Goal: Transaction & Acquisition: Purchase product/service

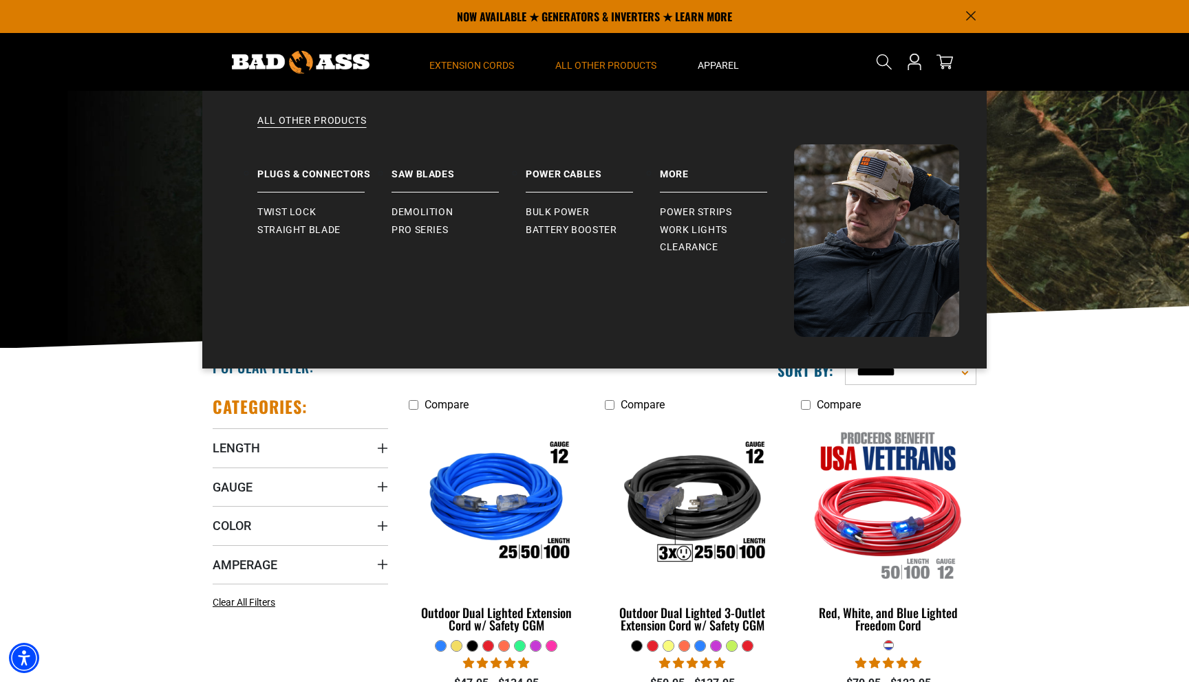
click at [608, 65] on span "All Other Products" at bounding box center [605, 65] width 101 height 12
click at [304, 183] on link "Plugs & Connectors" at bounding box center [324, 168] width 134 height 48
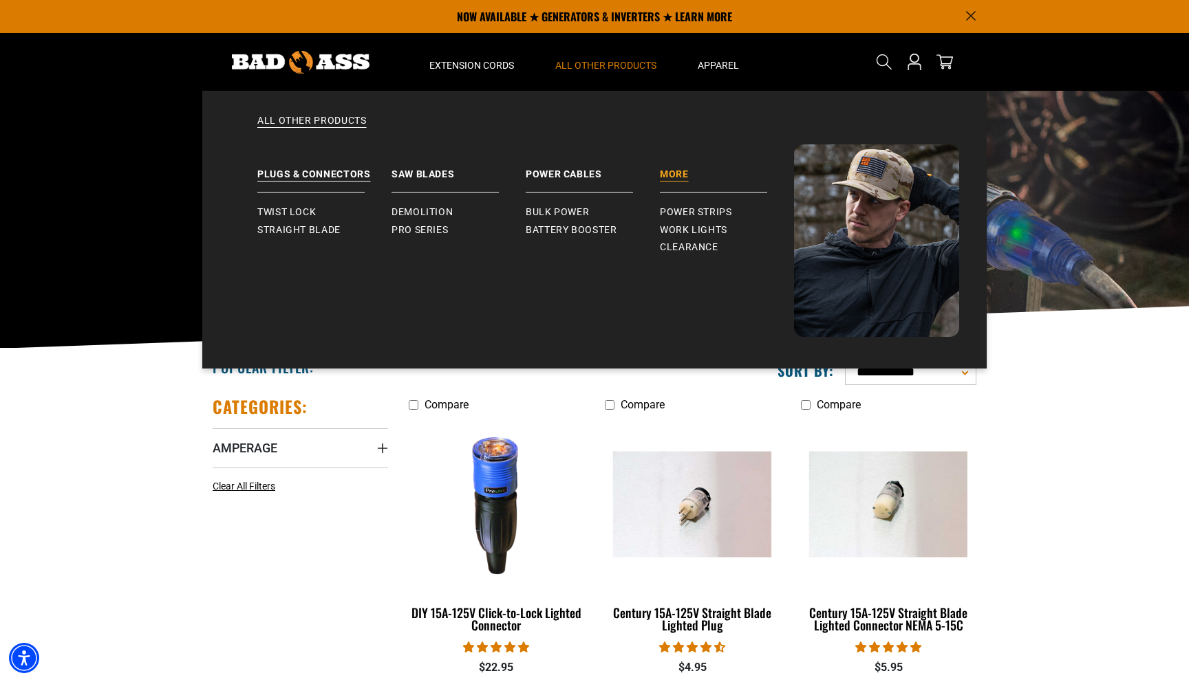
click at [678, 169] on link "More" at bounding box center [727, 168] width 134 height 48
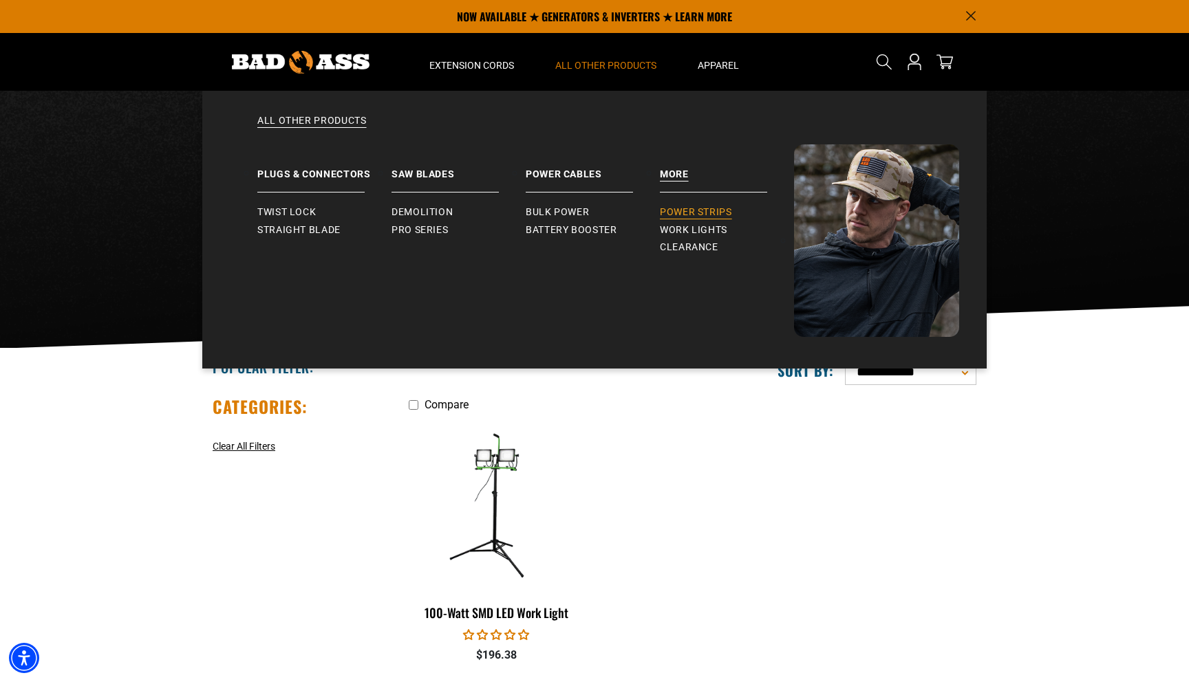
click at [715, 215] on span "Power Strips" at bounding box center [696, 212] width 72 height 12
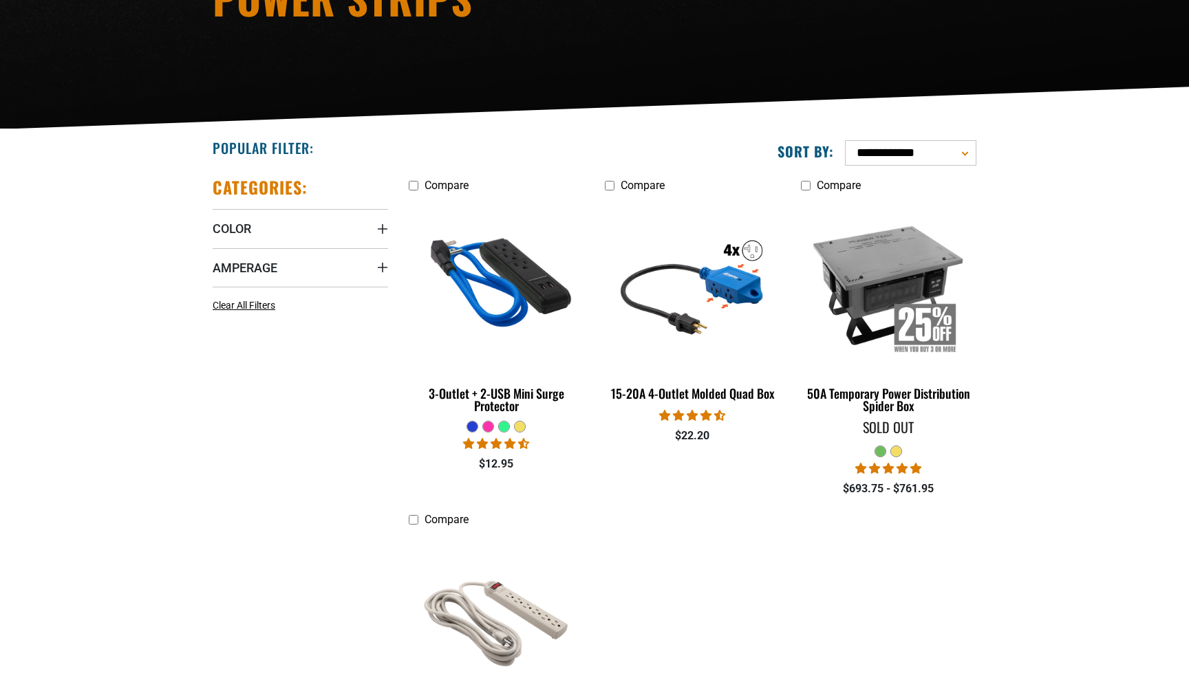
scroll to position [221, 0]
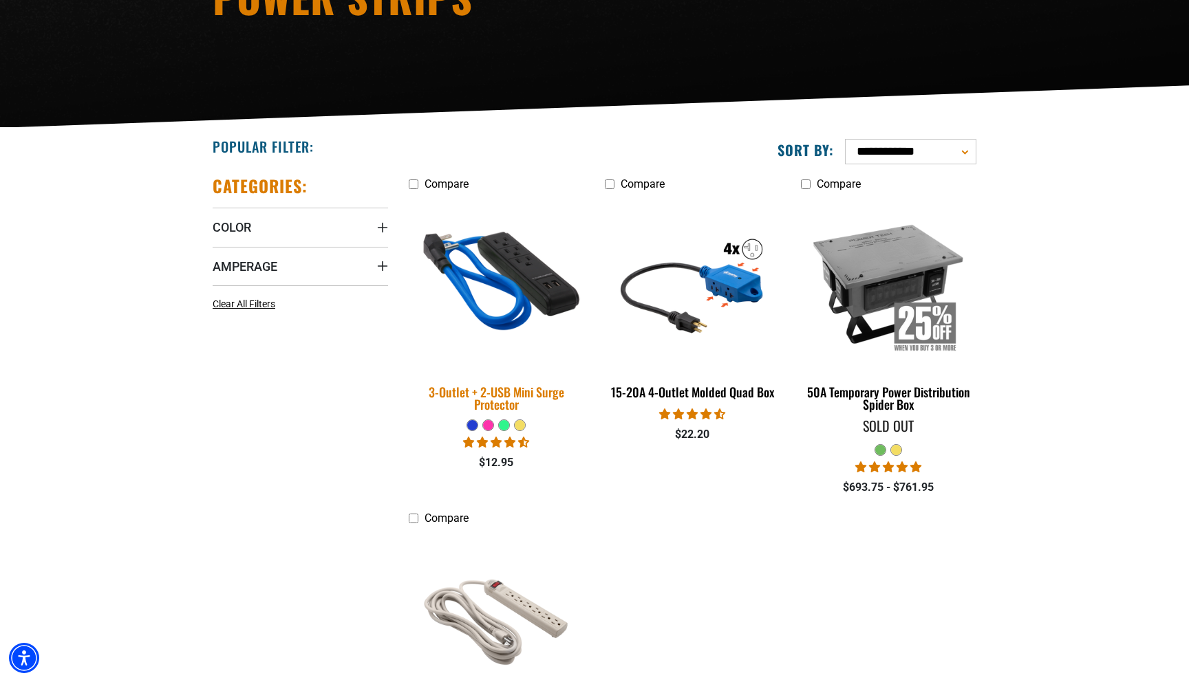
click at [489, 274] on img at bounding box center [496, 283] width 193 height 176
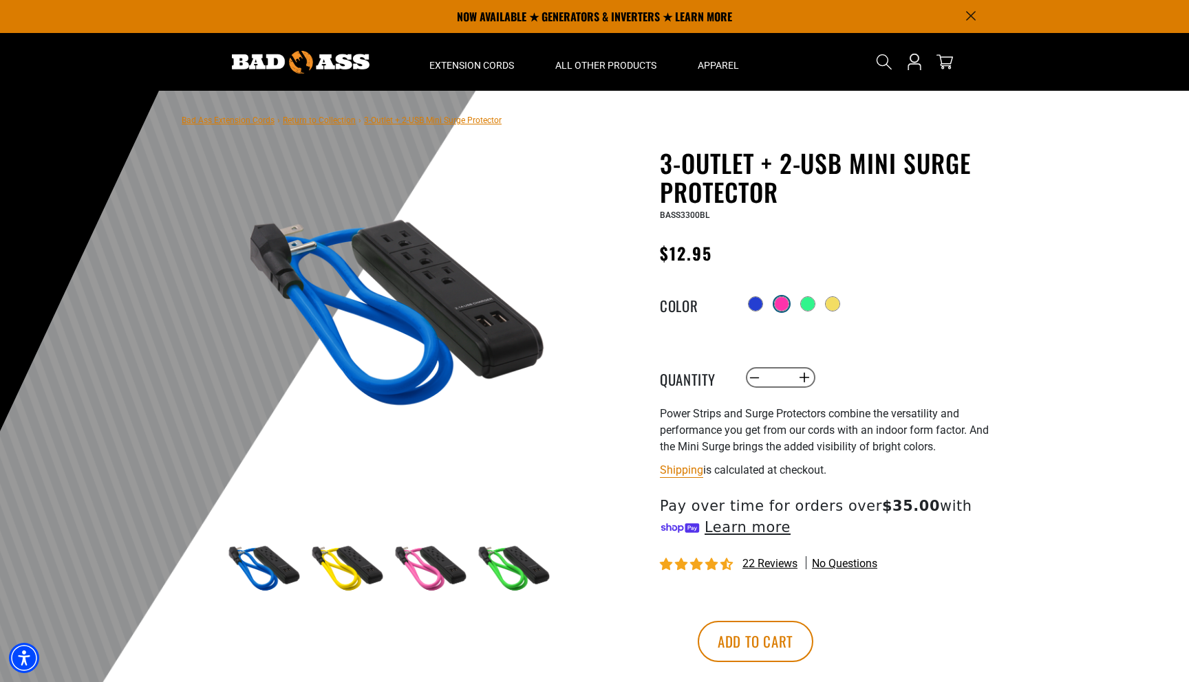
click at [779, 307] on div at bounding box center [781, 304] width 14 height 14
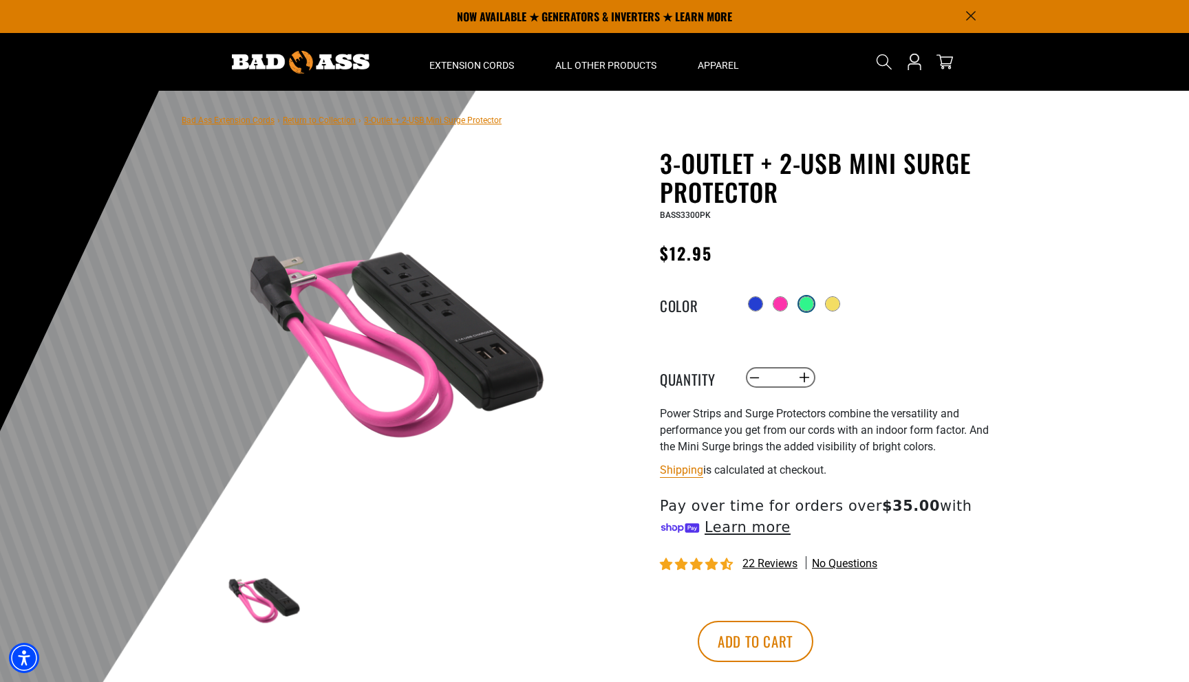
click at [812, 301] on div at bounding box center [806, 304] width 14 height 14
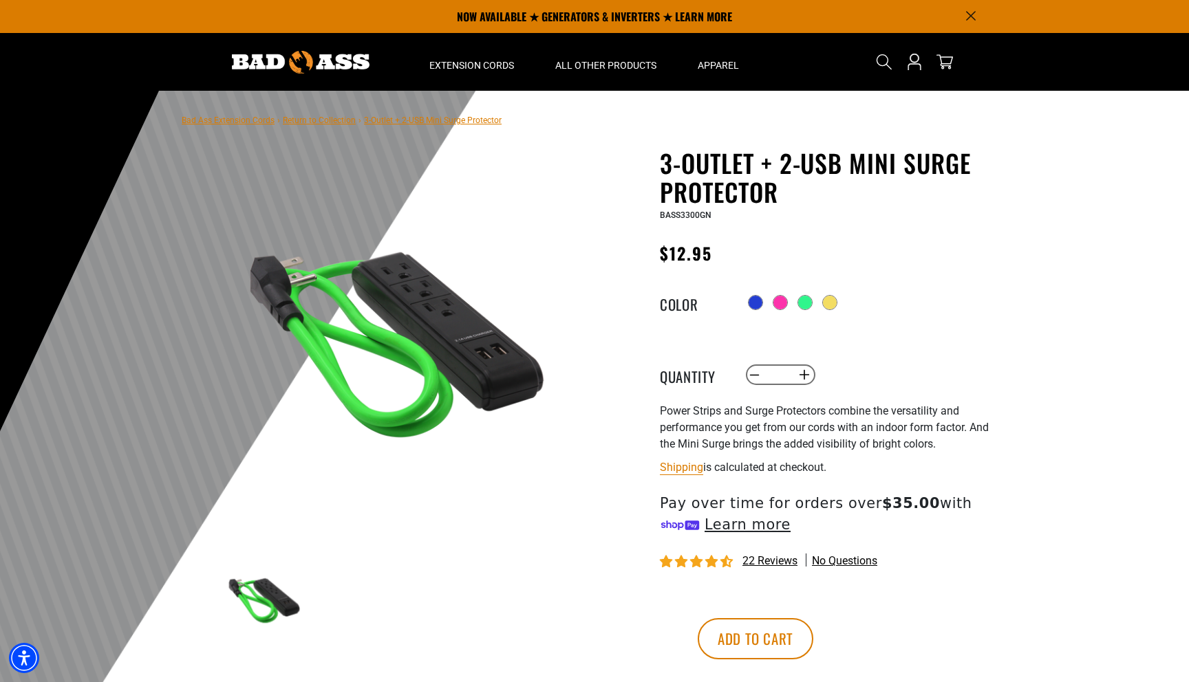
click at [786, 301] on div "Radio button Radio button Radio button Radio button" at bounding box center [870, 303] width 253 height 22
click at [777, 301] on div at bounding box center [781, 304] width 14 height 14
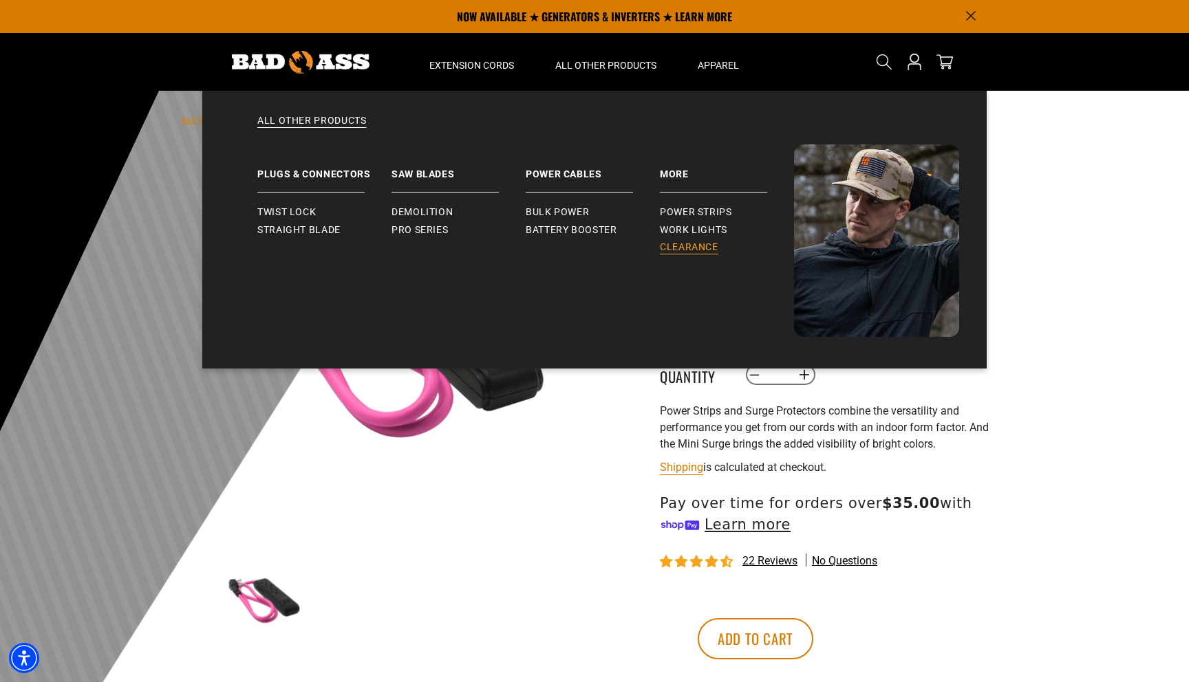
click at [684, 244] on span "Clearance" at bounding box center [689, 247] width 58 height 12
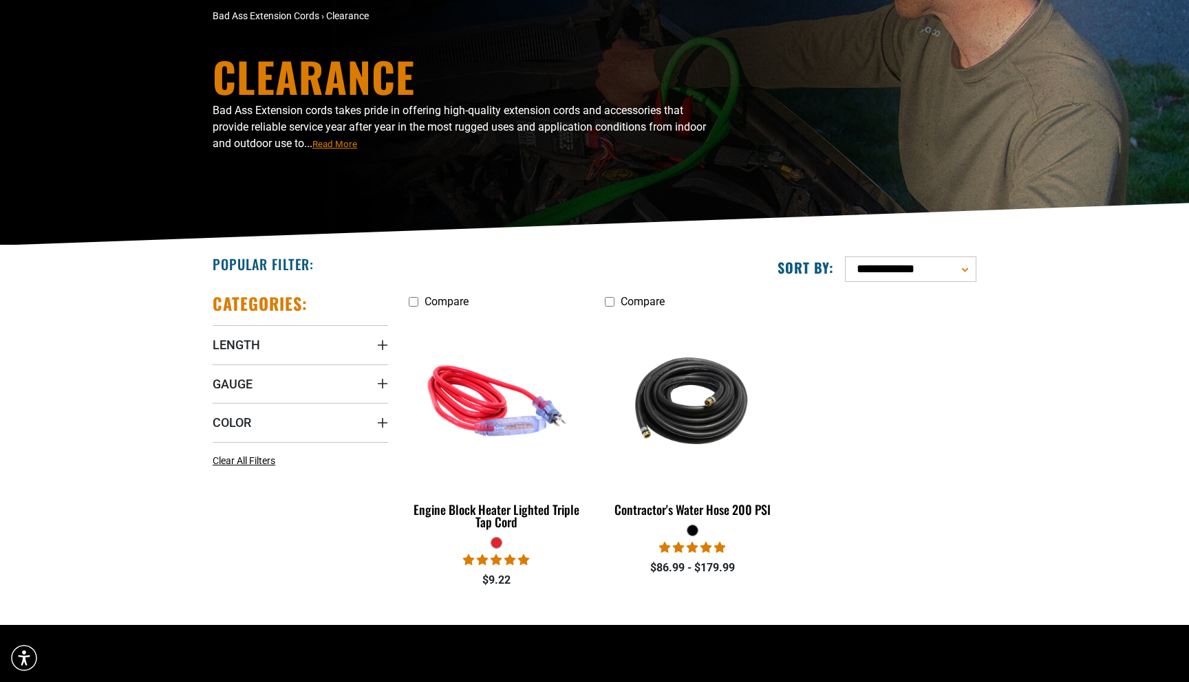
scroll to position [105, 0]
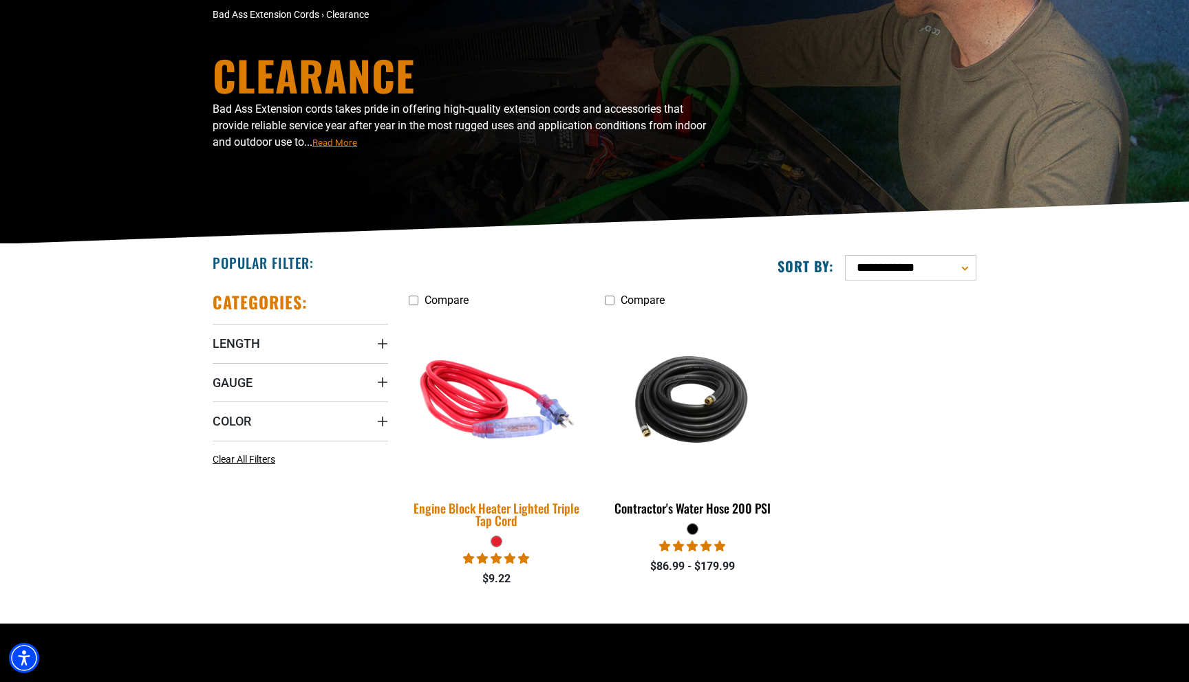
click at [503, 403] on img at bounding box center [496, 400] width 193 height 176
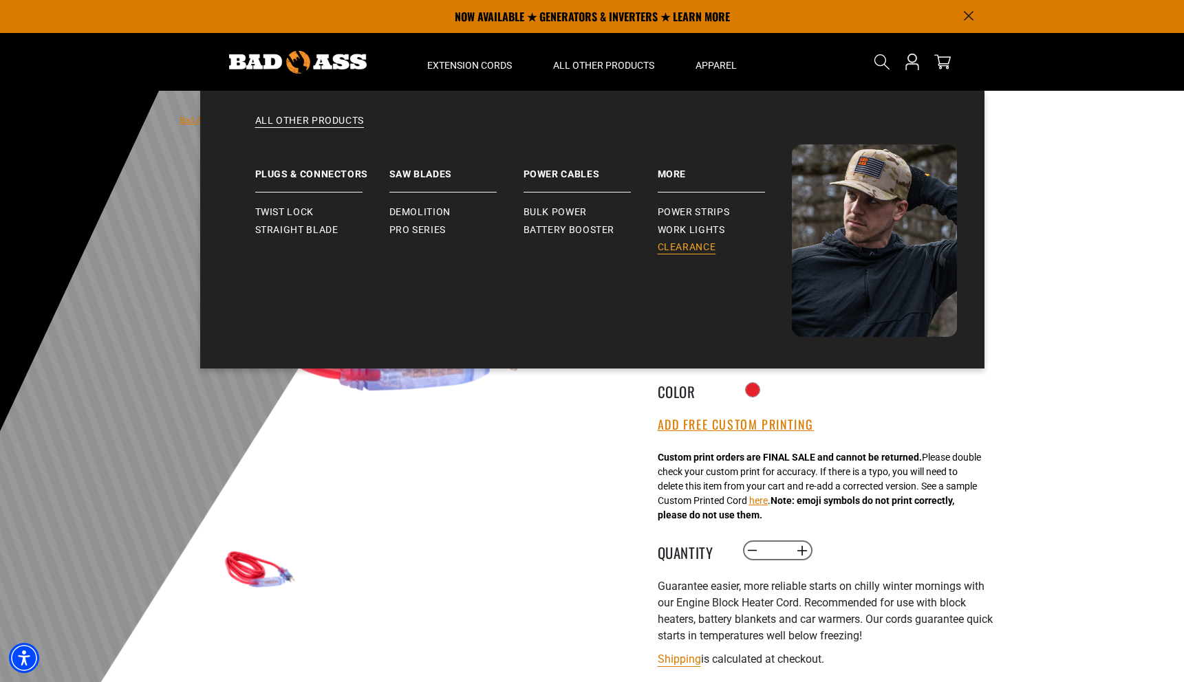
click at [693, 252] on span "Clearance" at bounding box center [687, 247] width 58 height 12
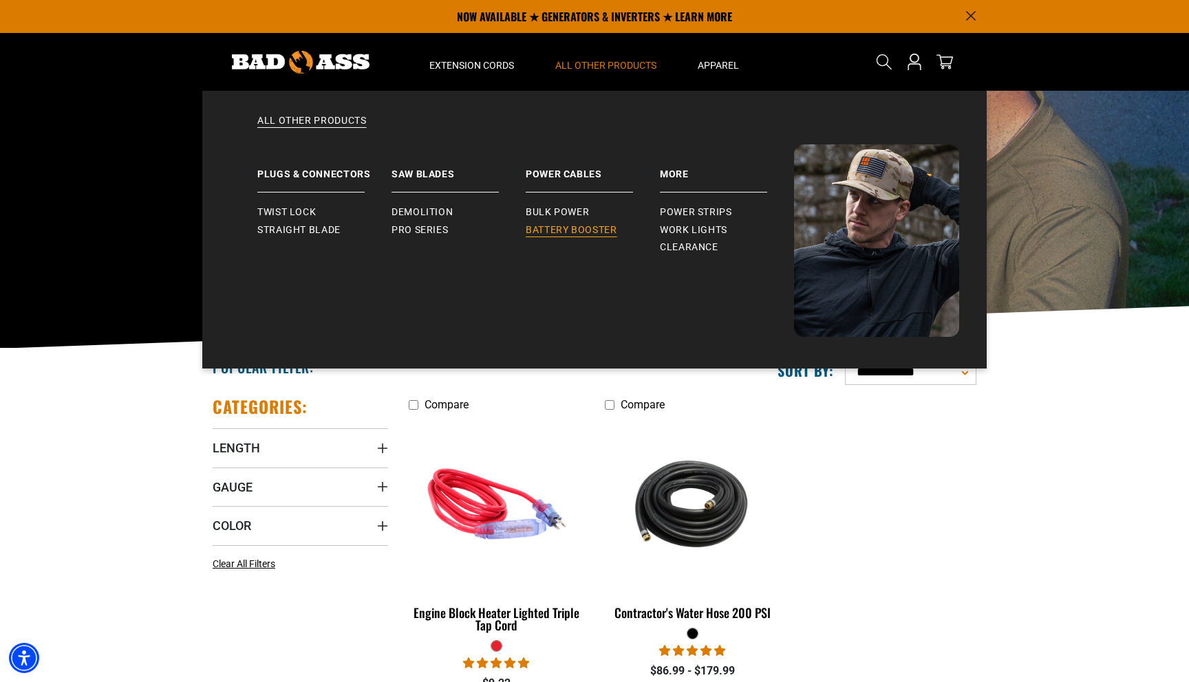
click at [580, 226] on span "Battery Booster" at bounding box center [570, 230] width 91 height 12
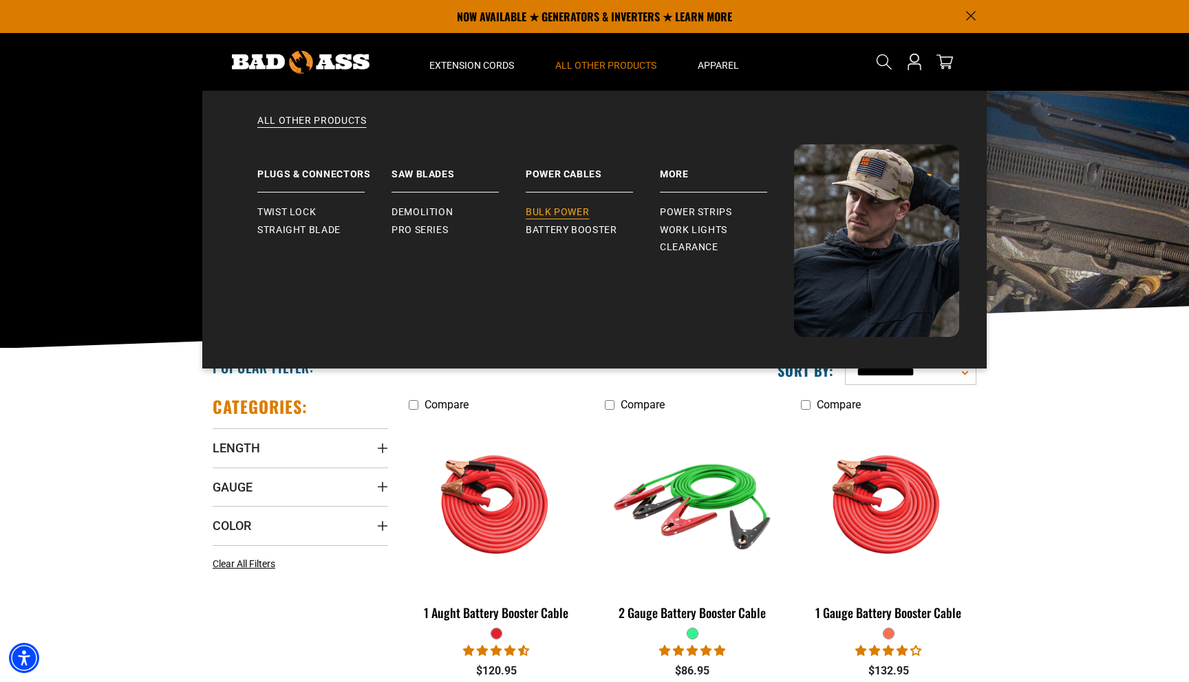
click at [563, 208] on span "Bulk Power" at bounding box center [556, 212] width 63 height 12
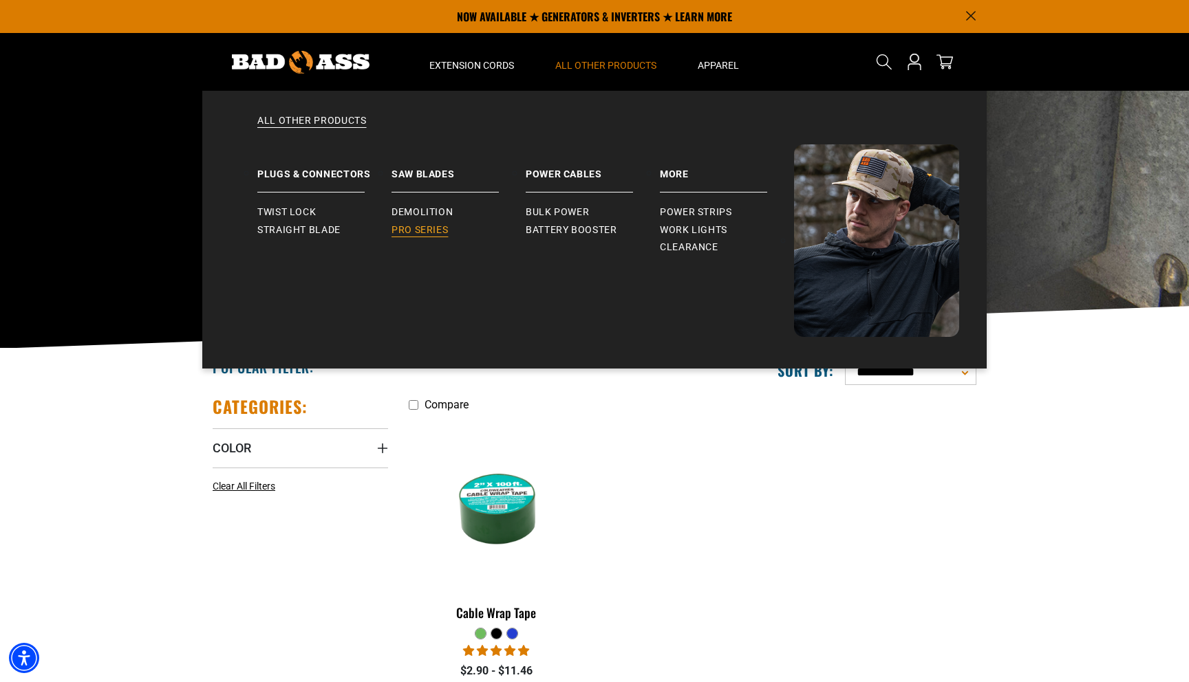
click at [434, 228] on span "Pro Series" at bounding box center [419, 230] width 56 height 12
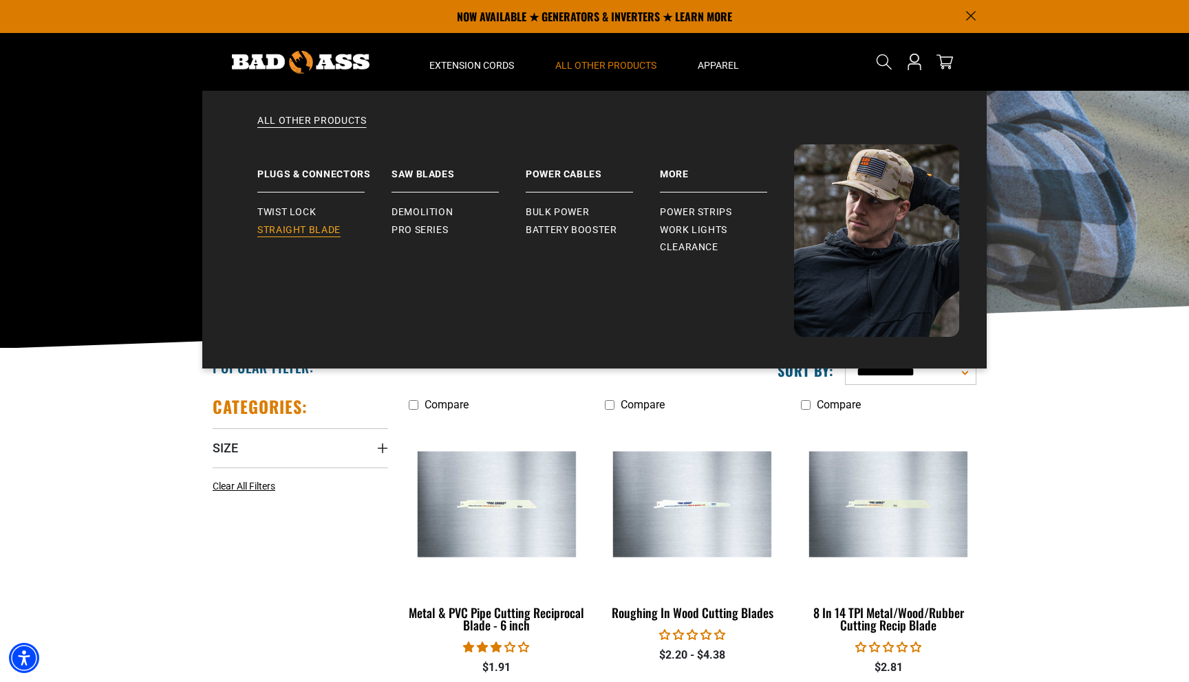
click at [316, 235] on span "Straight Blade" at bounding box center [298, 230] width 83 height 12
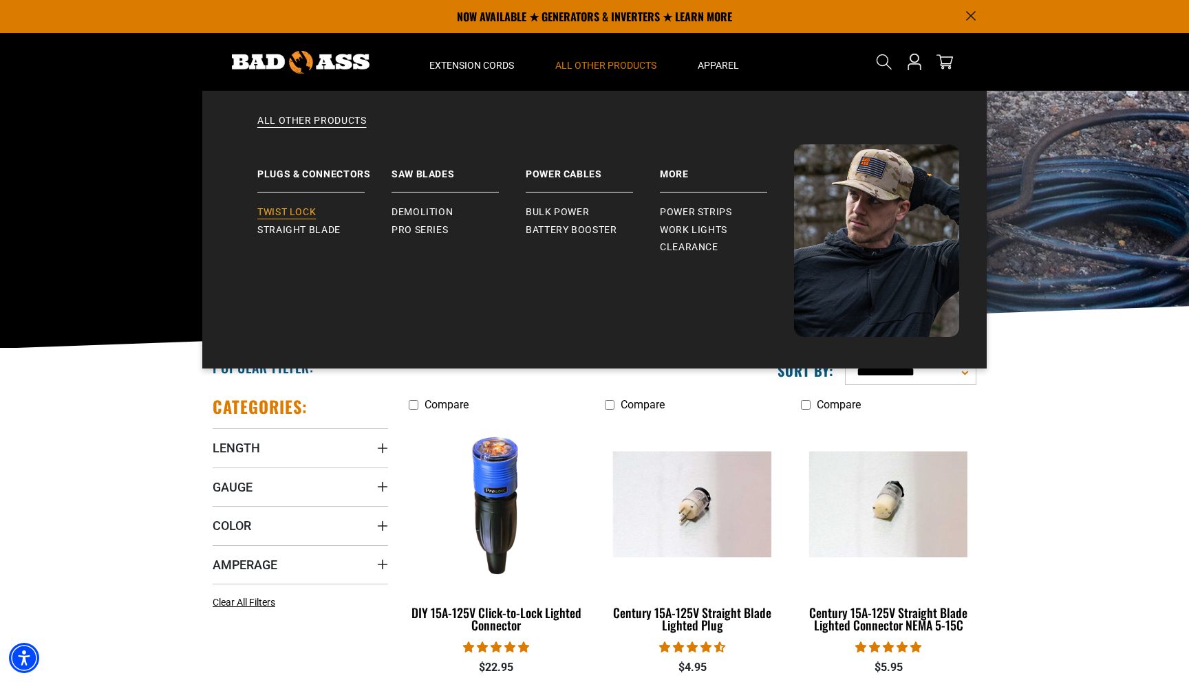
click at [286, 213] on span "Twist Lock" at bounding box center [286, 212] width 58 height 12
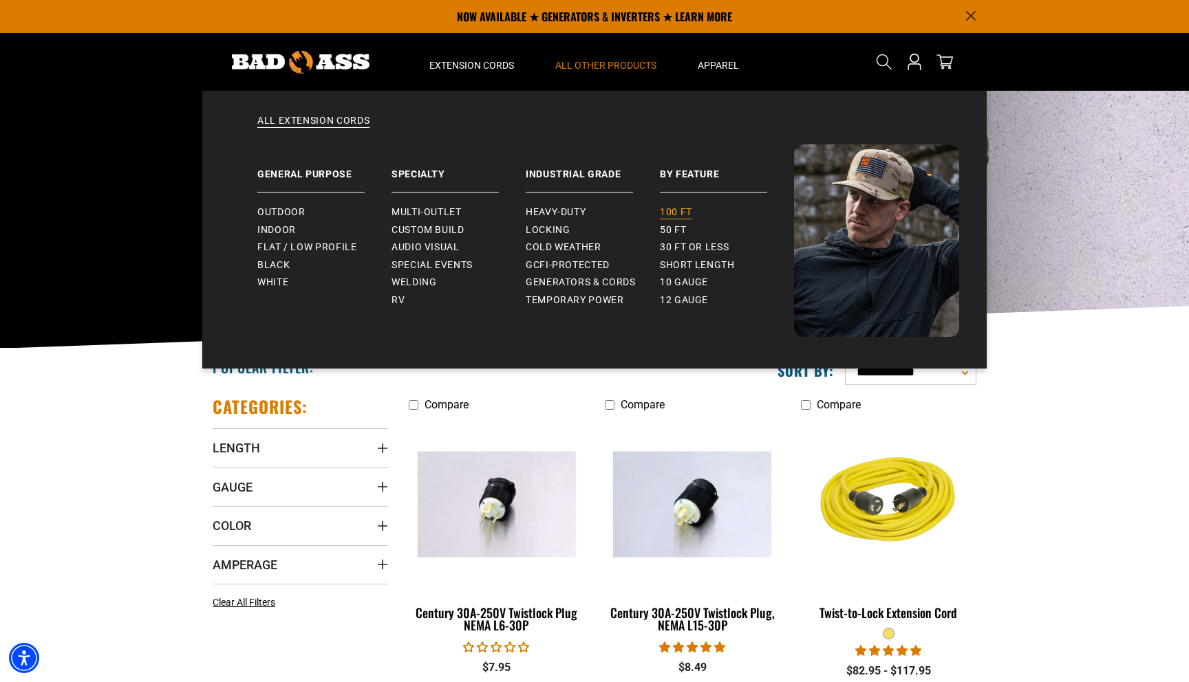
click at [688, 216] on span "100 ft" at bounding box center [676, 212] width 32 height 12
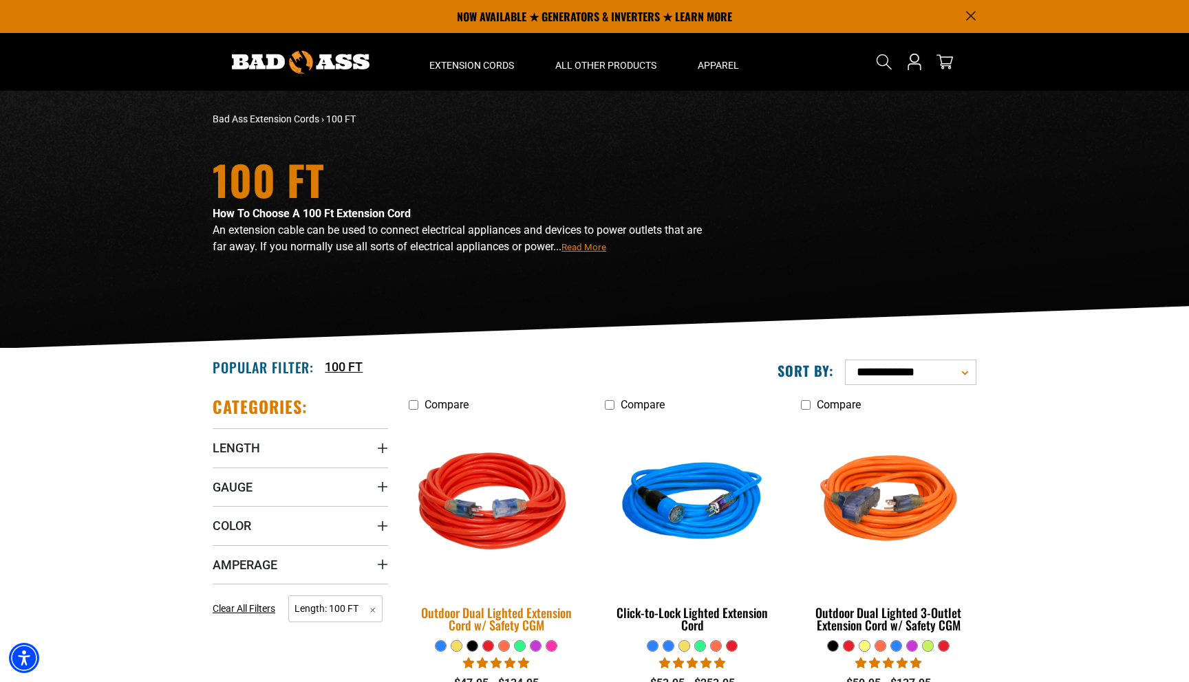
click at [513, 488] on img at bounding box center [496, 504] width 193 height 176
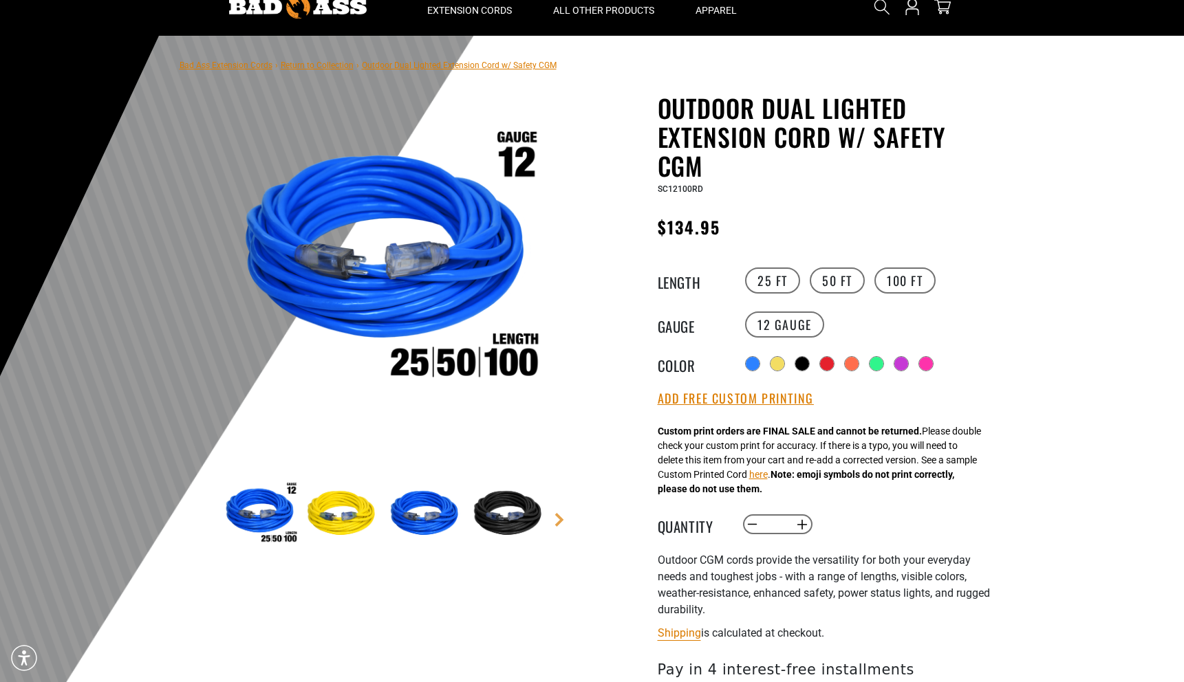
scroll to position [56, 0]
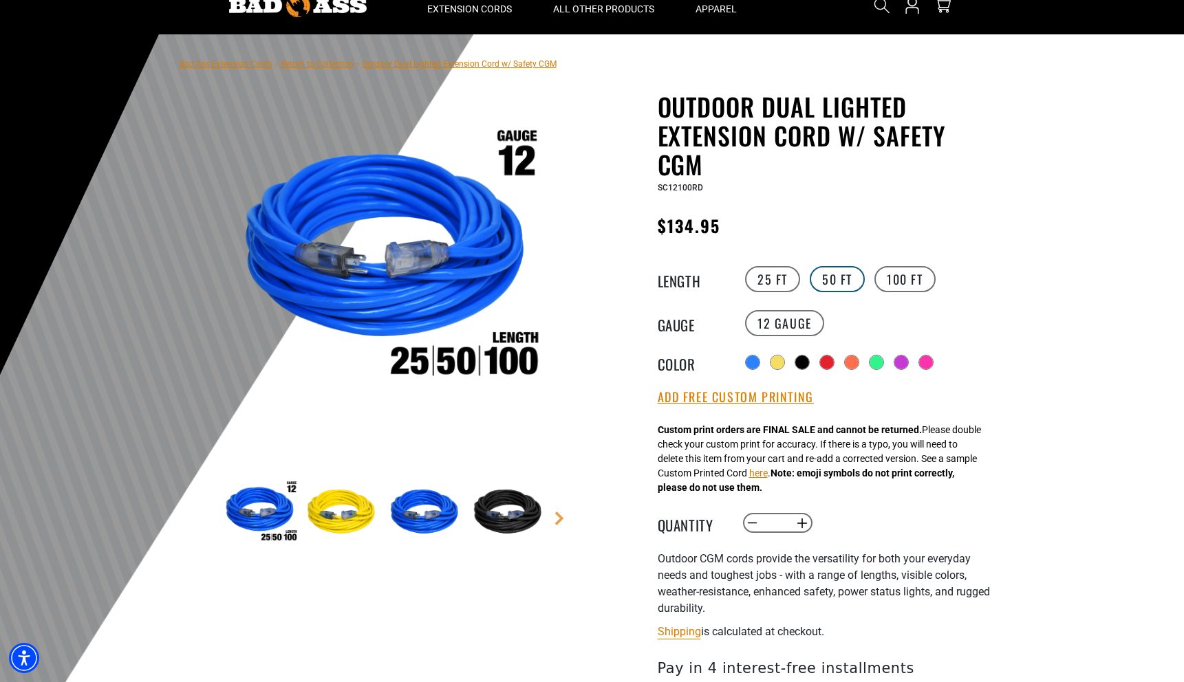
click at [852, 286] on label "50 FT" at bounding box center [837, 279] width 55 height 26
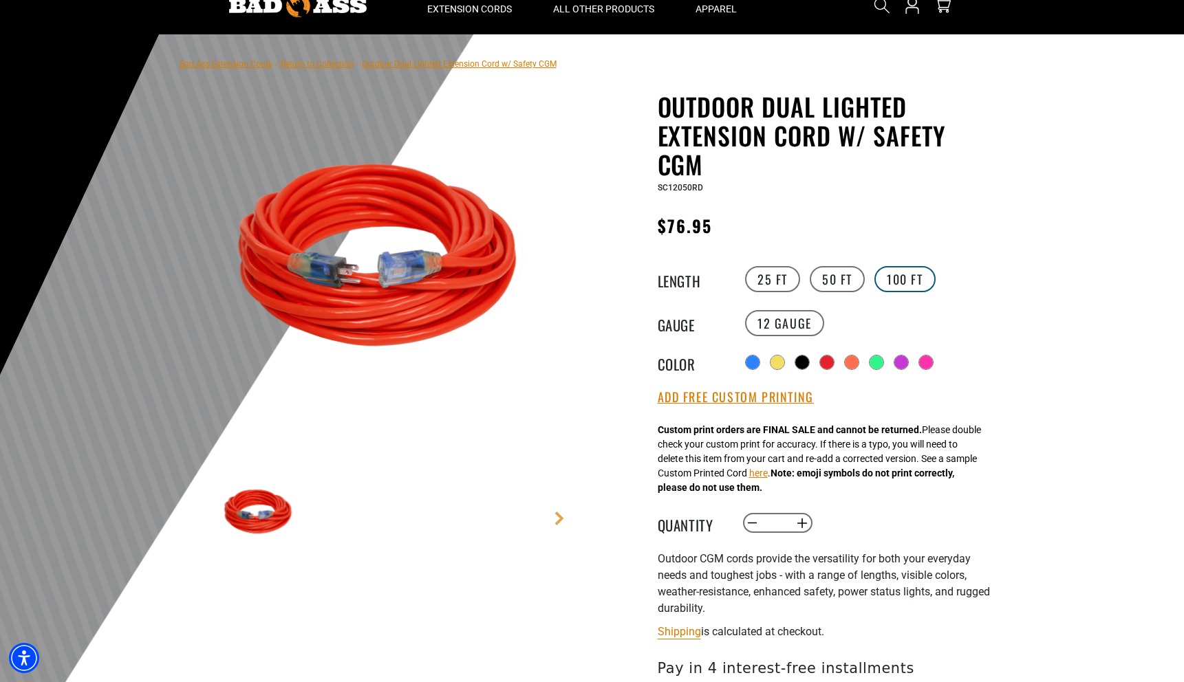
click at [889, 277] on label "100 FT" at bounding box center [904, 279] width 61 height 26
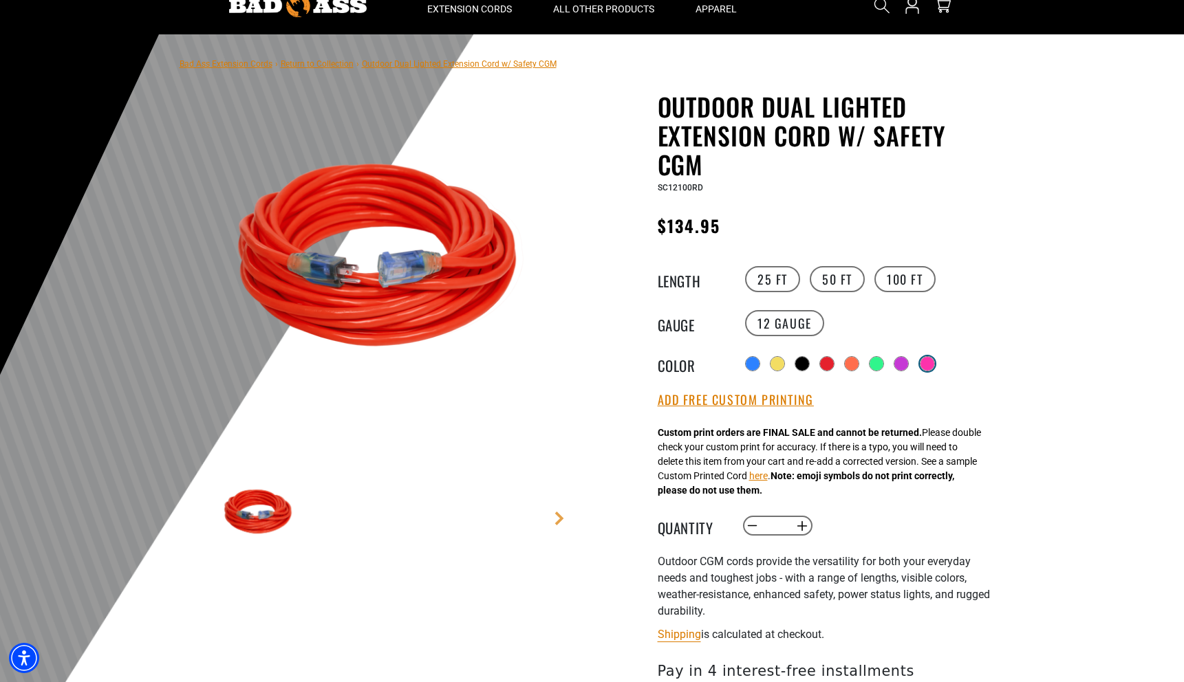
click at [927, 362] on div at bounding box center [927, 364] width 14 height 14
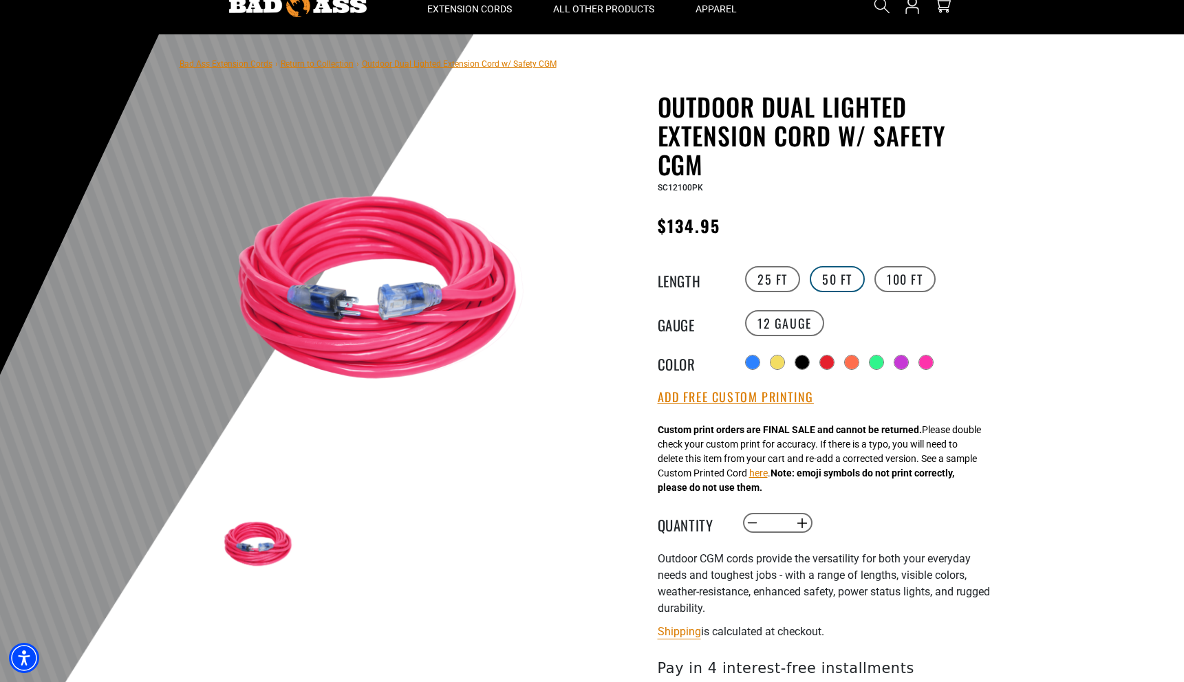
click at [848, 285] on label "50 FT" at bounding box center [837, 279] width 55 height 26
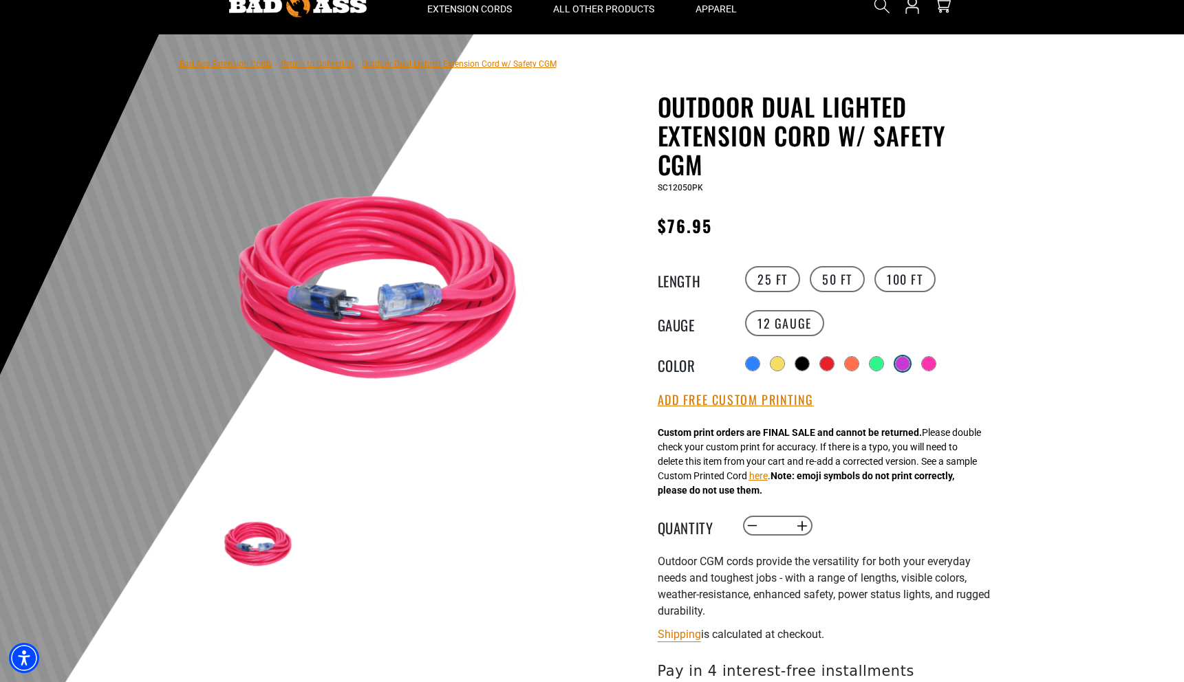
click at [896, 360] on div at bounding box center [903, 364] width 14 height 14
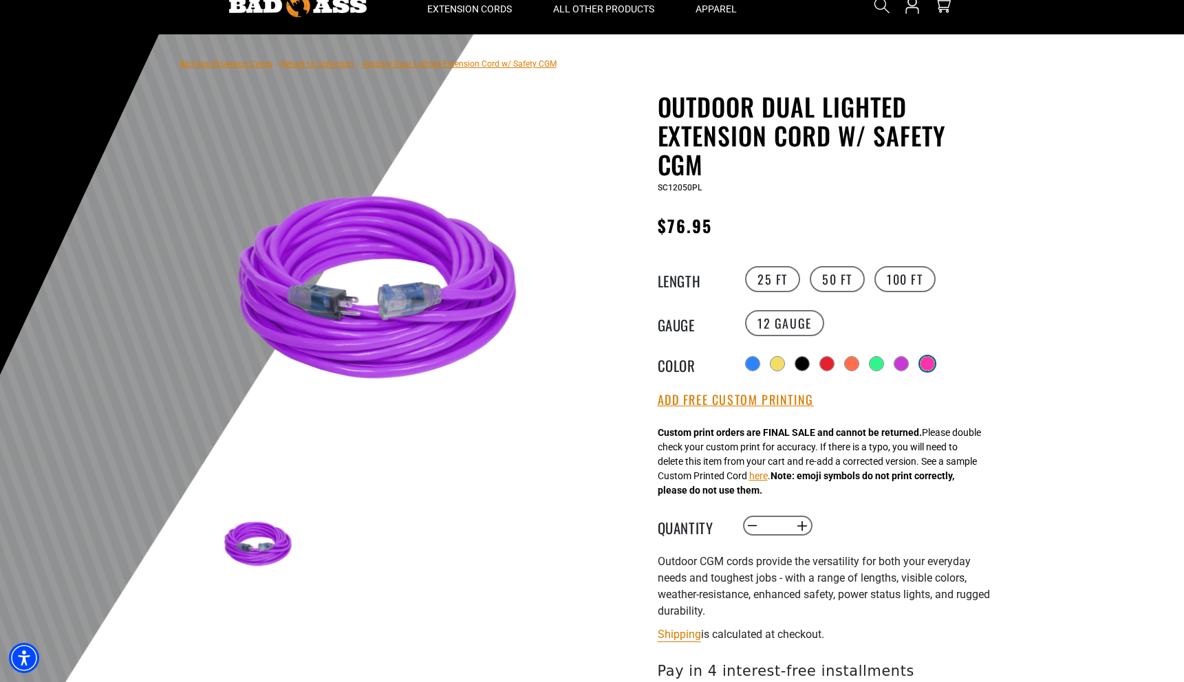
click at [925, 366] on div at bounding box center [927, 364] width 14 height 14
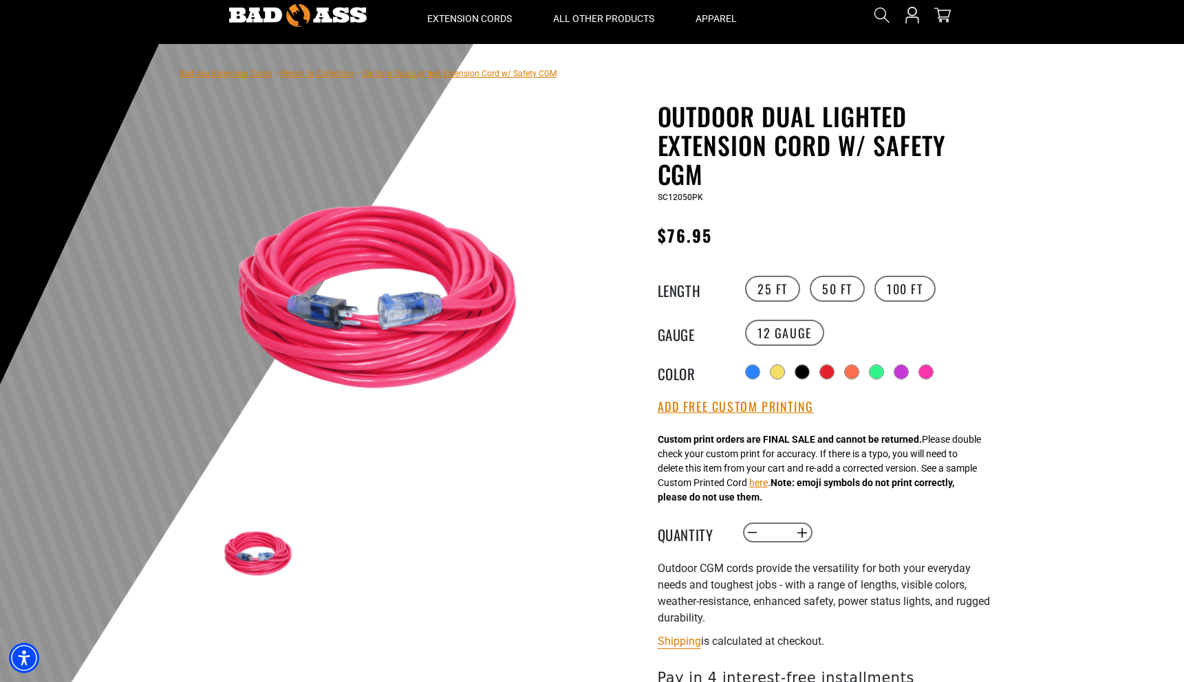
scroll to position [96, 0]
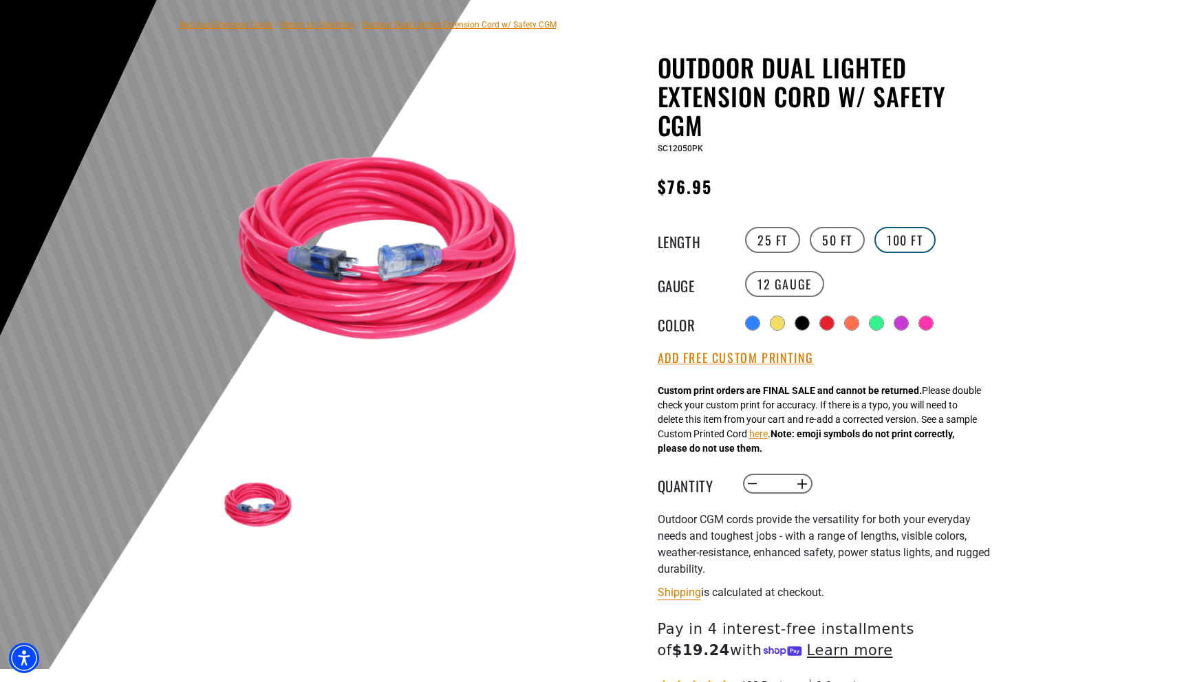
click at [907, 241] on label "100 FT" at bounding box center [904, 240] width 61 height 26
click at [858, 237] on label "50 FT" at bounding box center [837, 240] width 55 height 26
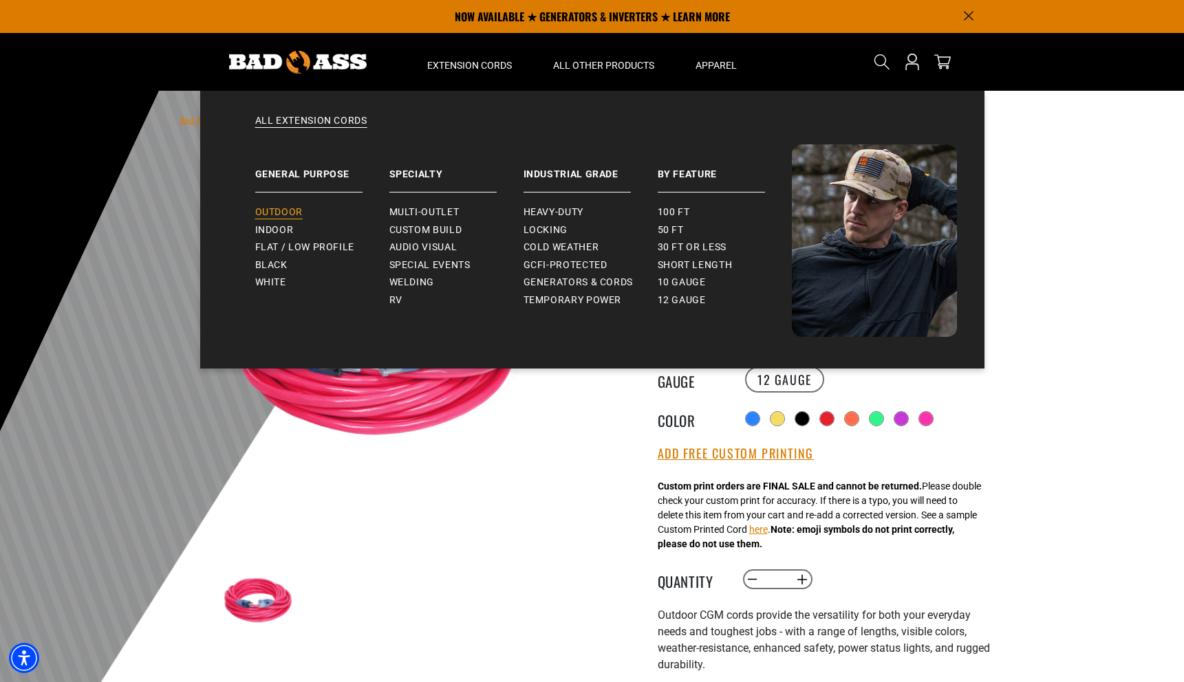
click at [292, 217] on span "Outdoor" at bounding box center [278, 212] width 47 height 12
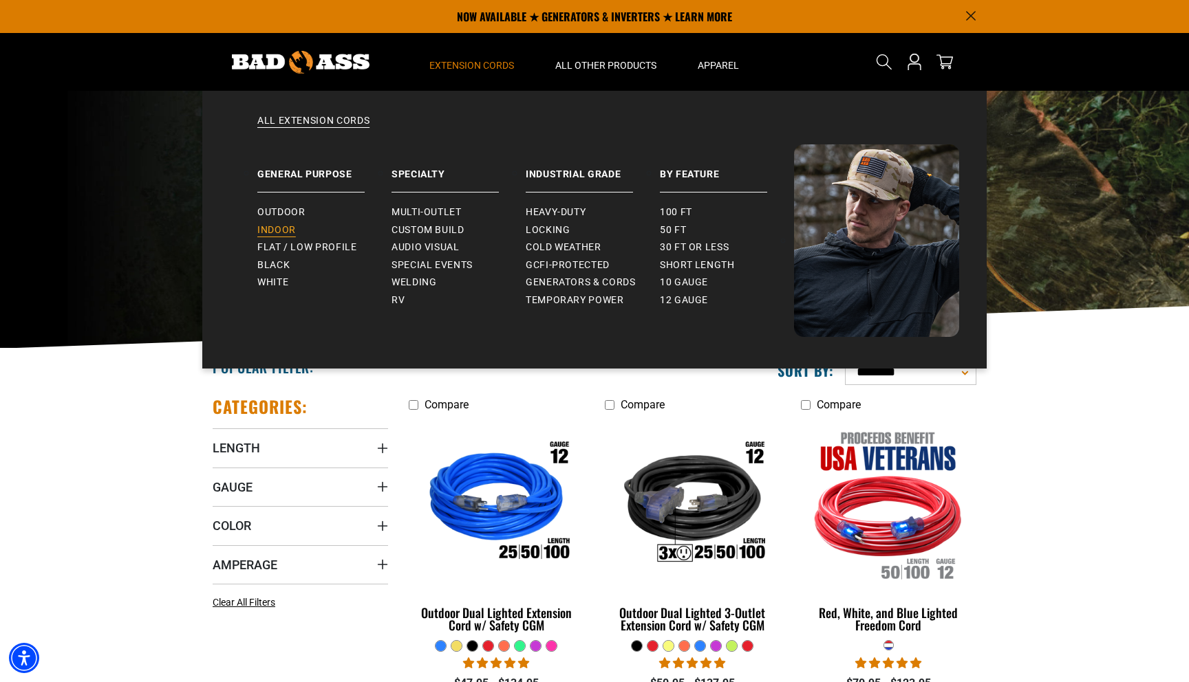
click at [281, 229] on span "Indoor" at bounding box center [276, 230] width 39 height 12
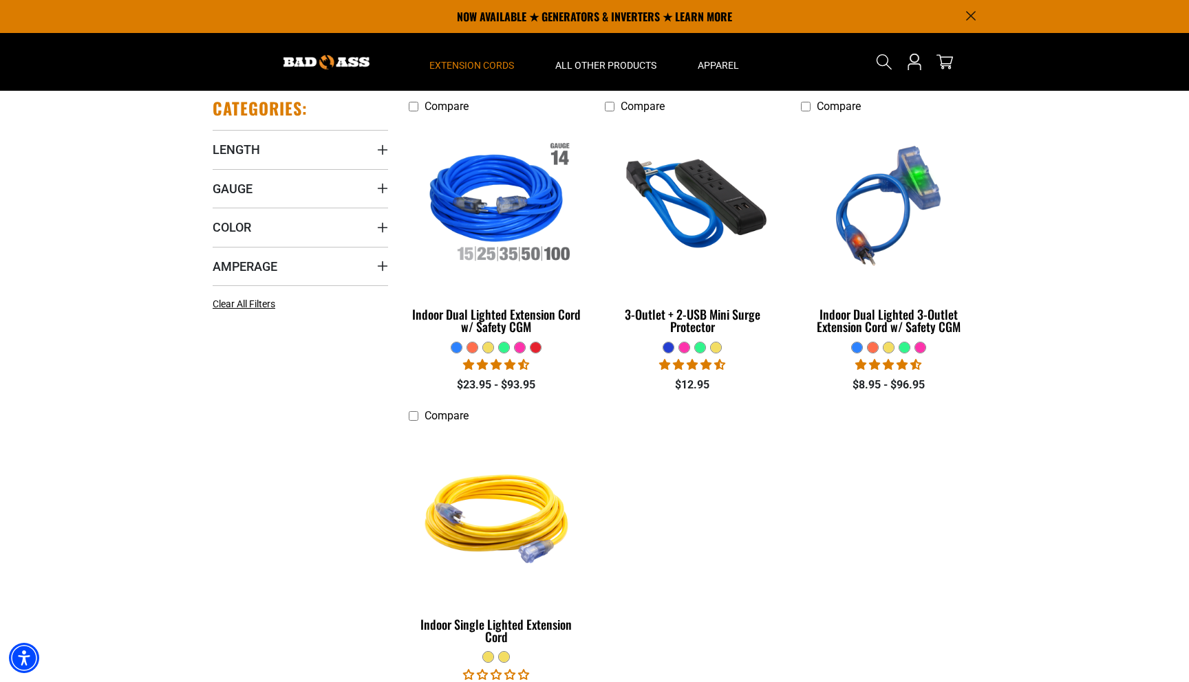
scroll to position [298, 0]
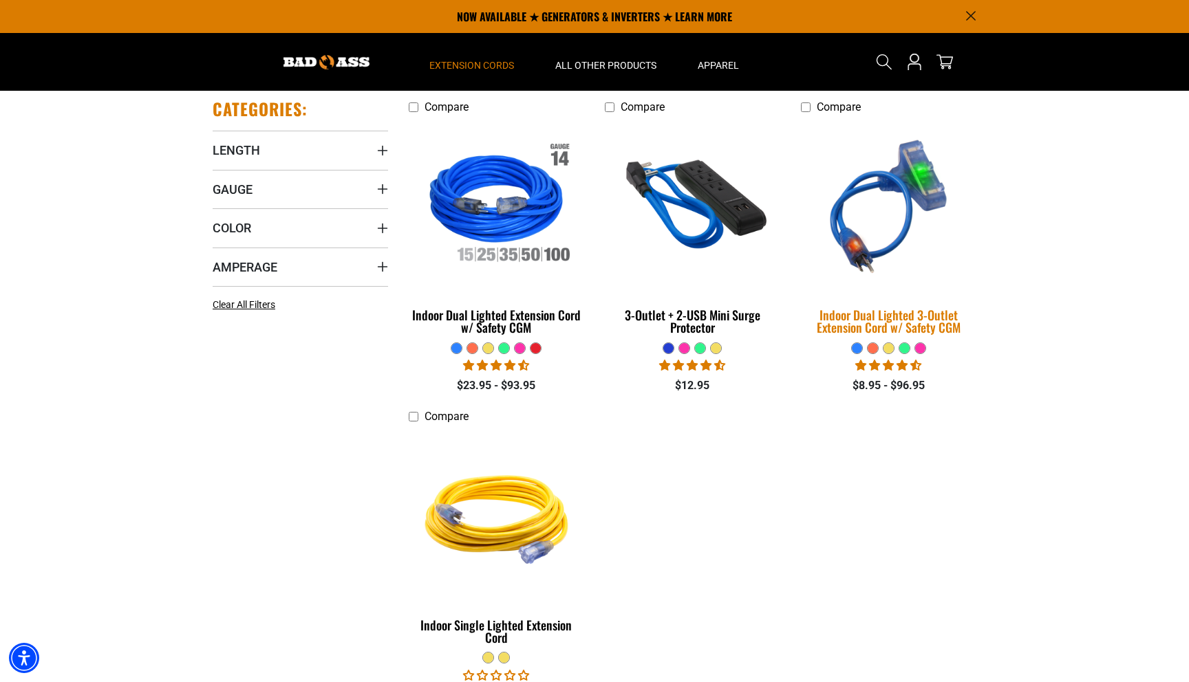
click at [856, 218] on img at bounding box center [888, 206] width 193 height 176
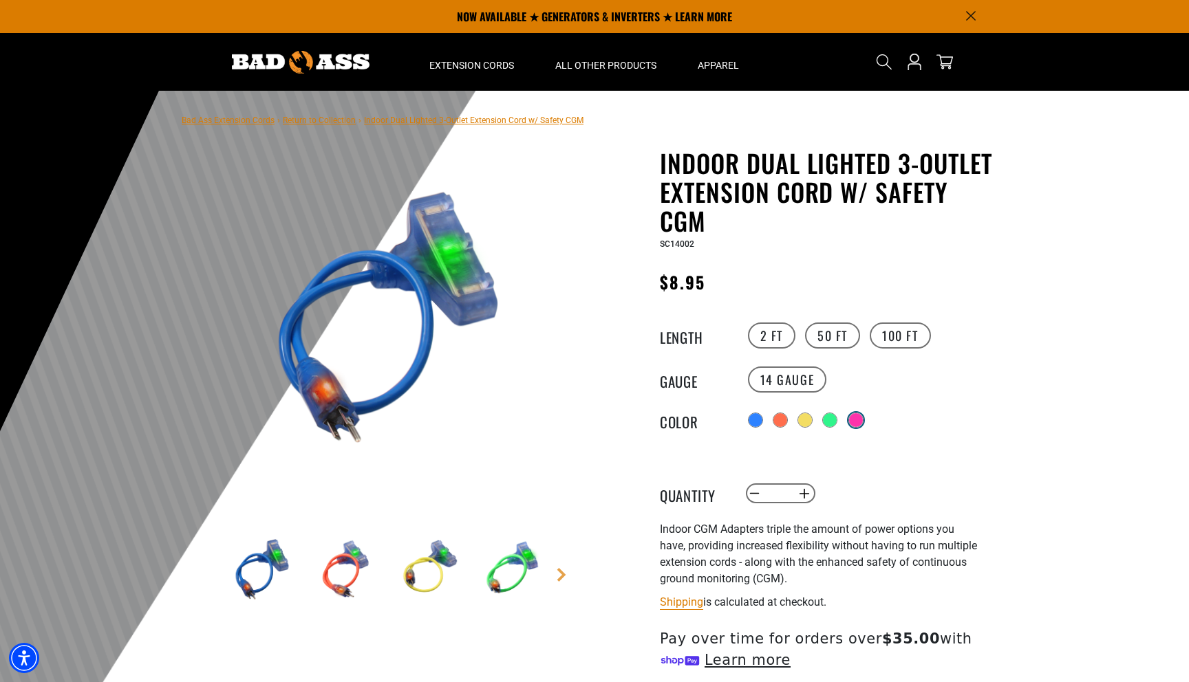
click at [856, 418] on div at bounding box center [856, 420] width 14 height 14
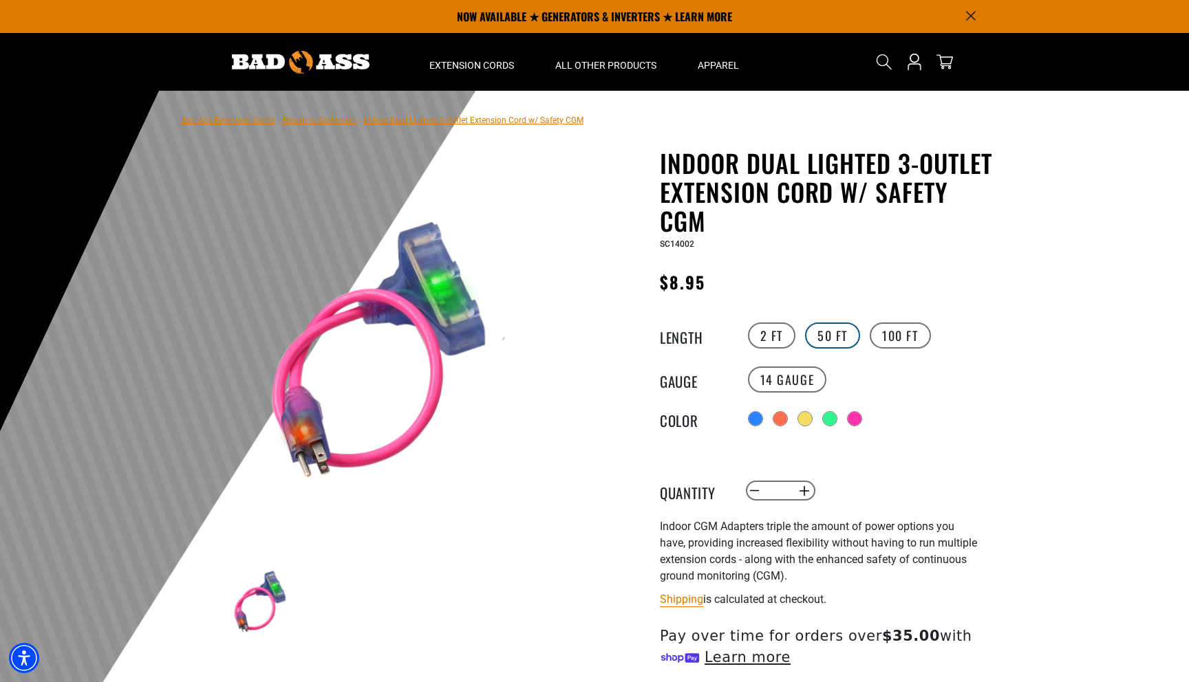
click at [827, 344] on label "50 FT" at bounding box center [832, 336] width 55 height 26
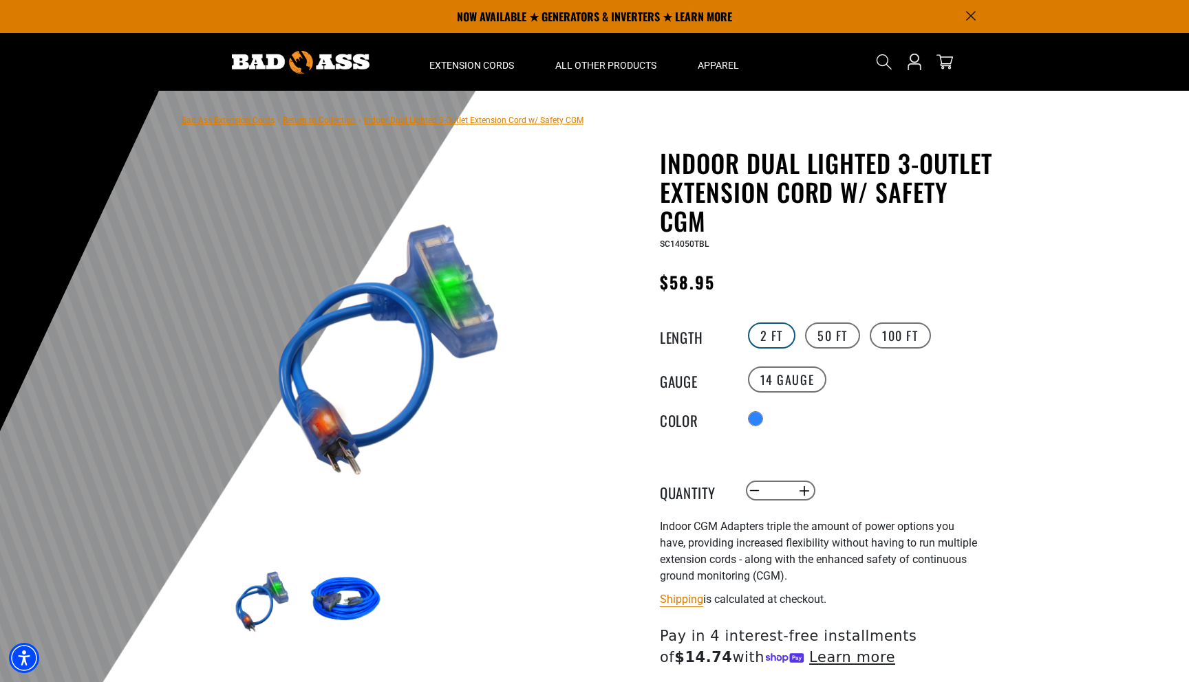
click at [768, 336] on label "2 FT" at bounding box center [771, 336] width 47 height 26
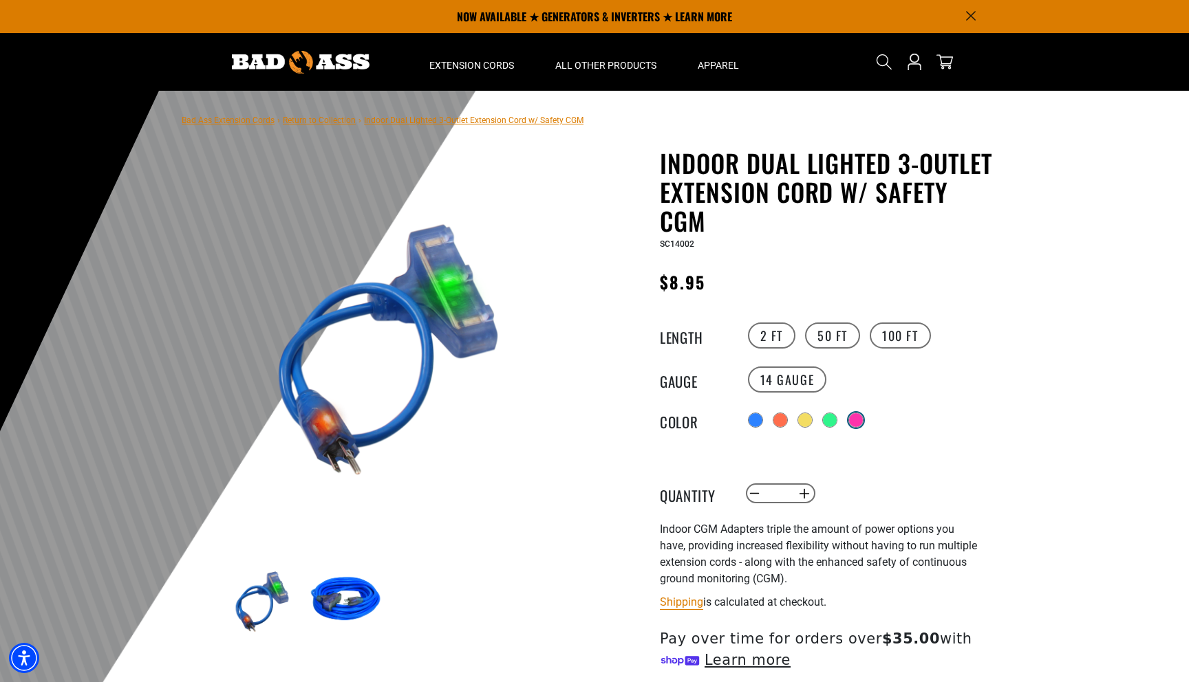
click at [858, 417] on div at bounding box center [856, 420] width 14 height 14
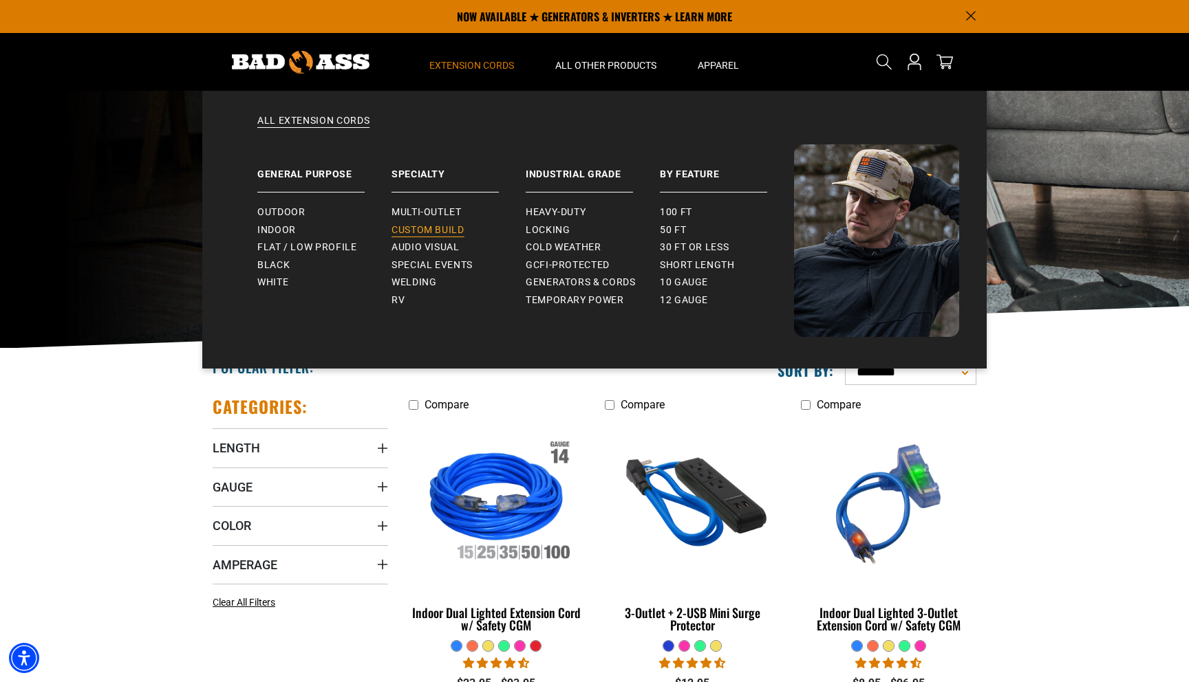
click at [420, 225] on span "Custom Build" at bounding box center [427, 230] width 73 height 12
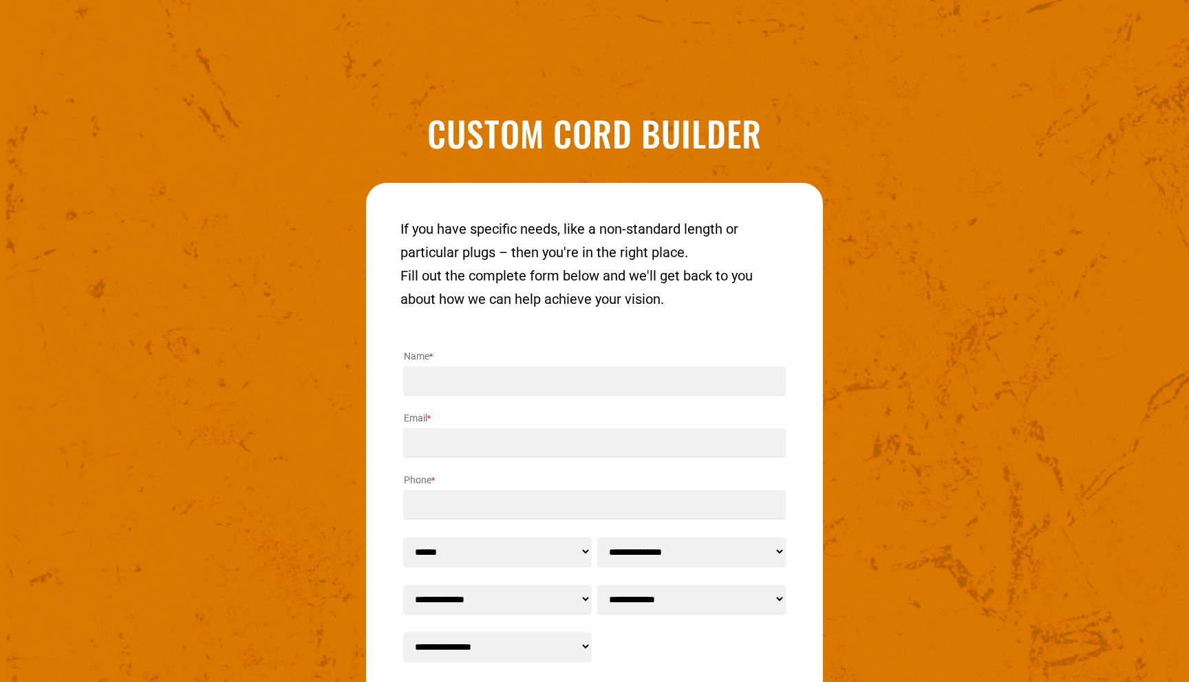
scroll to position [1651, 0]
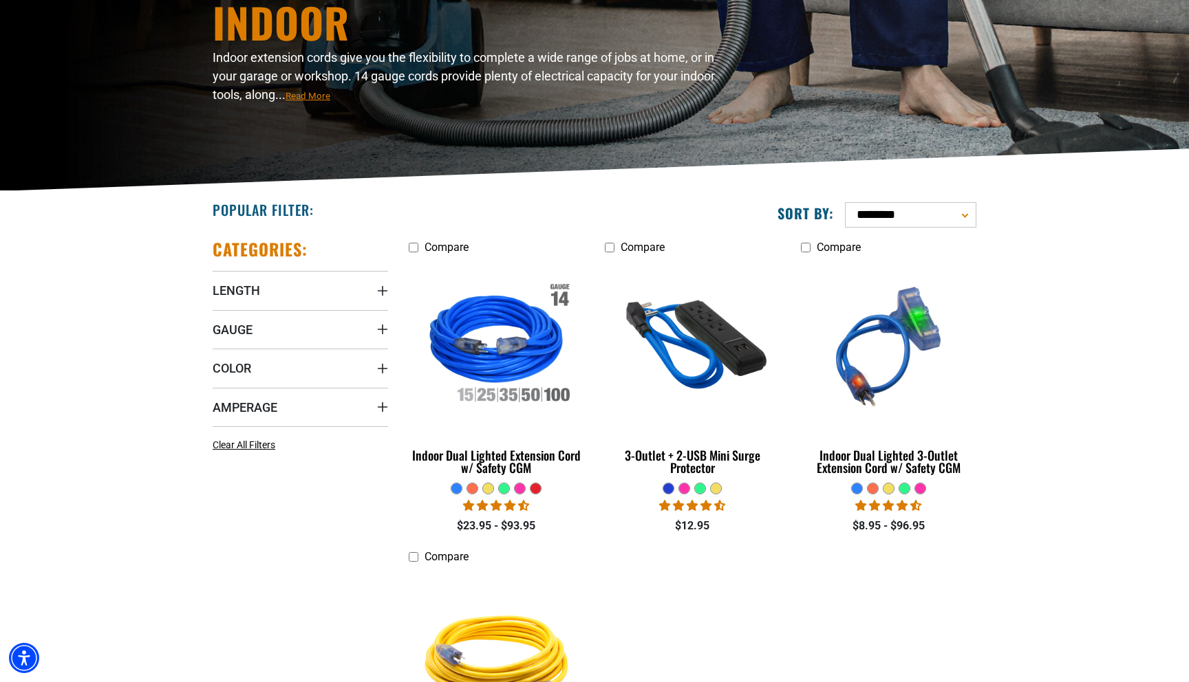
scroll to position [173, 0]
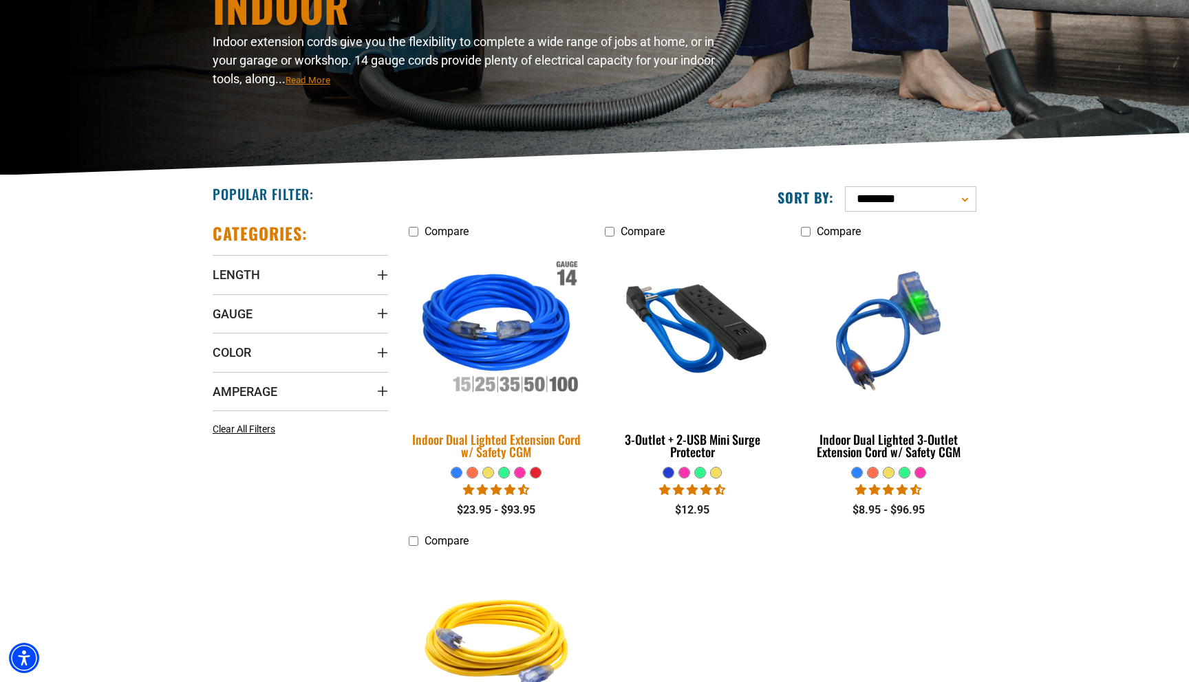
click at [499, 360] on img at bounding box center [496, 331] width 193 height 176
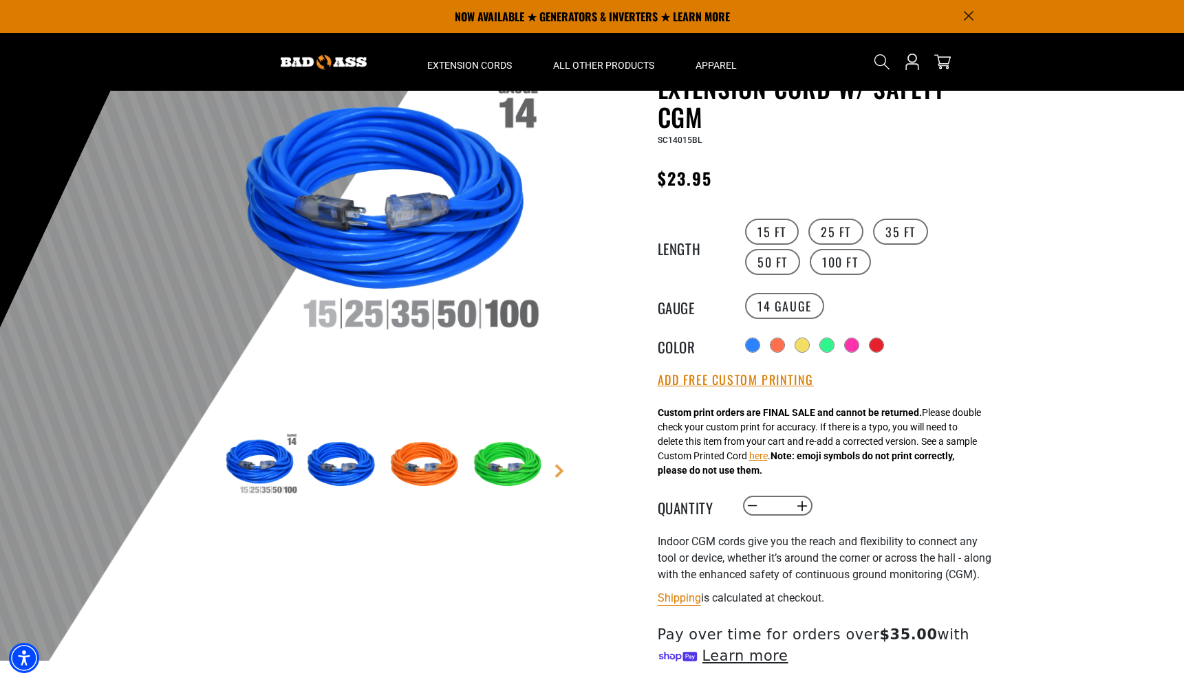
scroll to position [102, 0]
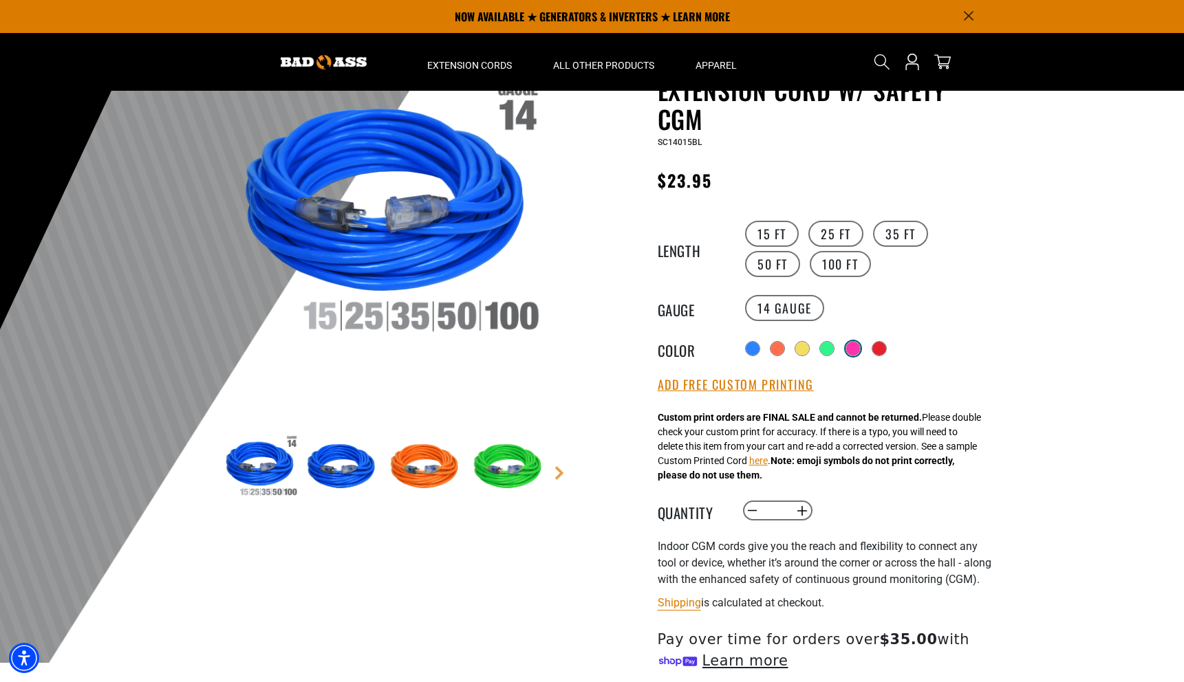
click at [856, 350] on div at bounding box center [853, 349] width 14 height 14
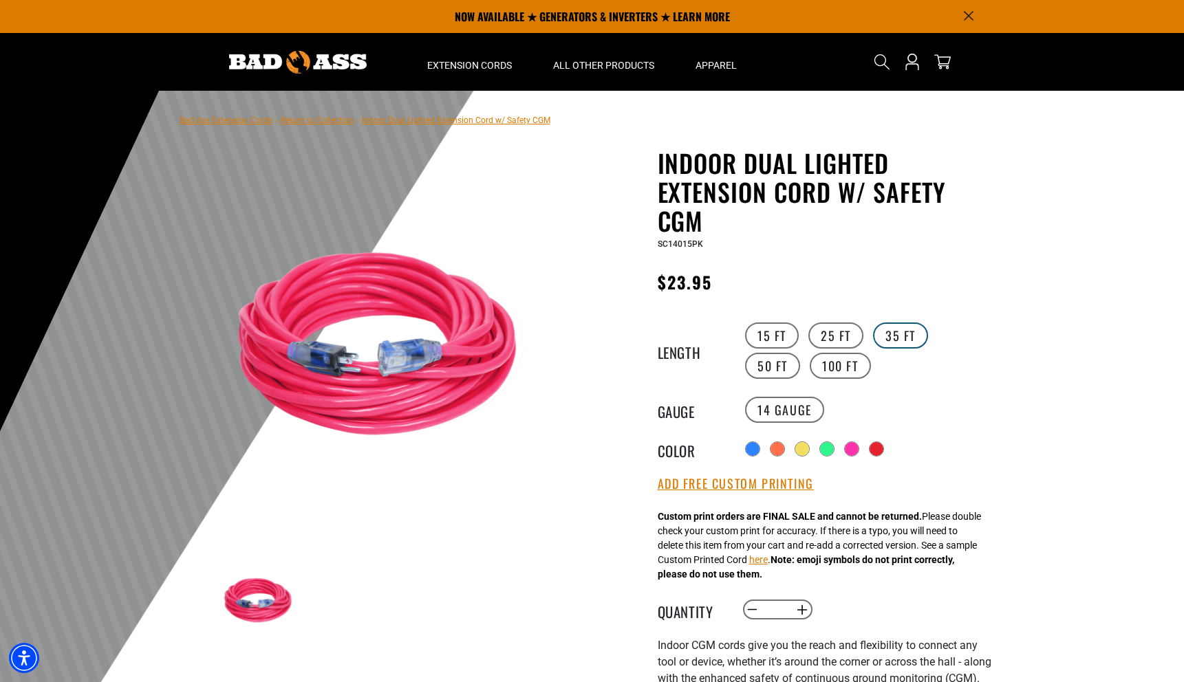
click at [896, 335] on label "35 FT" at bounding box center [900, 336] width 55 height 26
click at [800, 353] on label "50 FT" at bounding box center [772, 366] width 55 height 26
click at [810, 360] on label "100 FT" at bounding box center [840, 366] width 61 height 26
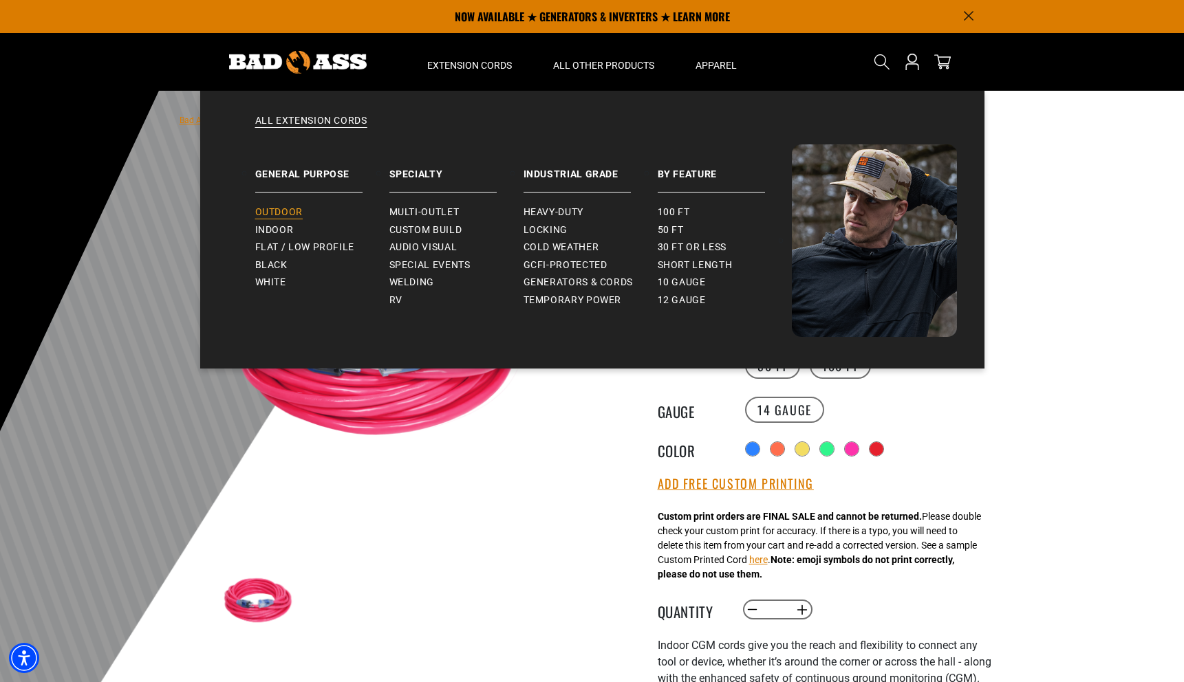
click at [284, 211] on span "Outdoor" at bounding box center [278, 212] width 47 height 12
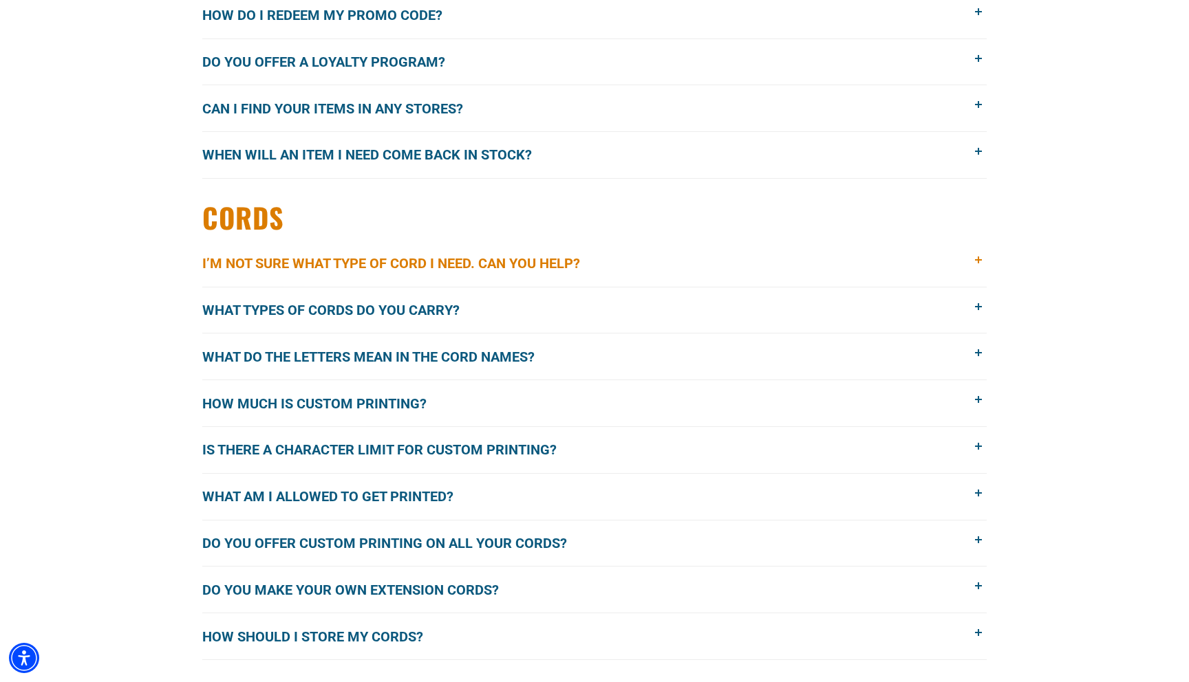
scroll to position [1391, 0]
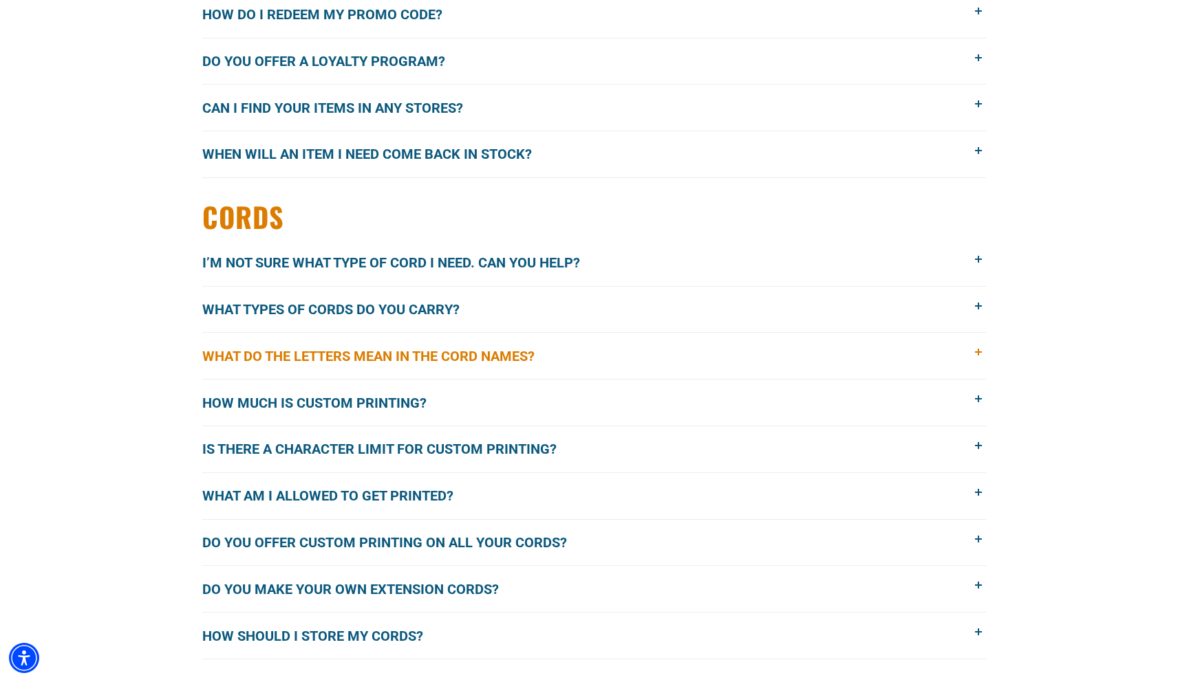
click at [468, 364] on span "What do the letters mean in the cord names?" at bounding box center [378, 356] width 353 height 21
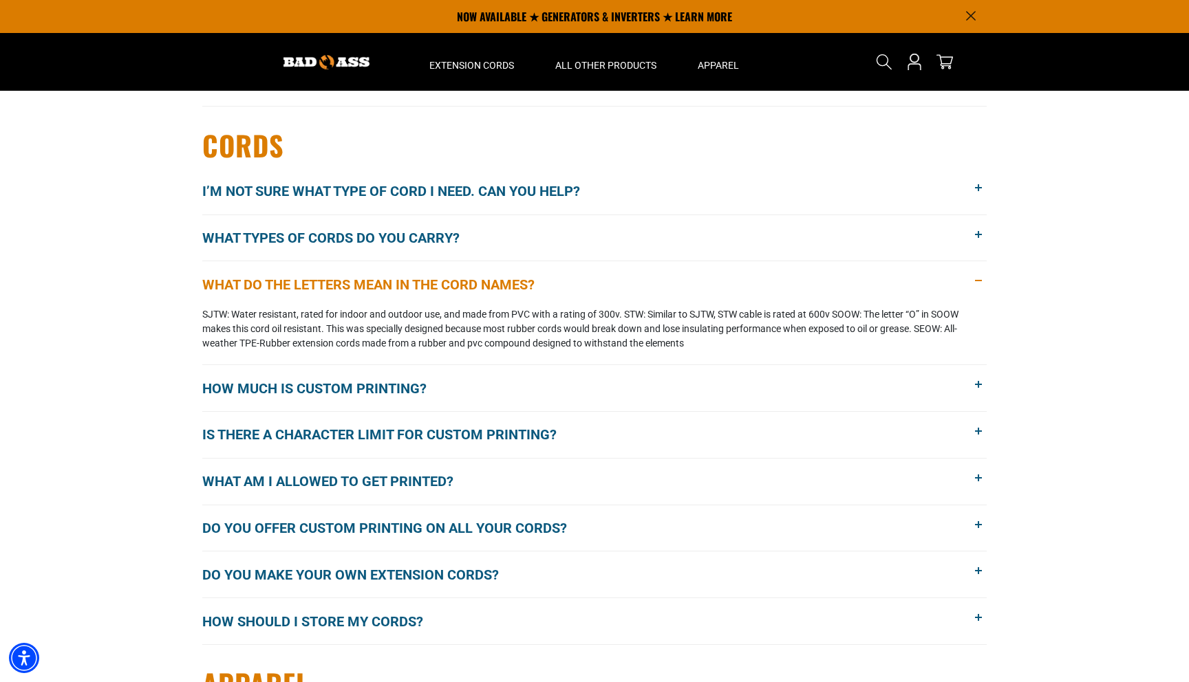
scroll to position [1461, 0]
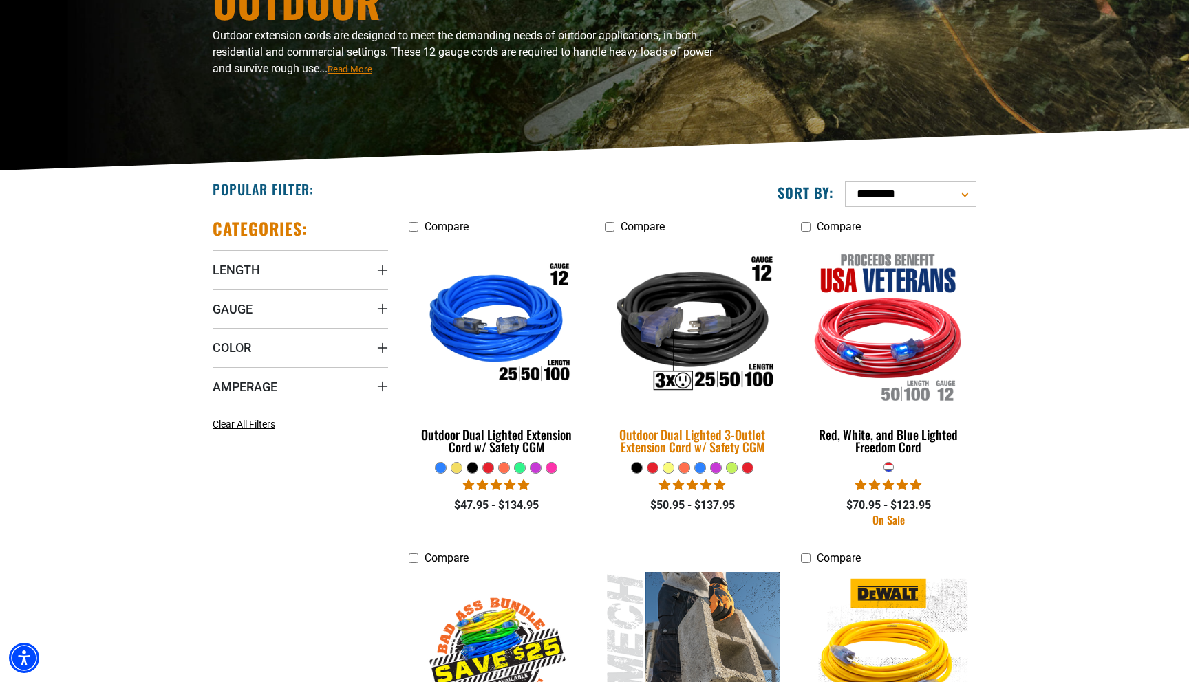
scroll to position [350, 0]
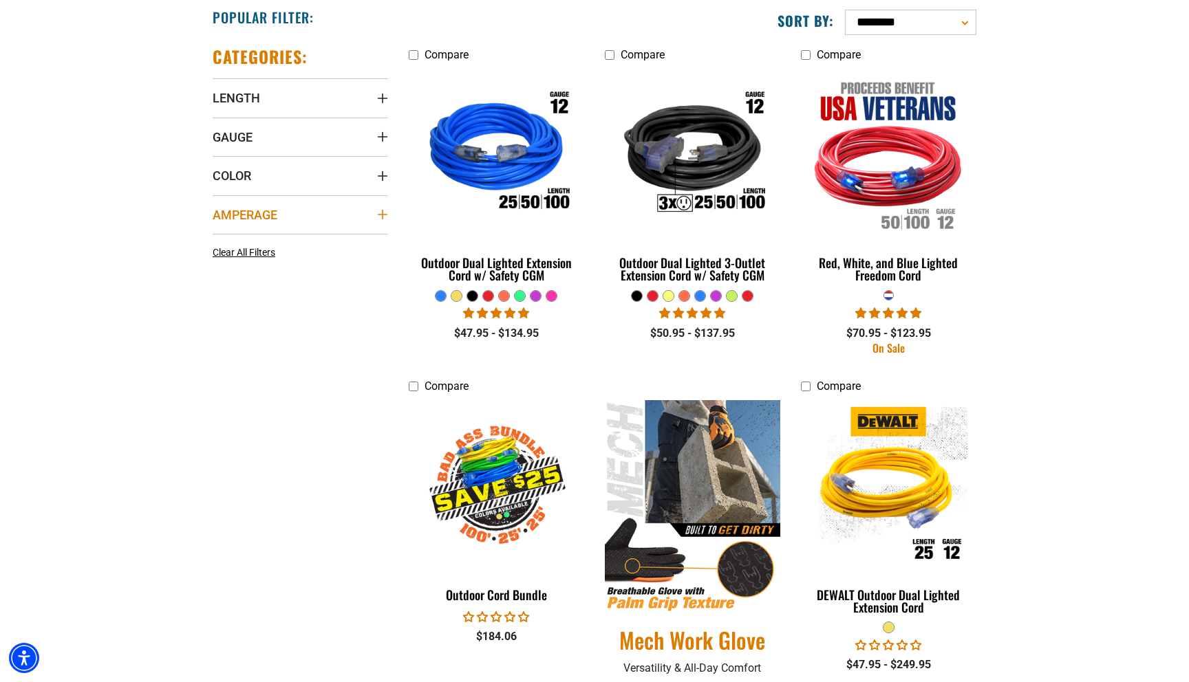
click at [383, 219] on icon "Amperage" at bounding box center [382, 214] width 11 height 11
click at [383, 213] on icon "Amperage" at bounding box center [382, 214] width 11 height 2
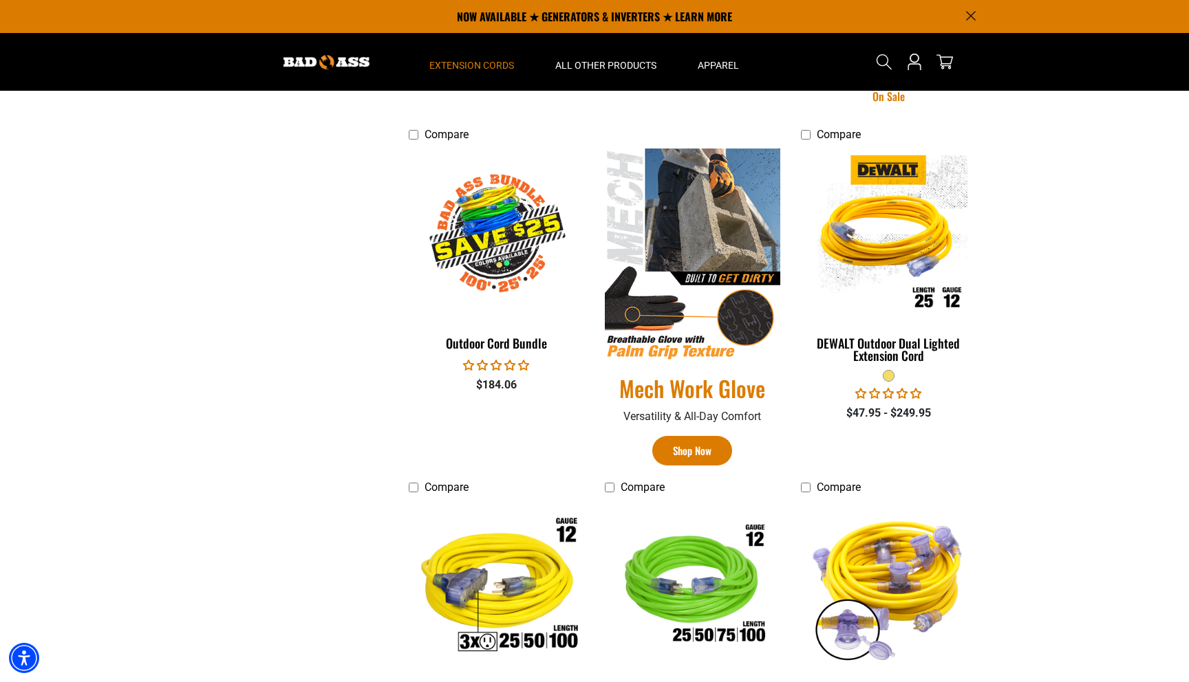
scroll to position [292, 0]
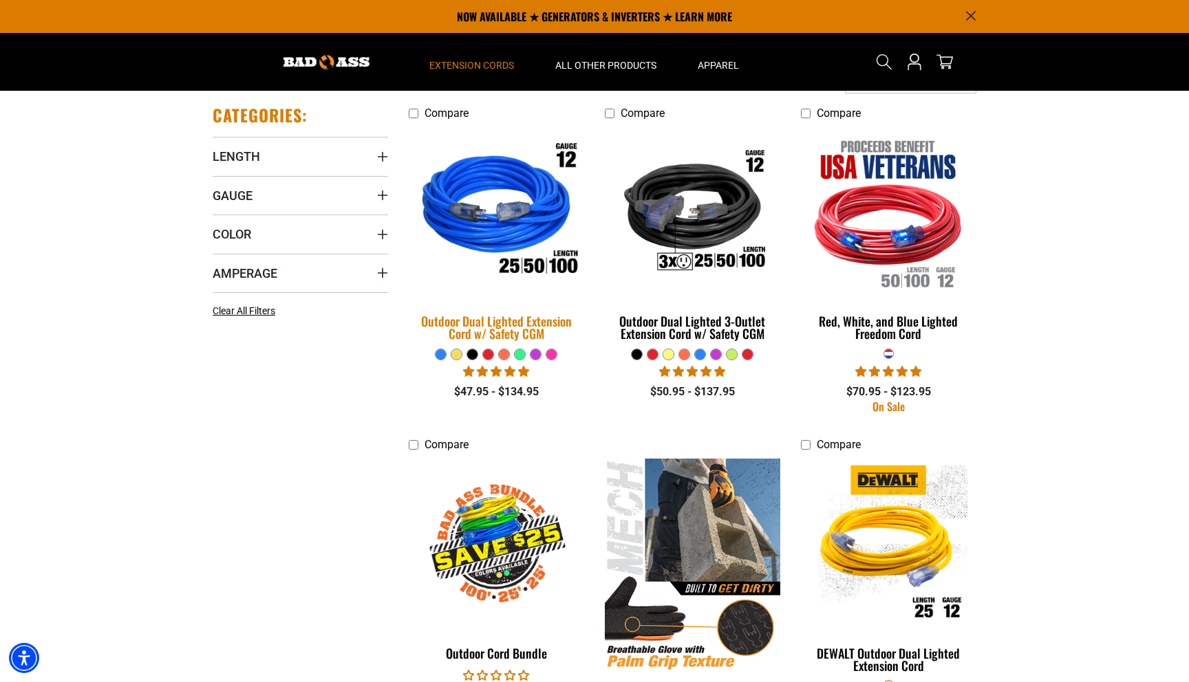
click at [528, 212] on img at bounding box center [496, 212] width 193 height 176
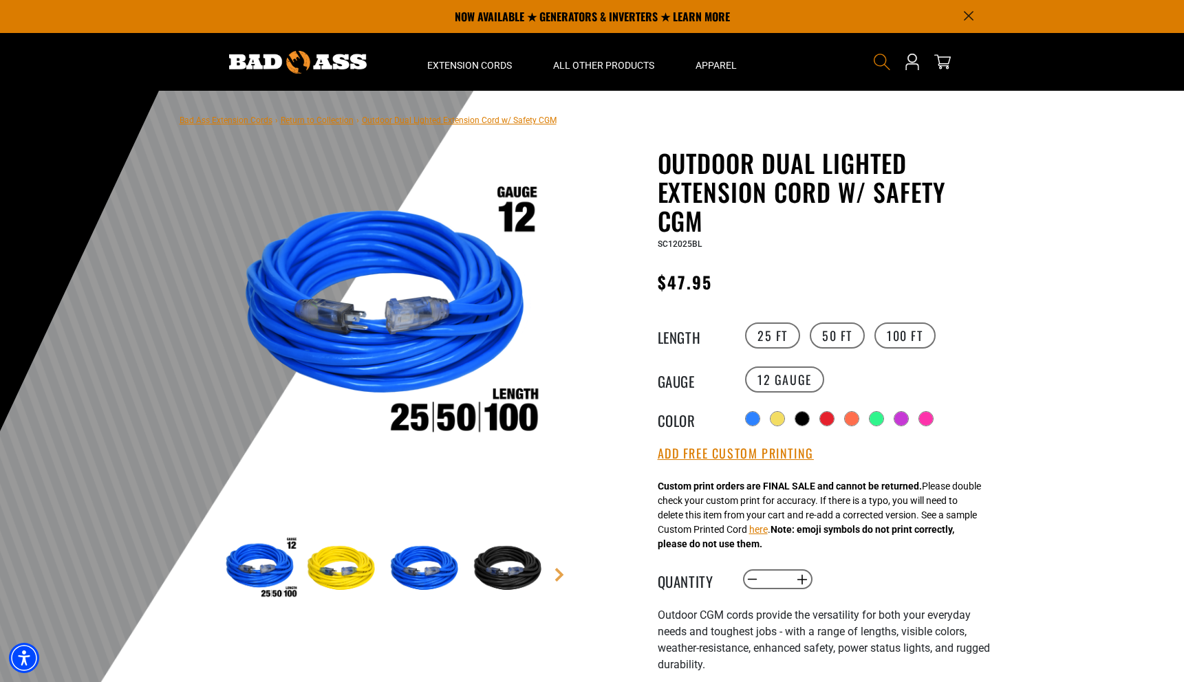
click at [884, 62] on icon "Search" at bounding box center [882, 62] width 18 height 18
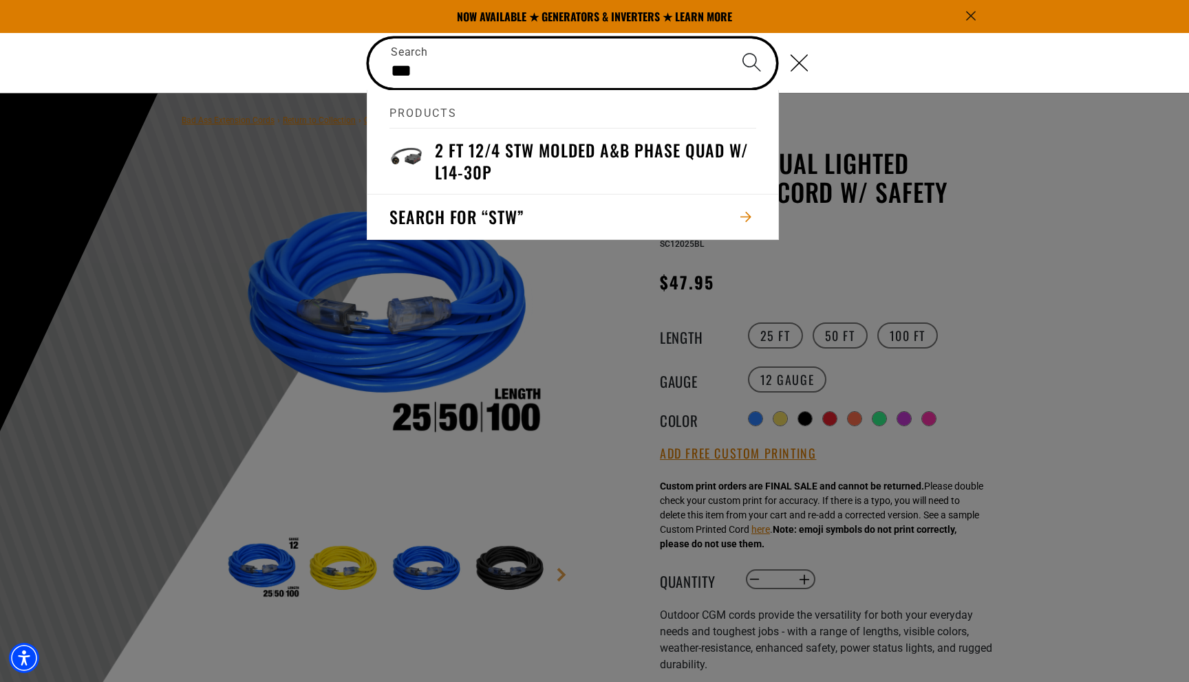
type input "***"
click at [728, 39] on button "Search" at bounding box center [752, 63] width 48 height 48
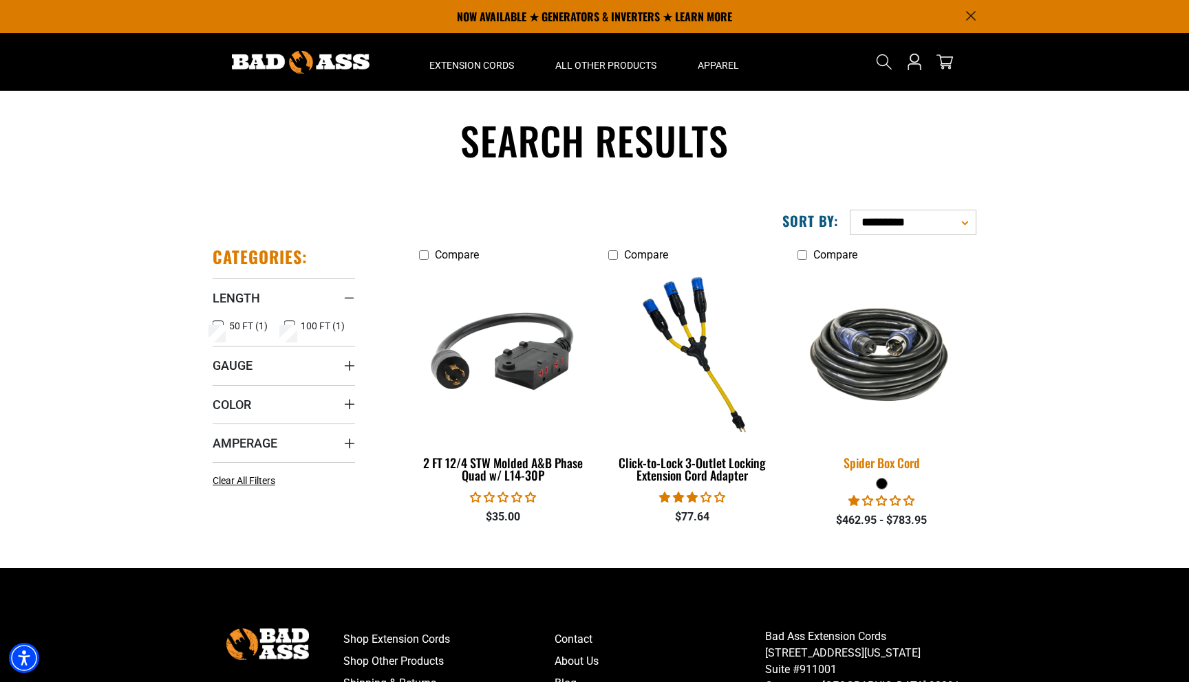
click at [907, 369] on img at bounding box center [881, 355] width 193 height 118
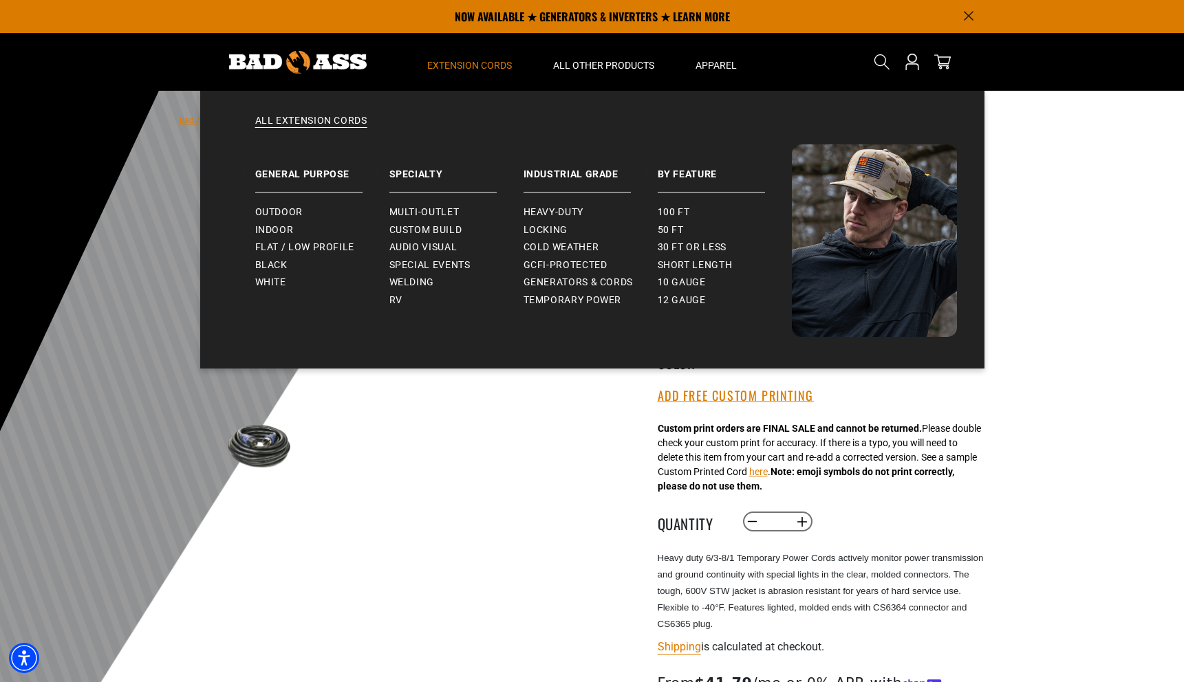
click at [493, 62] on span "Extension Cords" at bounding box center [469, 65] width 85 height 12
click at [307, 113] on div "All Extension Cords General Purpose Outdoor Indoor" at bounding box center [592, 230] width 784 height 278
click at [307, 119] on link "All Extension Cords" at bounding box center [592, 129] width 729 height 30
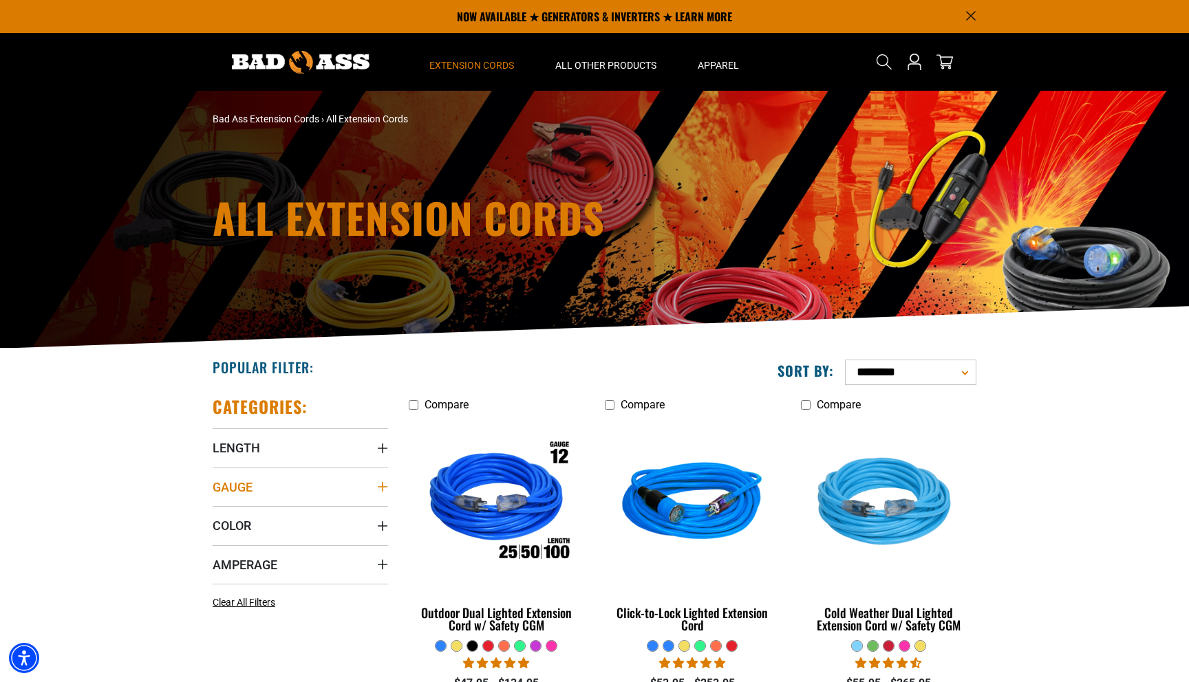
click at [383, 484] on icon "Gauge" at bounding box center [382, 486] width 11 height 11
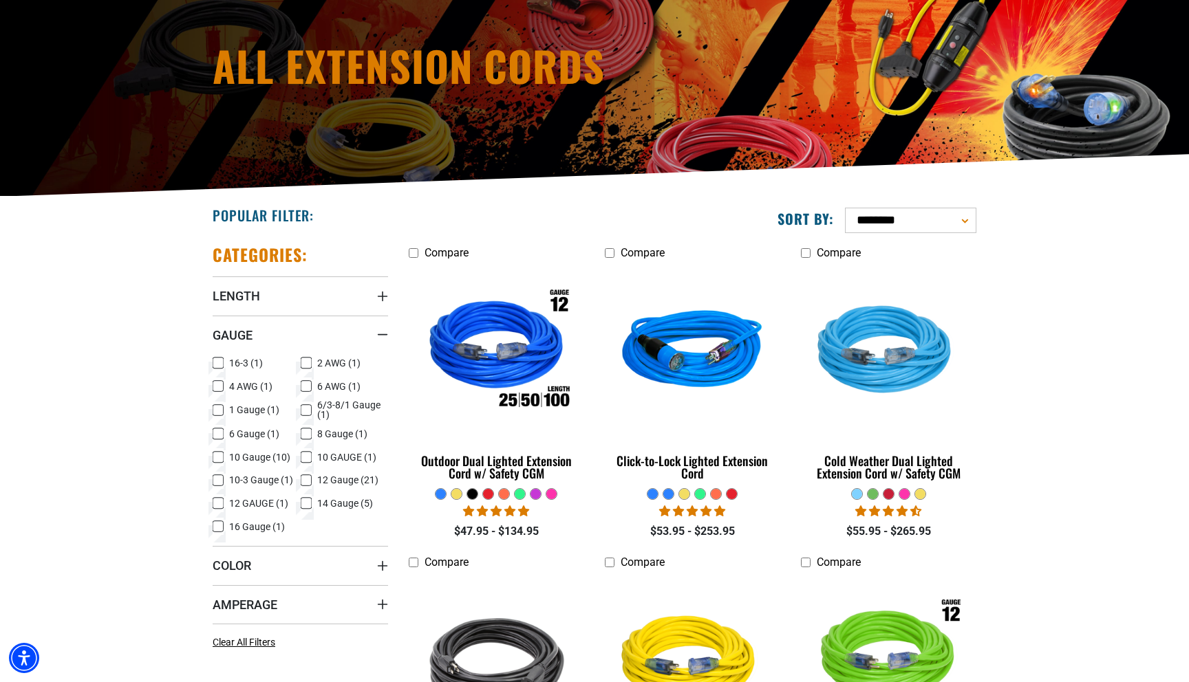
scroll to position [153, 0]
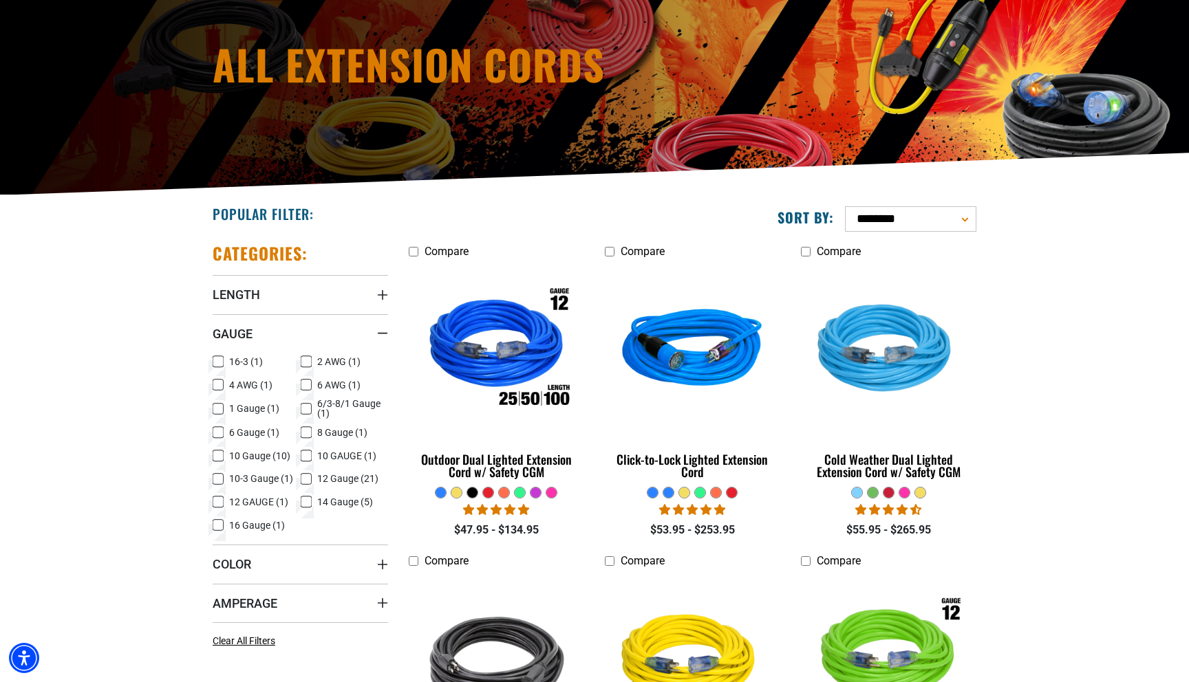
click at [216, 459] on icon at bounding box center [218, 456] width 11 height 18
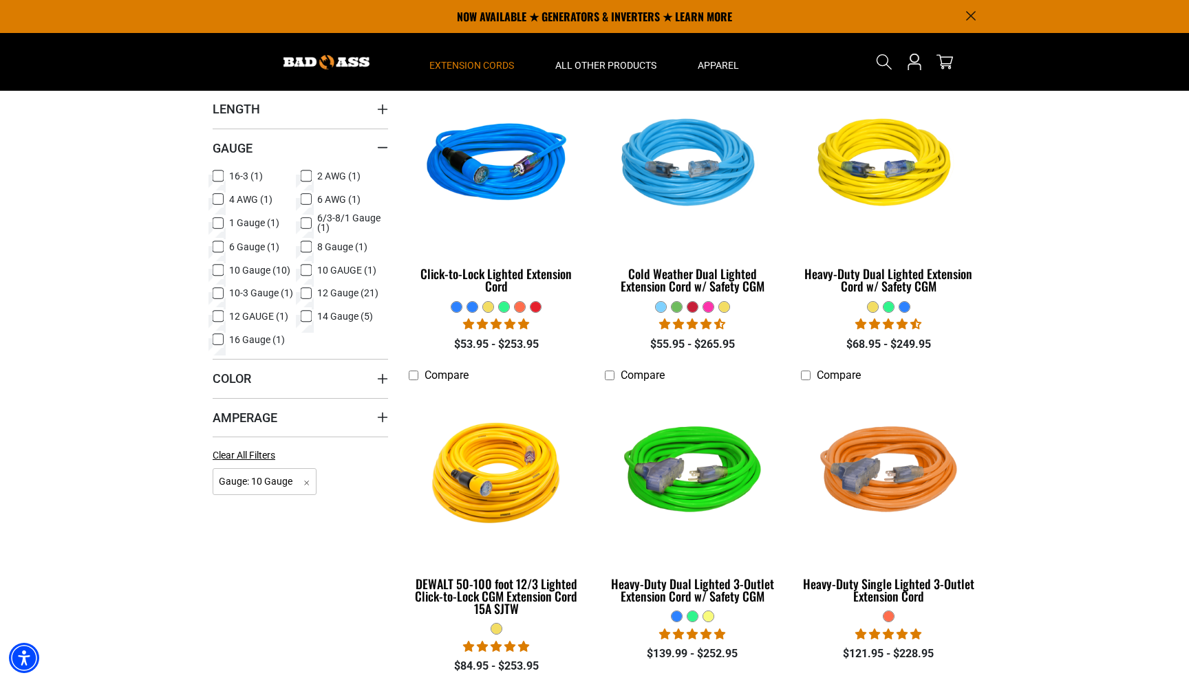
scroll to position [299, 0]
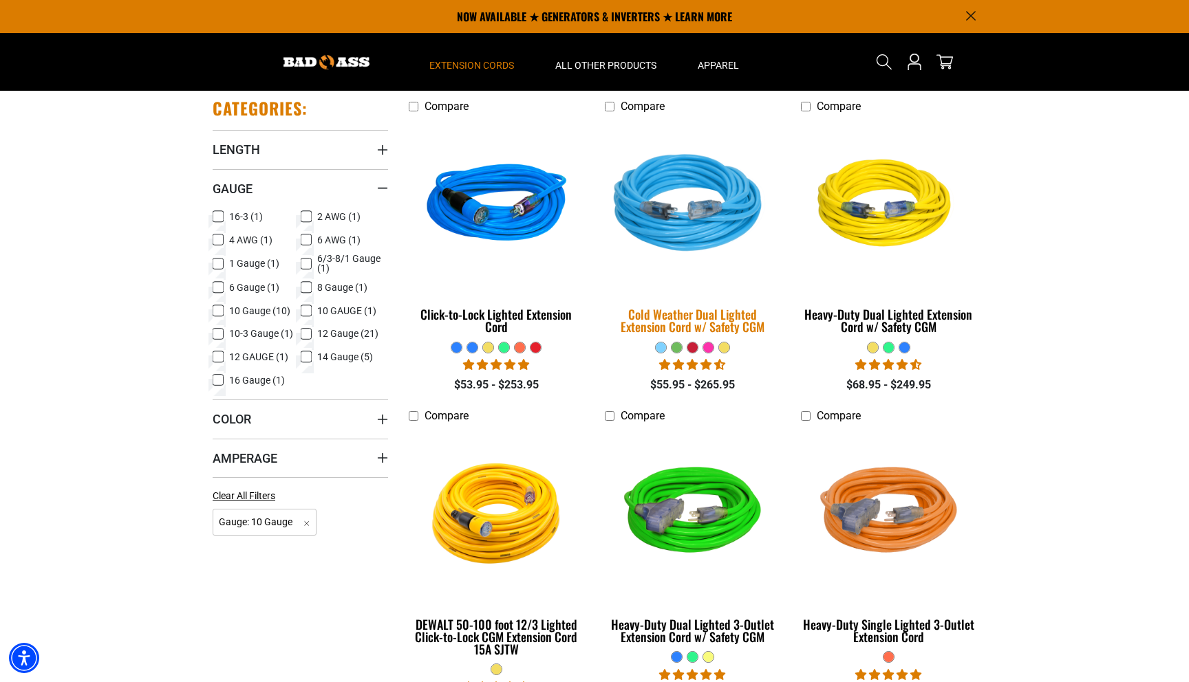
click at [721, 240] on img at bounding box center [692, 206] width 193 height 176
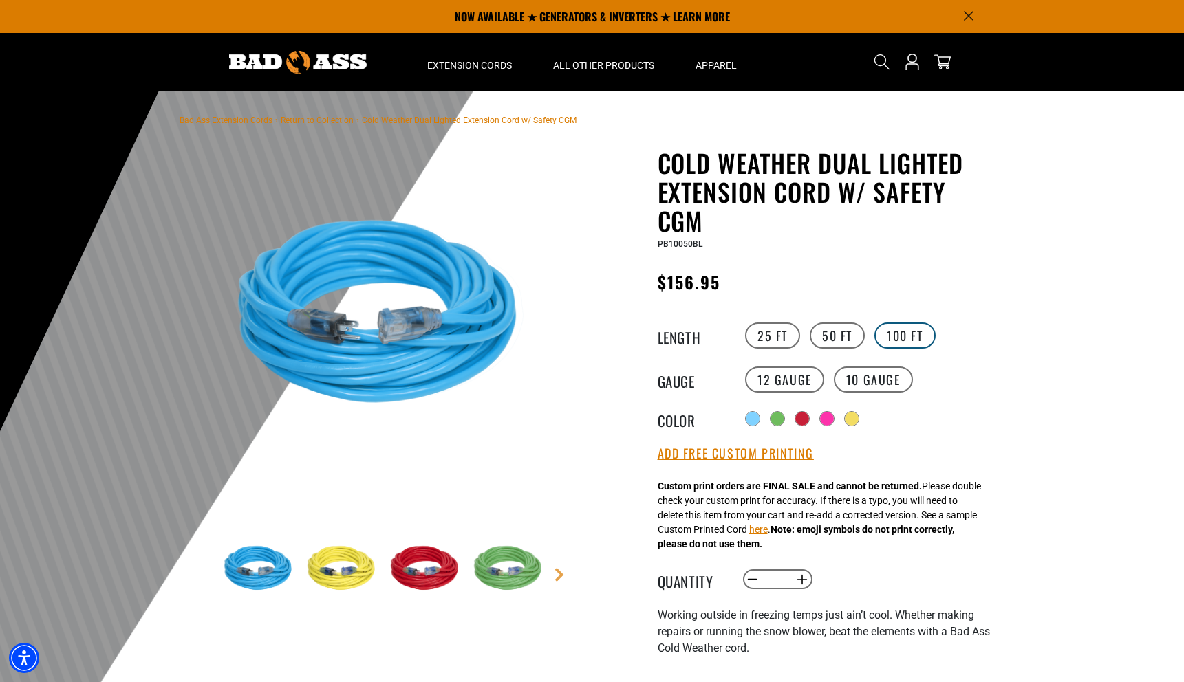
click at [887, 334] on label "100 FT" at bounding box center [904, 336] width 61 height 26
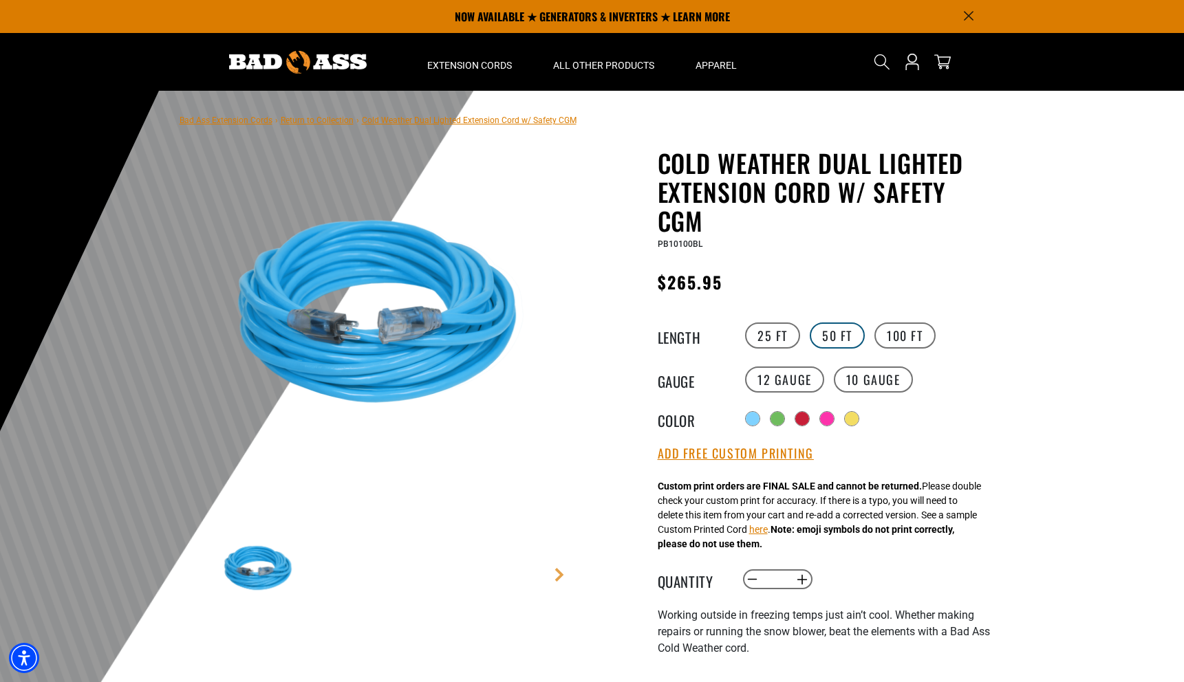
click at [837, 333] on label "50 FT" at bounding box center [837, 336] width 55 height 26
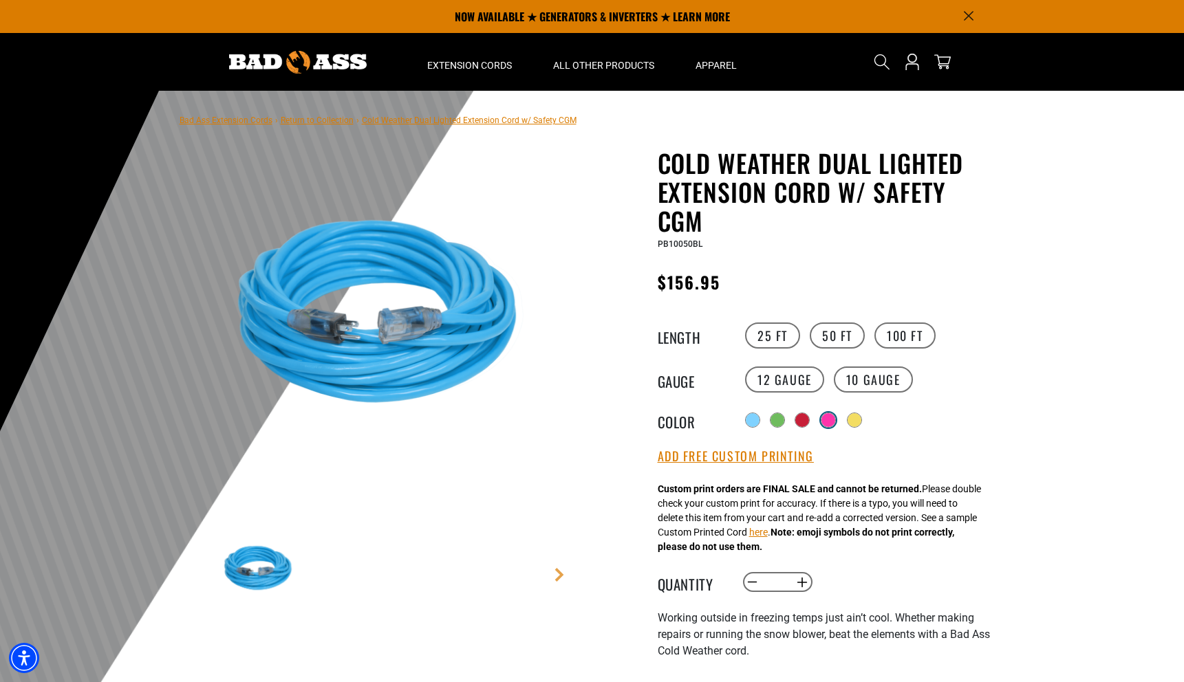
click at [829, 428] on label "Radio button" at bounding box center [828, 420] width 18 height 18
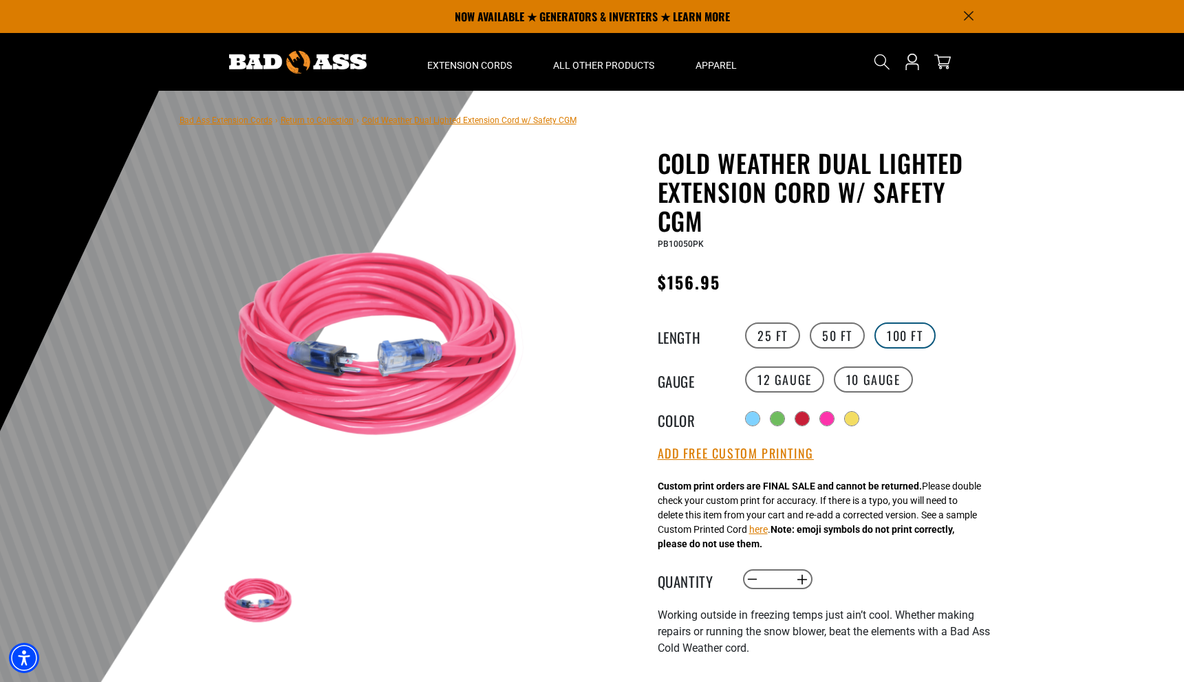
click at [899, 336] on label "100 FT" at bounding box center [904, 336] width 61 height 26
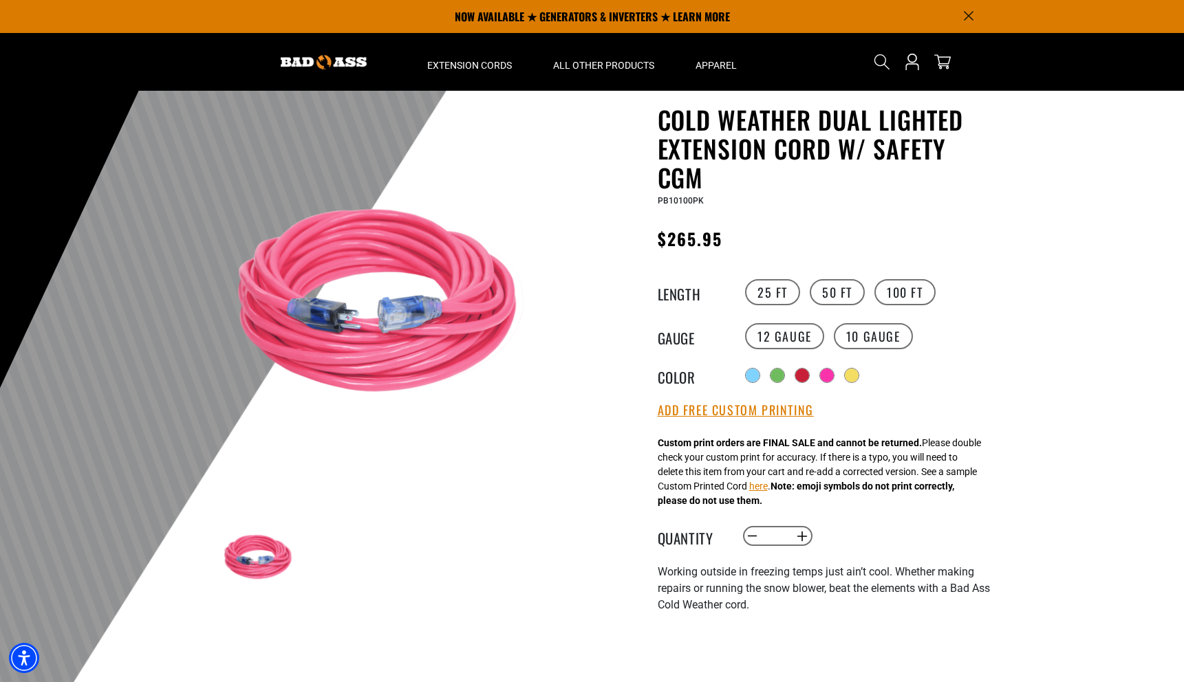
scroll to position [6, 0]
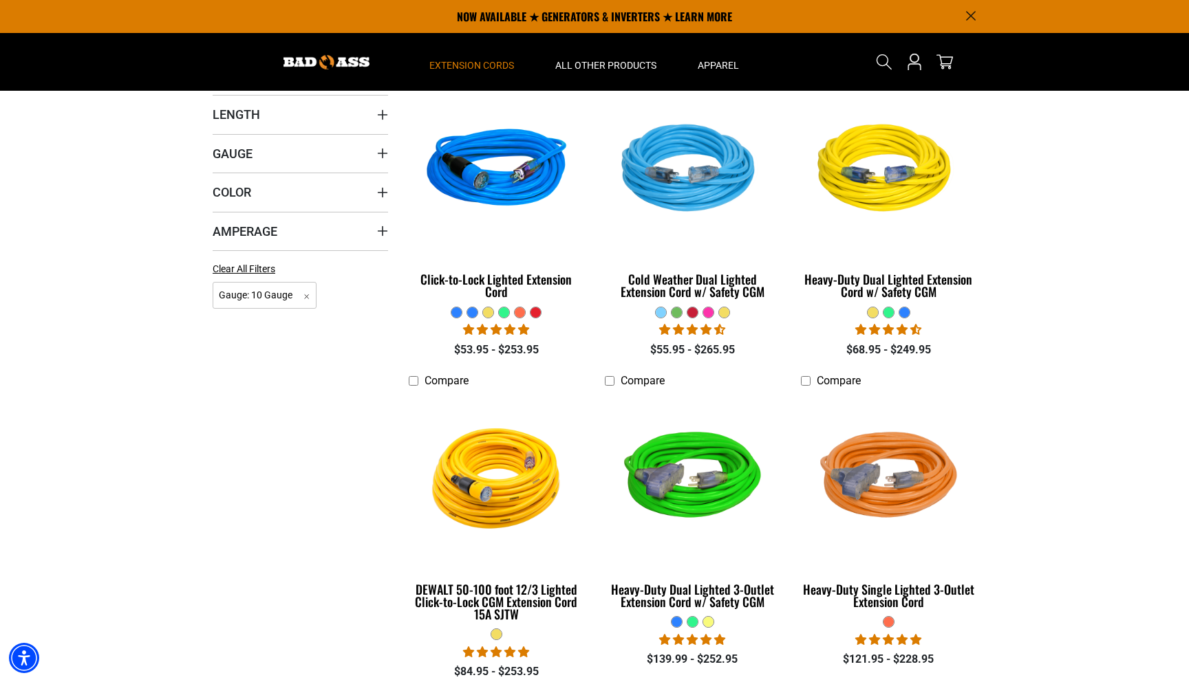
scroll to position [332, 0]
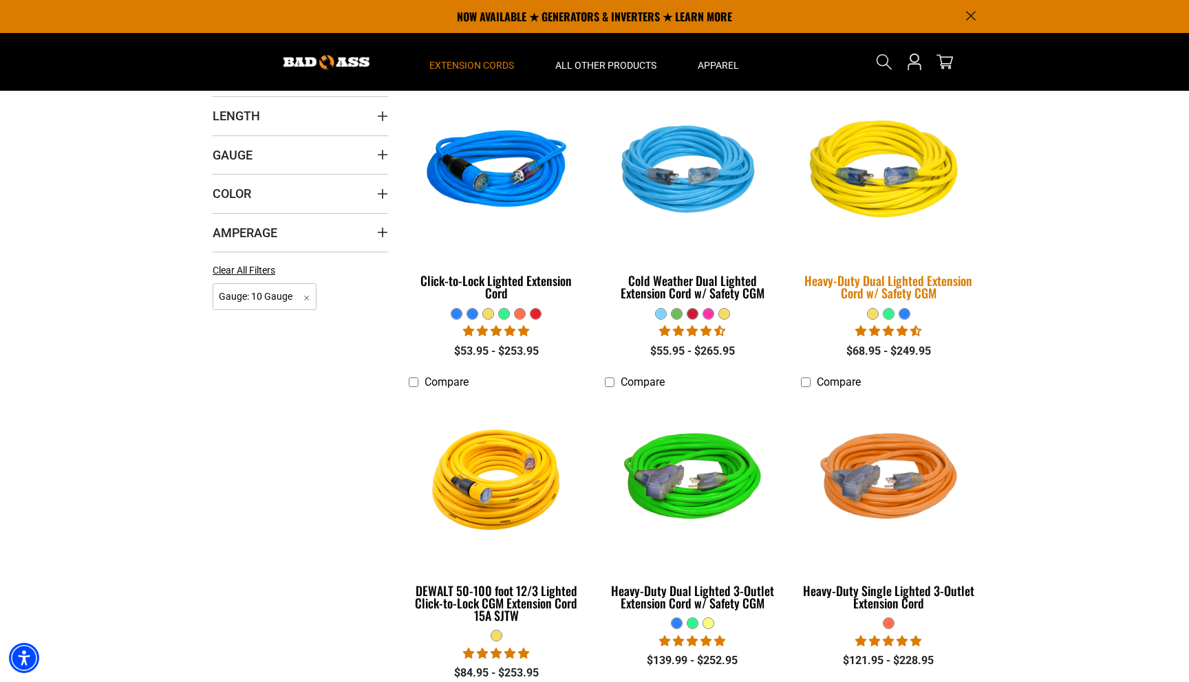
click at [900, 169] on img at bounding box center [888, 172] width 193 height 176
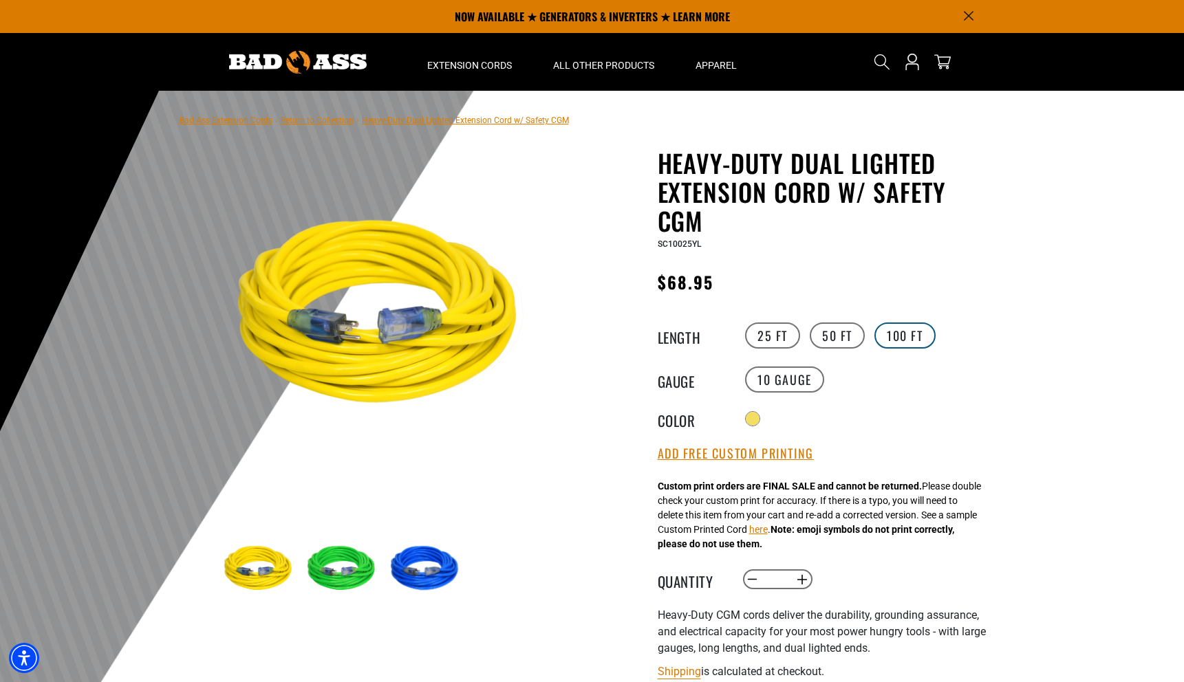
click at [909, 338] on label "100 FT" at bounding box center [904, 336] width 61 height 26
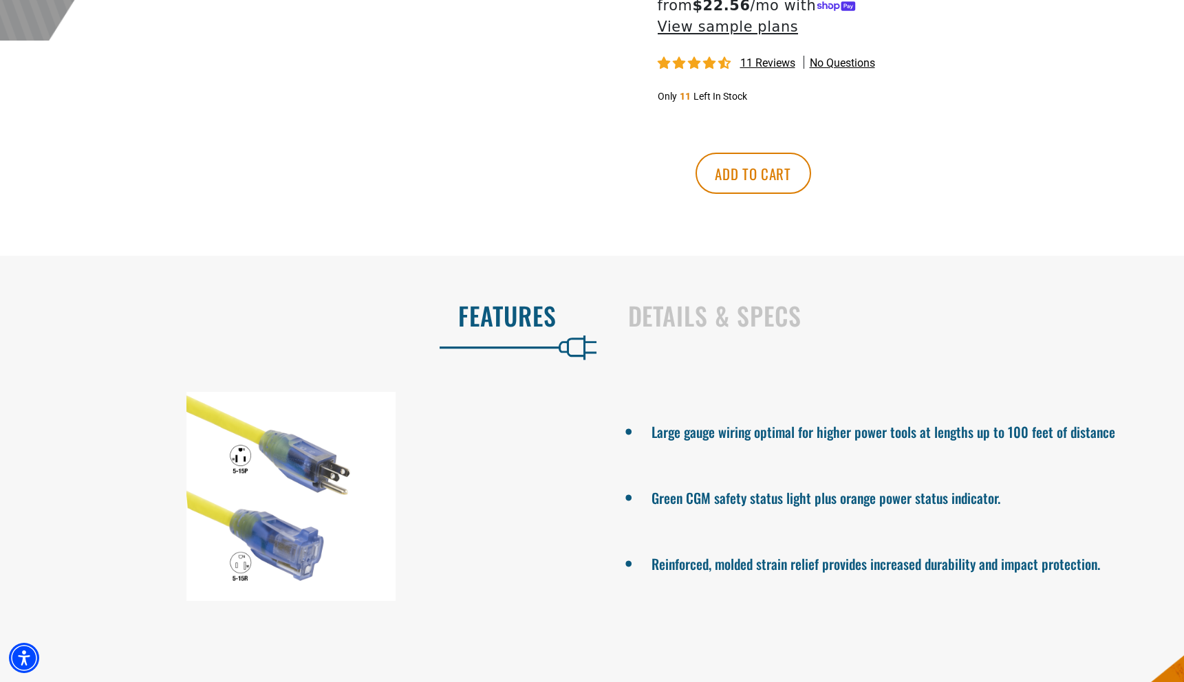
scroll to position [726, 0]
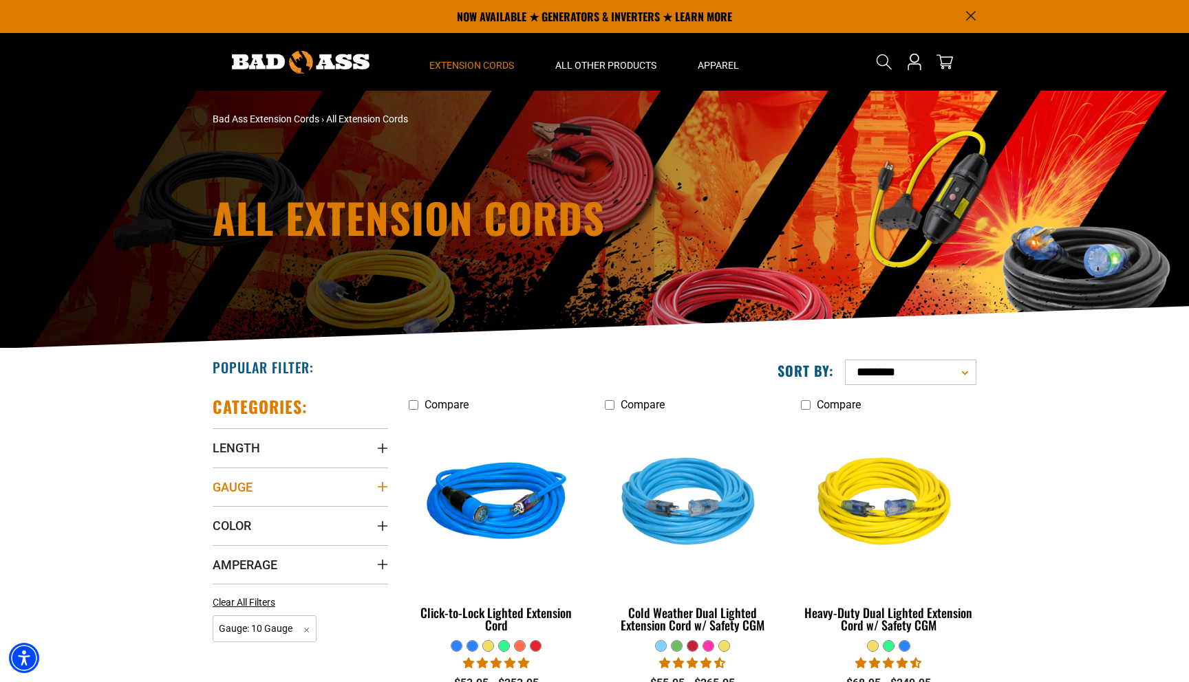
click at [382, 484] on icon "Gauge" at bounding box center [383, 487] width 10 height 10
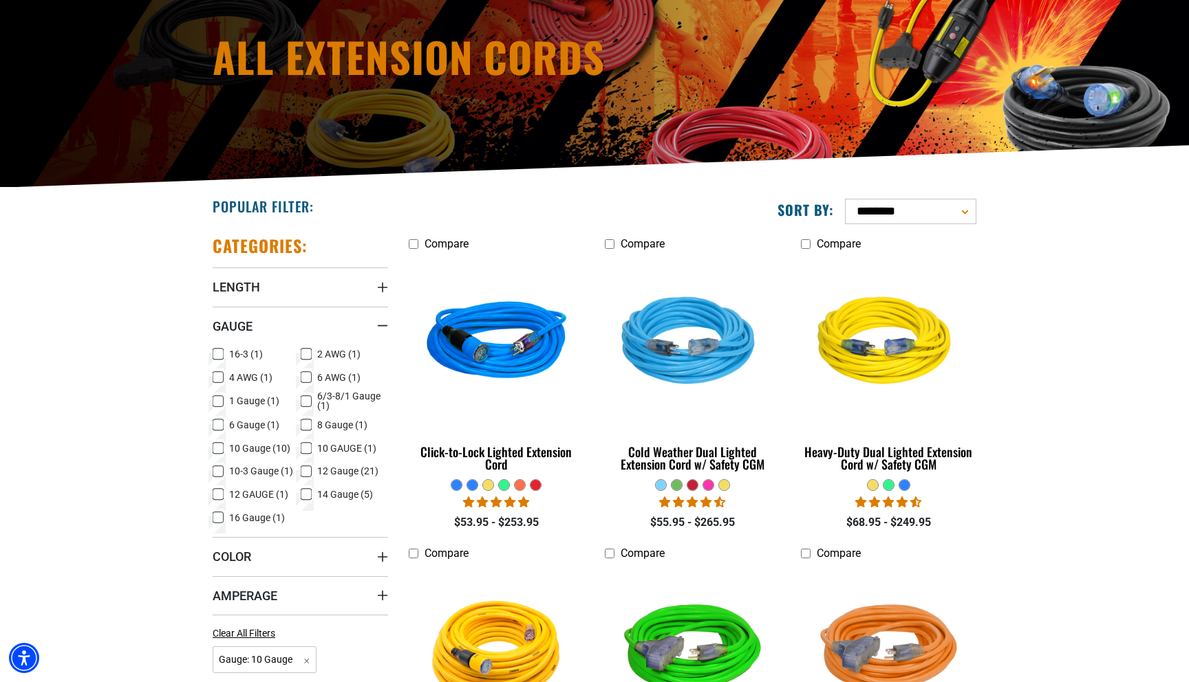
scroll to position [162, 0]
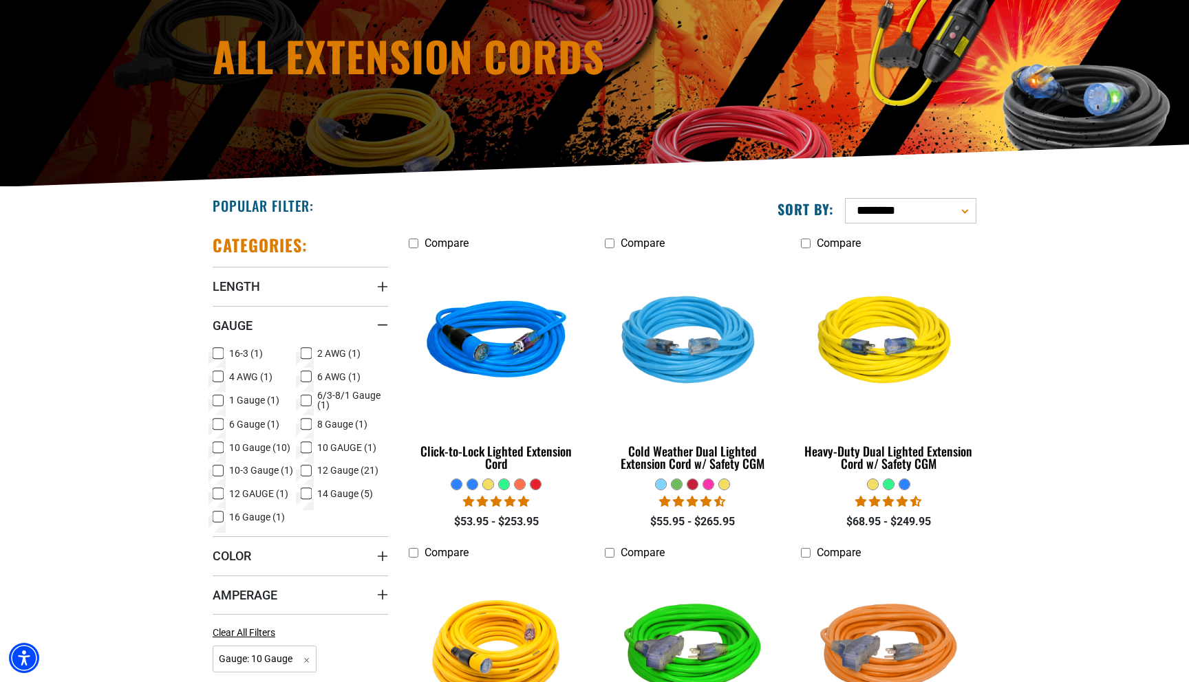
click at [305, 425] on icon at bounding box center [306, 424] width 11 height 18
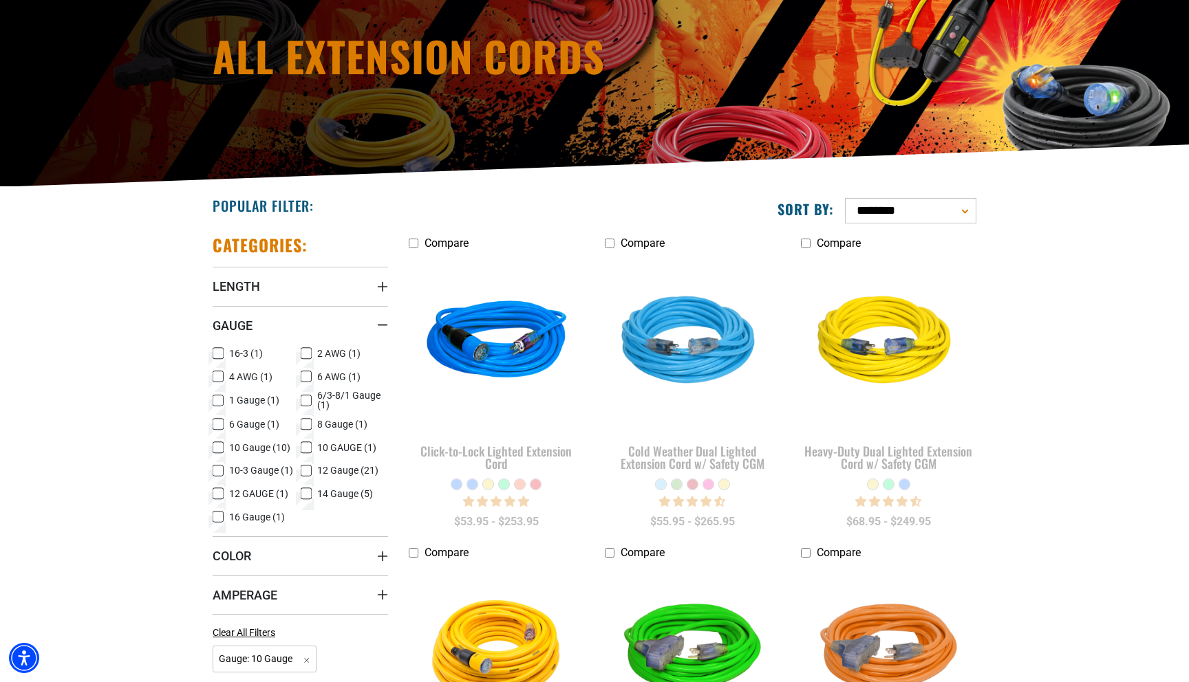
click at [218, 447] on icon at bounding box center [218, 448] width 8 height 8
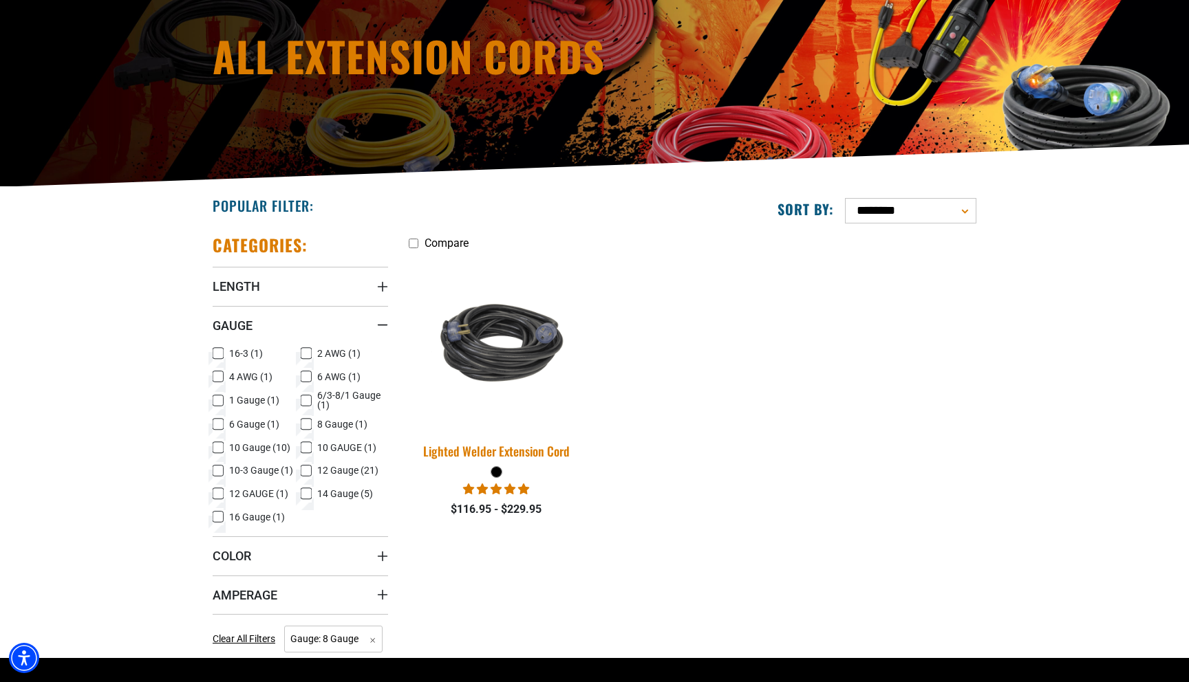
click at [524, 373] on img at bounding box center [496, 343] width 193 height 118
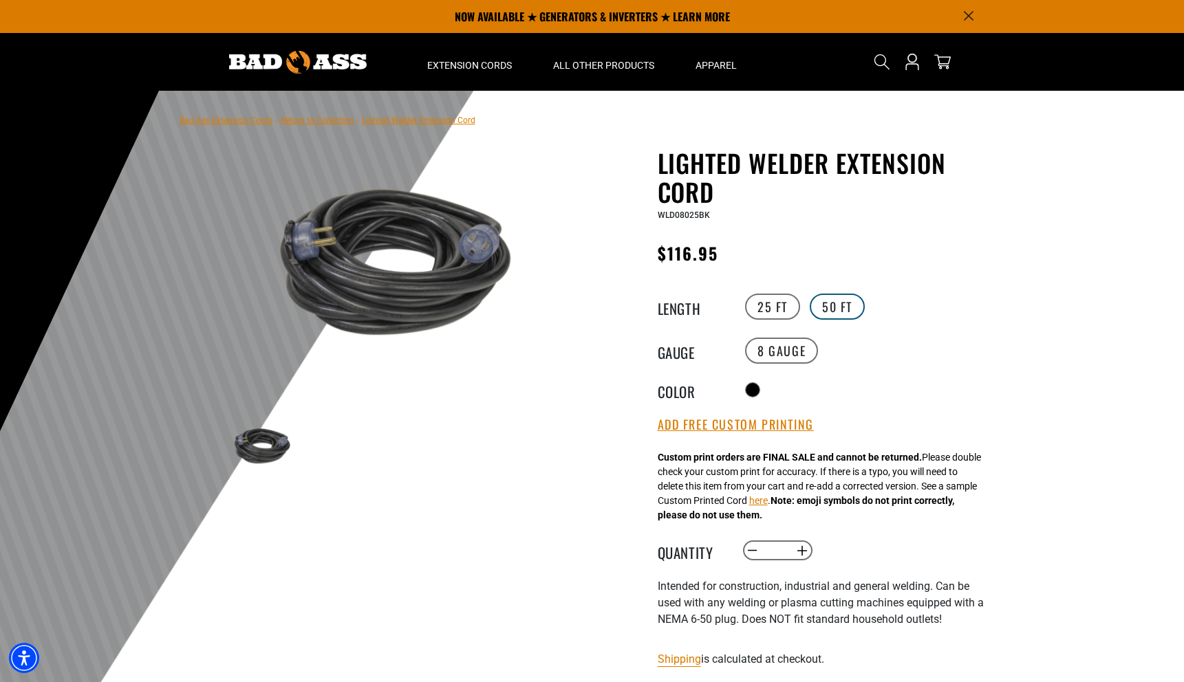
click at [841, 307] on label "50 FT" at bounding box center [837, 307] width 55 height 26
click at [785, 305] on label "25 FT" at bounding box center [772, 307] width 55 height 26
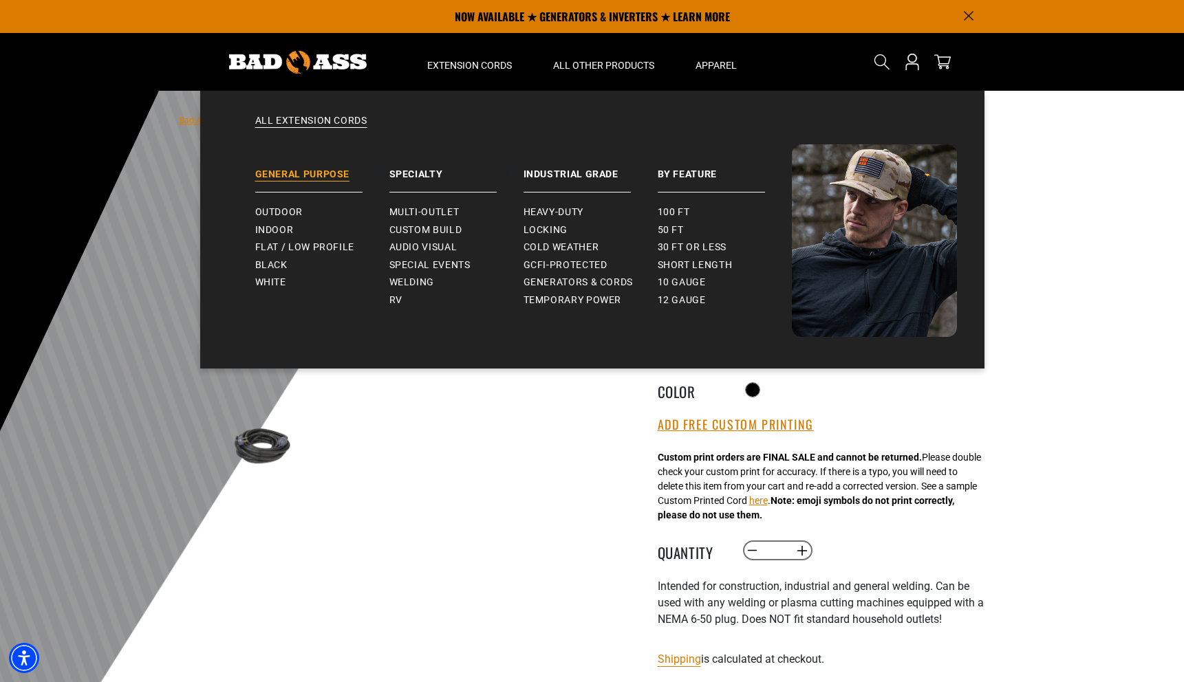
click at [338, 180] on link "General Purpose" at bounding box center [322, 168] width 134 height 48
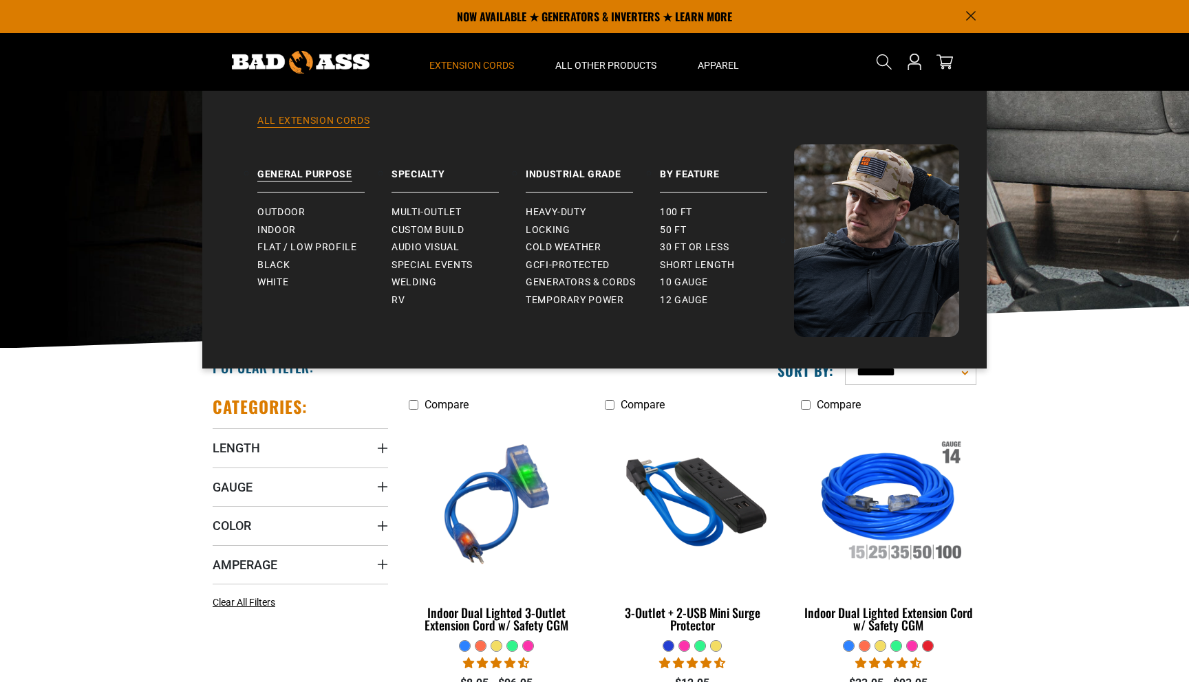
click at [338, 123] on link "All Extension Cords" at bounding box center [594, 129] width 729 height 30
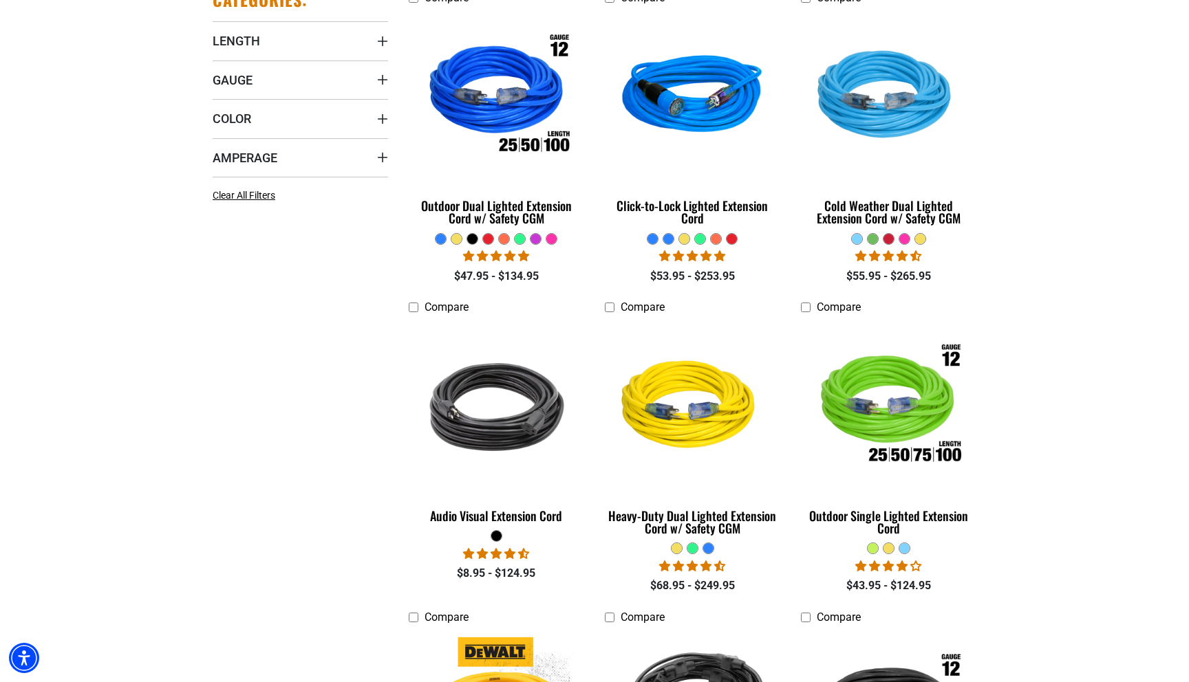
scroll to position [367, 0]
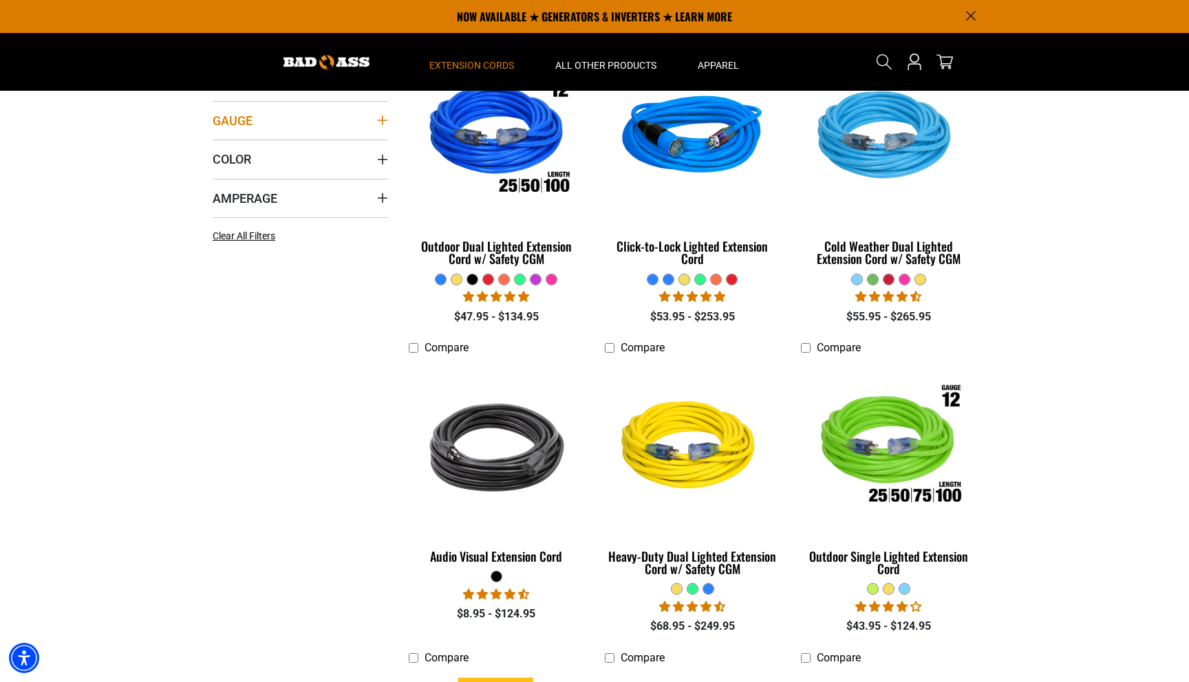
click at [382, 124] on icon "Gauge" at bounding box center [383, 121] width 10 height 10
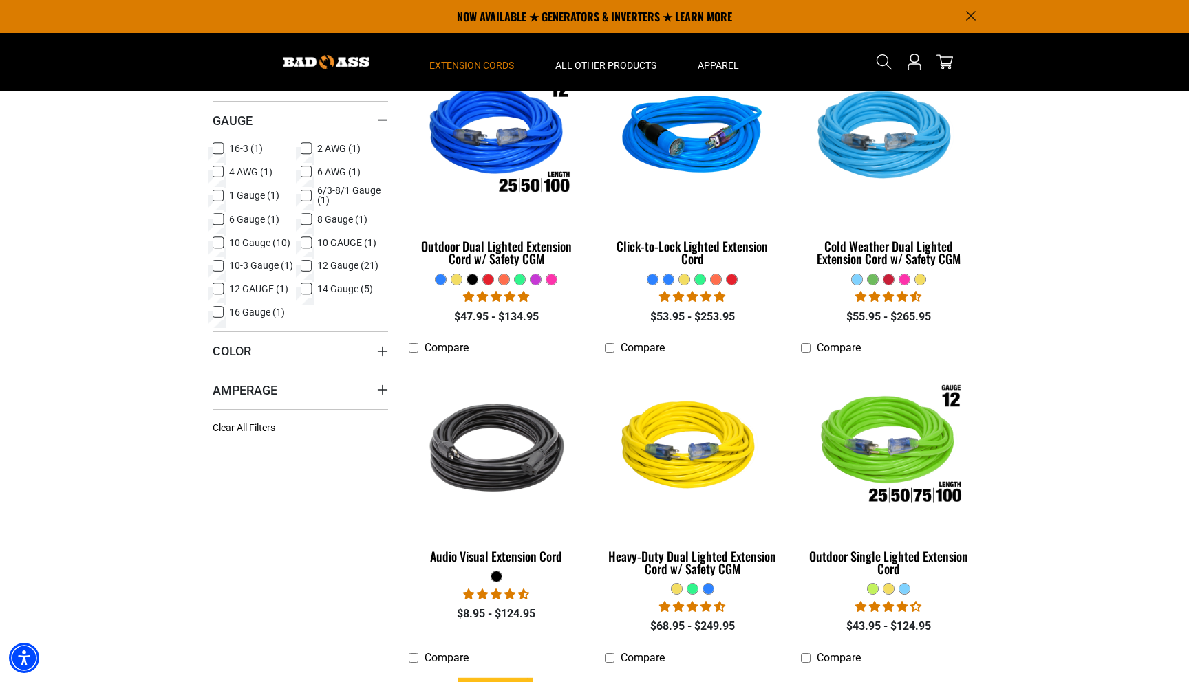
click at [304, 268] on icon at bounding box center [306, 266] width 11 height 18
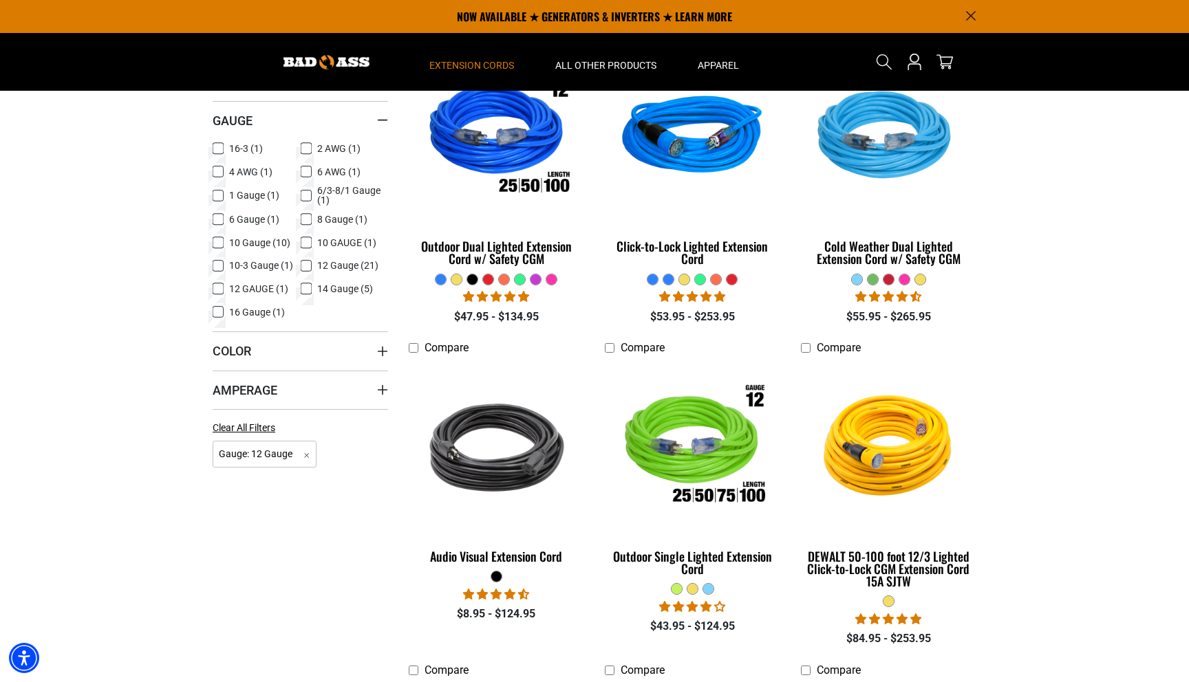
click at [221, 290] on icon at bounding box center [218, 289] width 11 height 18
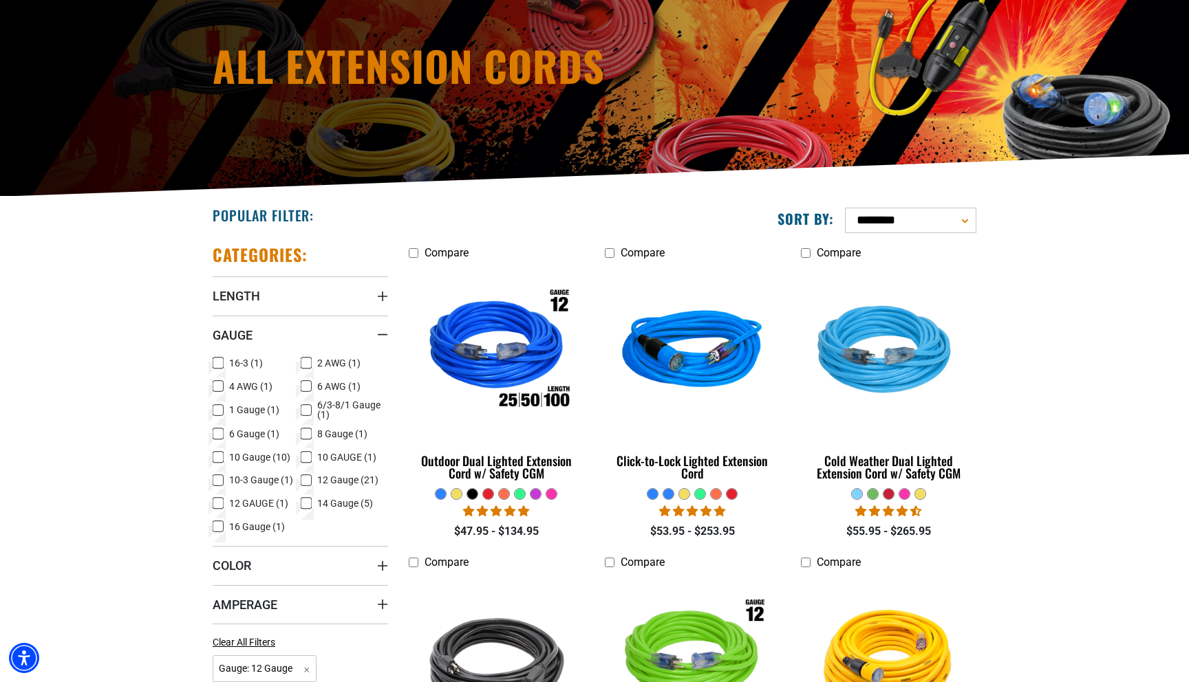
scroll to position [153, 0]
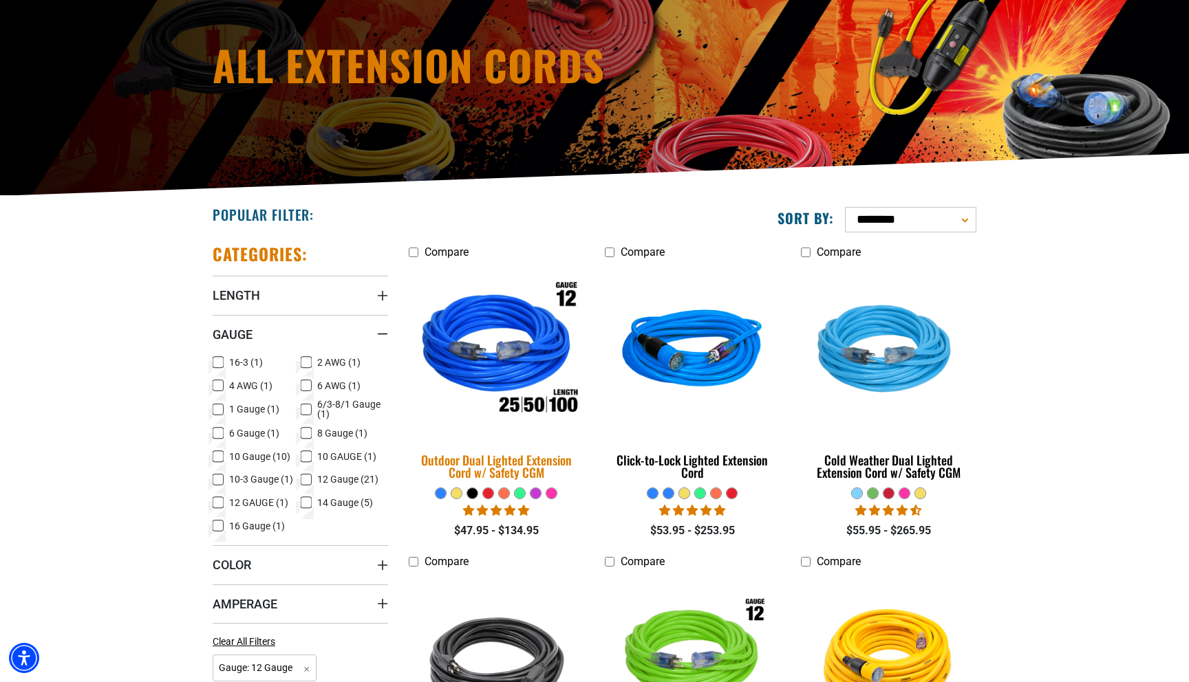
click at [496, 356] on img at bounding box center [496, 351] width 193 height 176
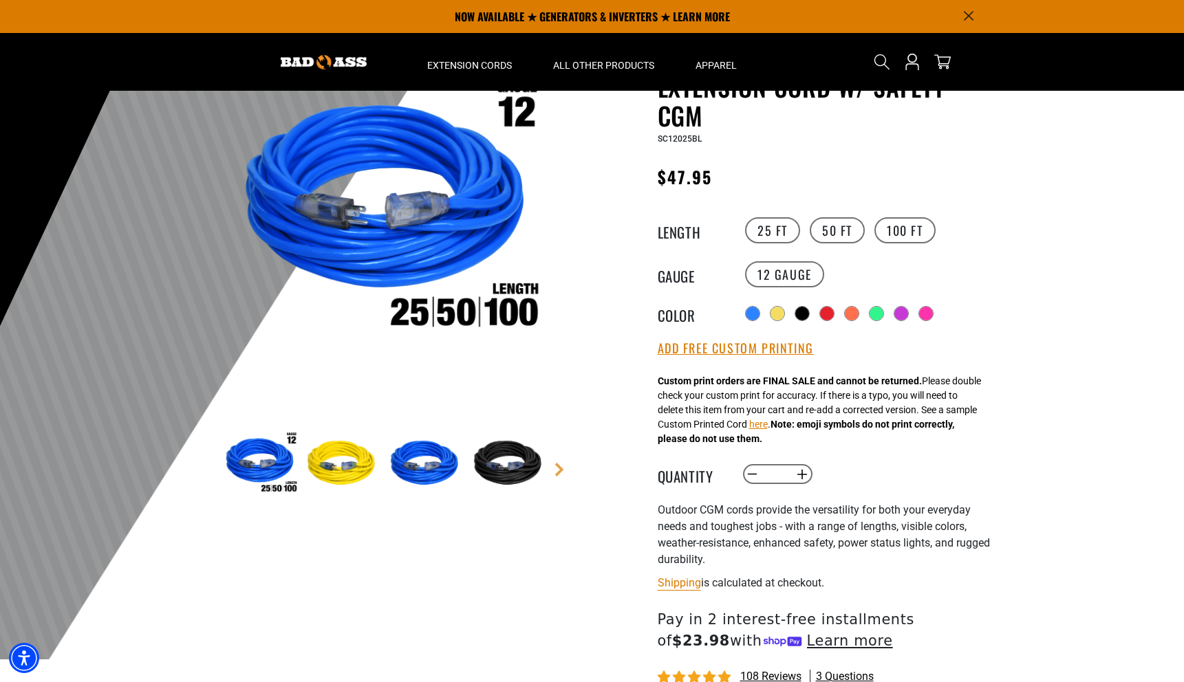
scroll to position [78, 0]
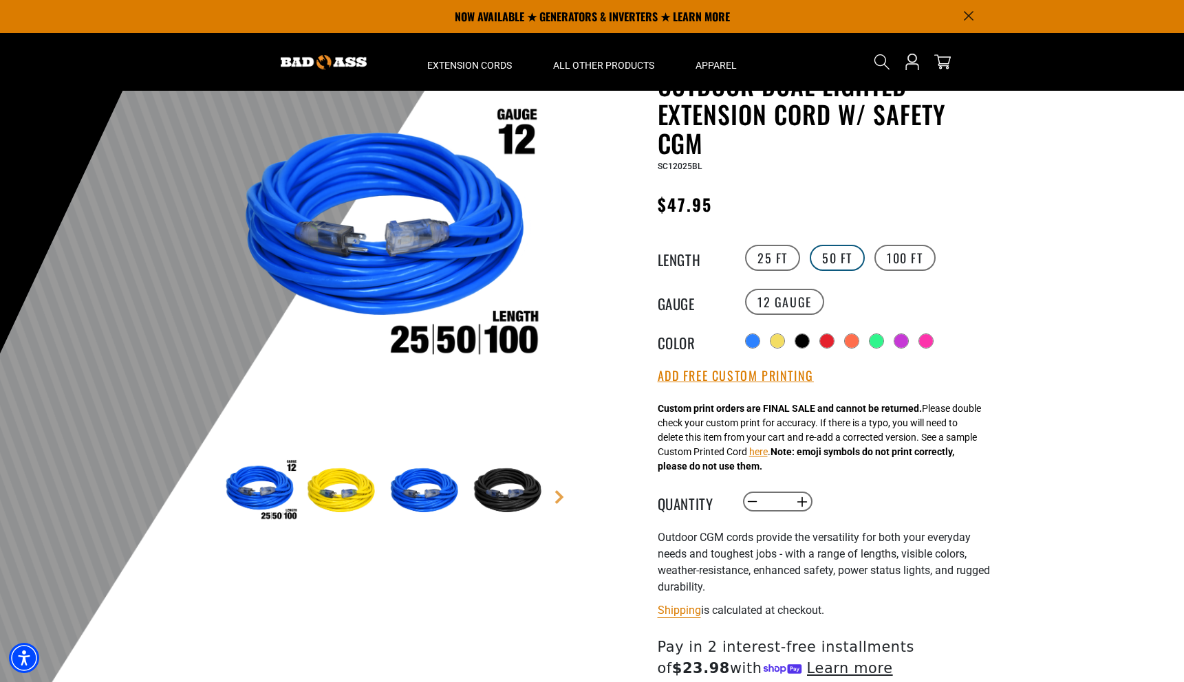
click at [838, 265] on label "50 FT" at bounding box center [837, 258] width 55 height 26
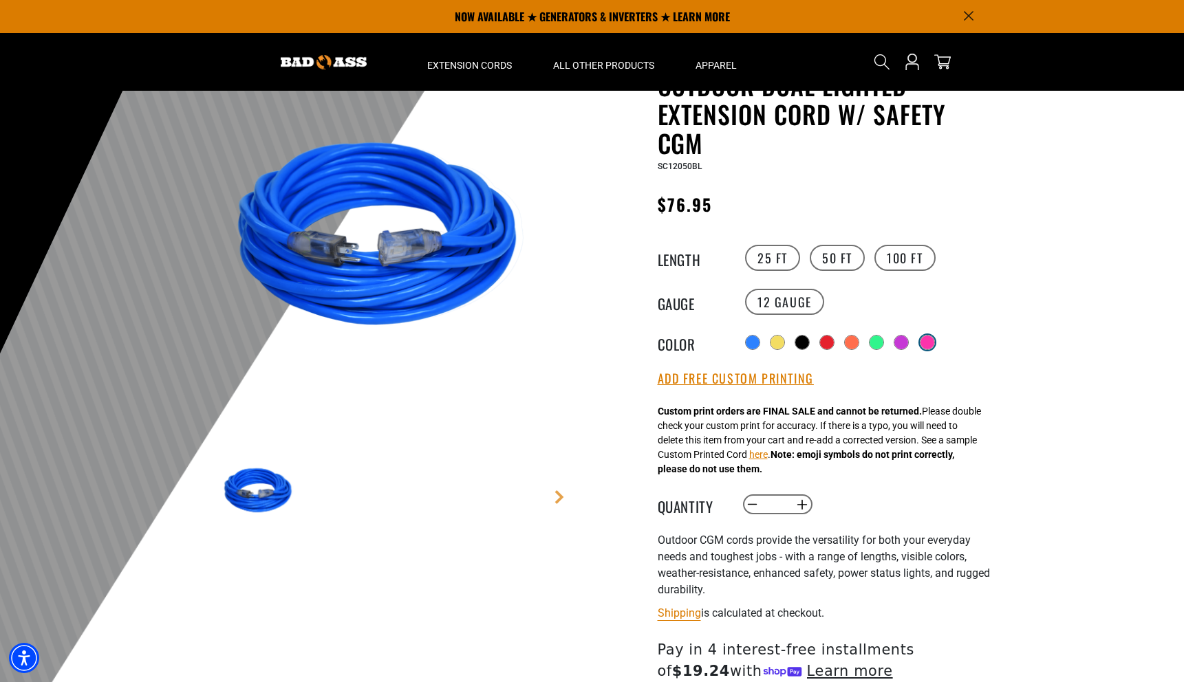
click at [924, 339] on div at bounding box center [927, 343] width 14 height 14
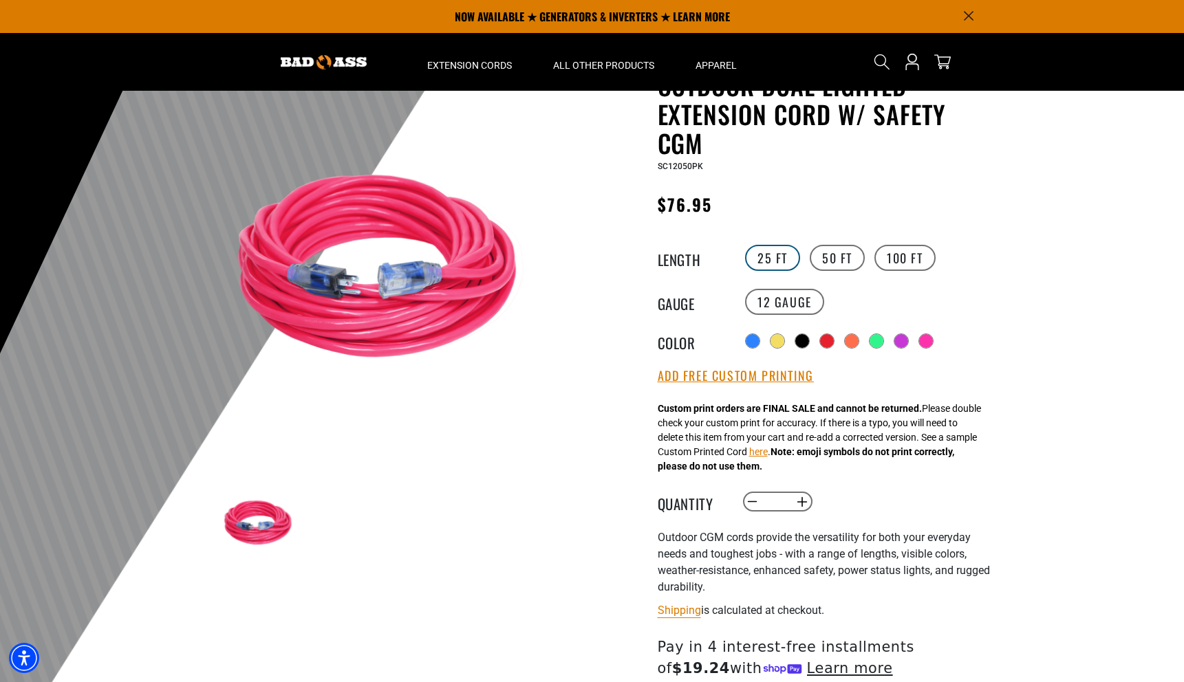
click at [786, 258] on label "25 FT" at bounding box center [772, 258] width 55 height 26
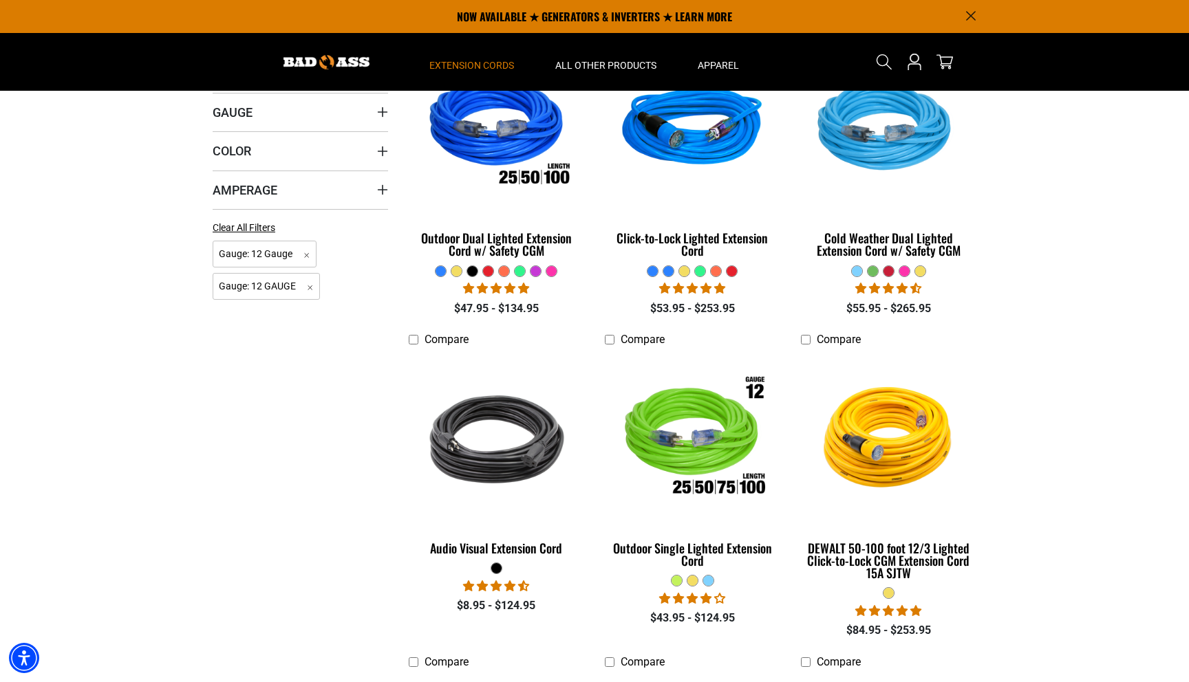
scroll to position [276, 0]
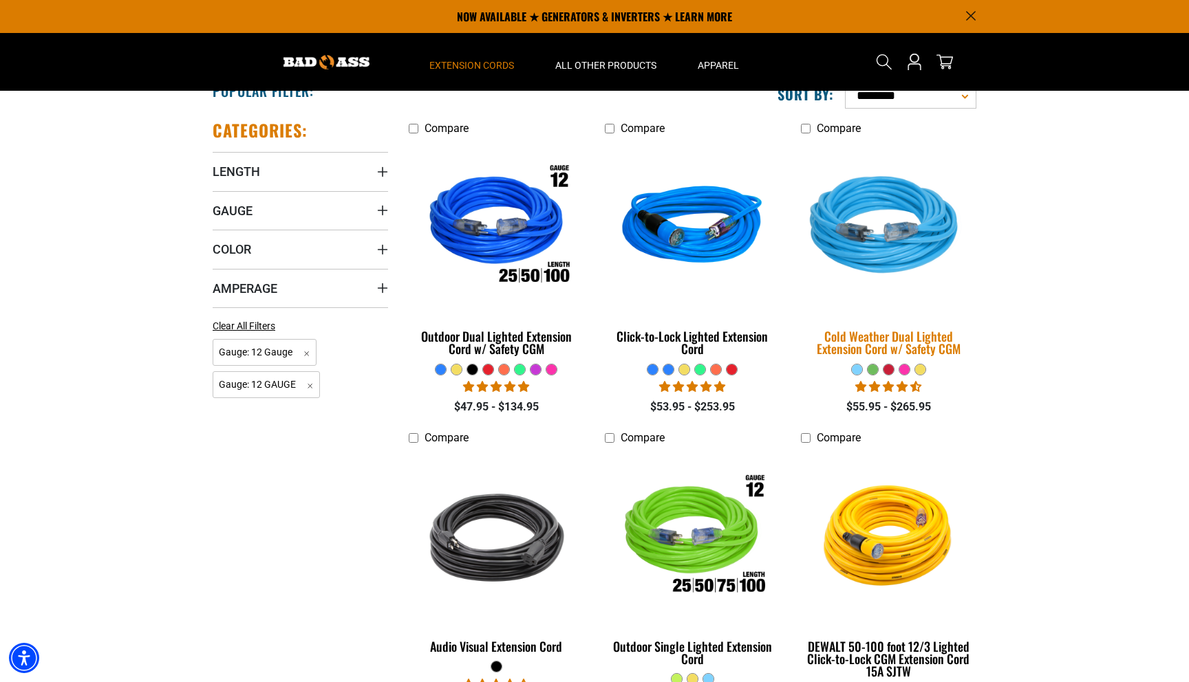
click at [902, 263] on img at bounding box center [888, 228] width 193 height 176
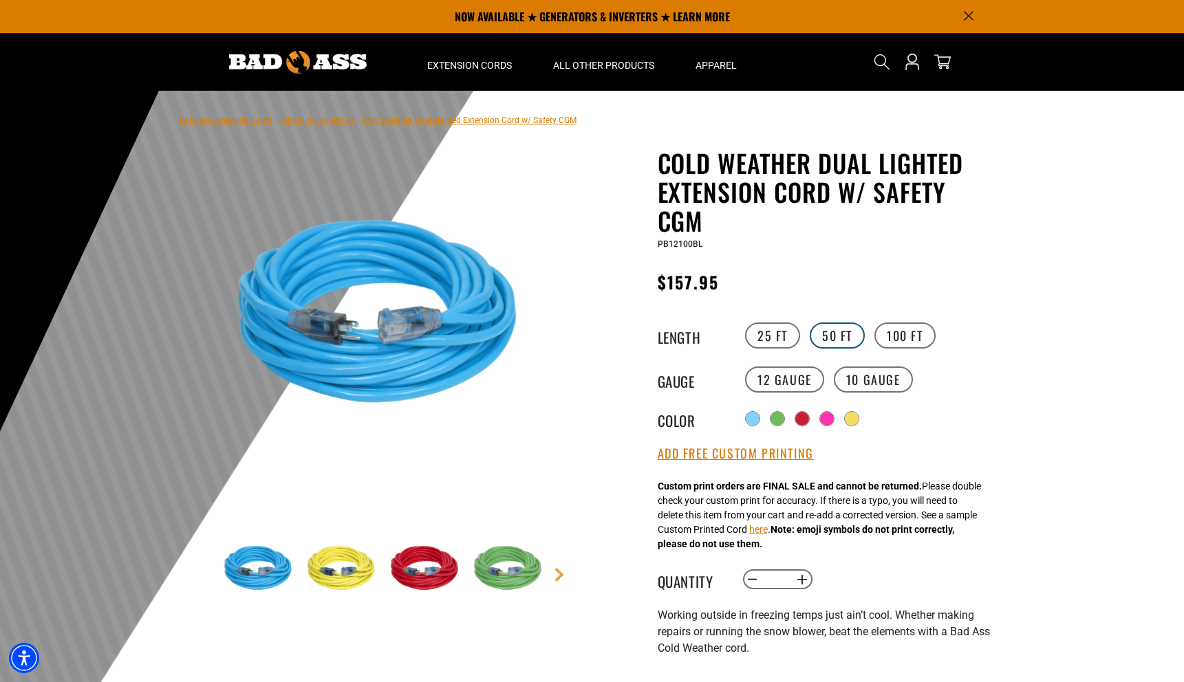
click at [845, 340] on label "50 FT" at bounding box center [837, 336] width 55 height 26
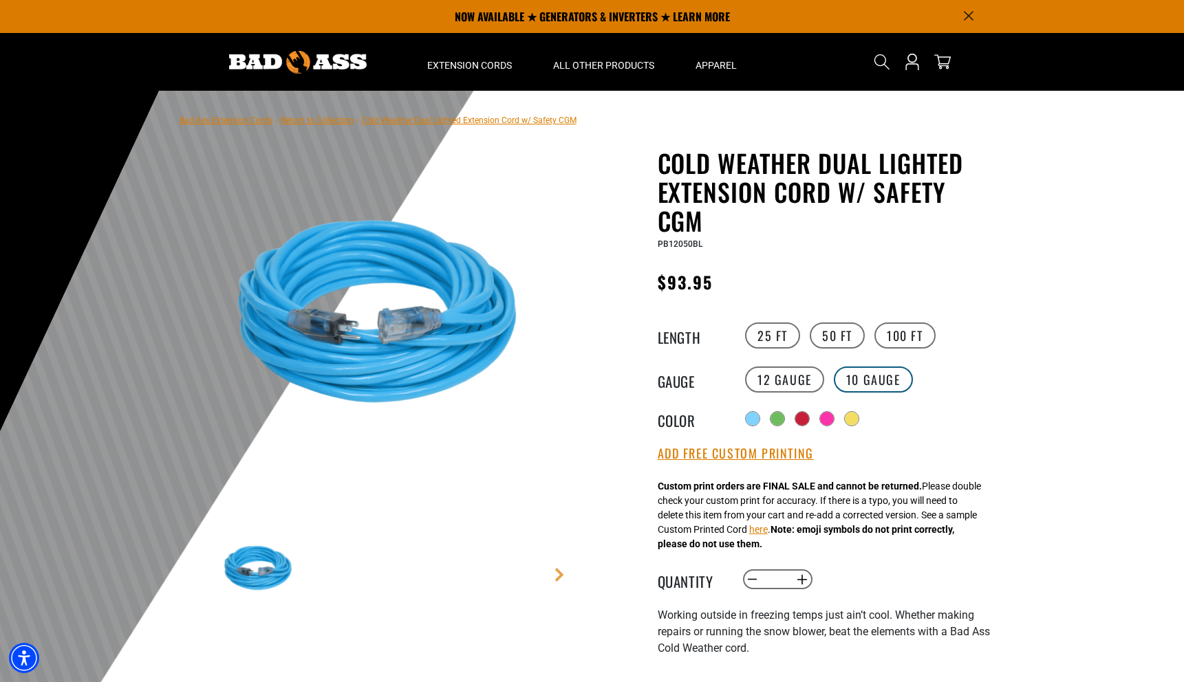
click at [859, 382] on label "10 Gauge" at bounding box center [873, 380] width 79 height 26
click at [839, 416] on div "Radio button Radio button Radio button Radio button Radio button" at bounding box center [867, 419] width 253 height 22
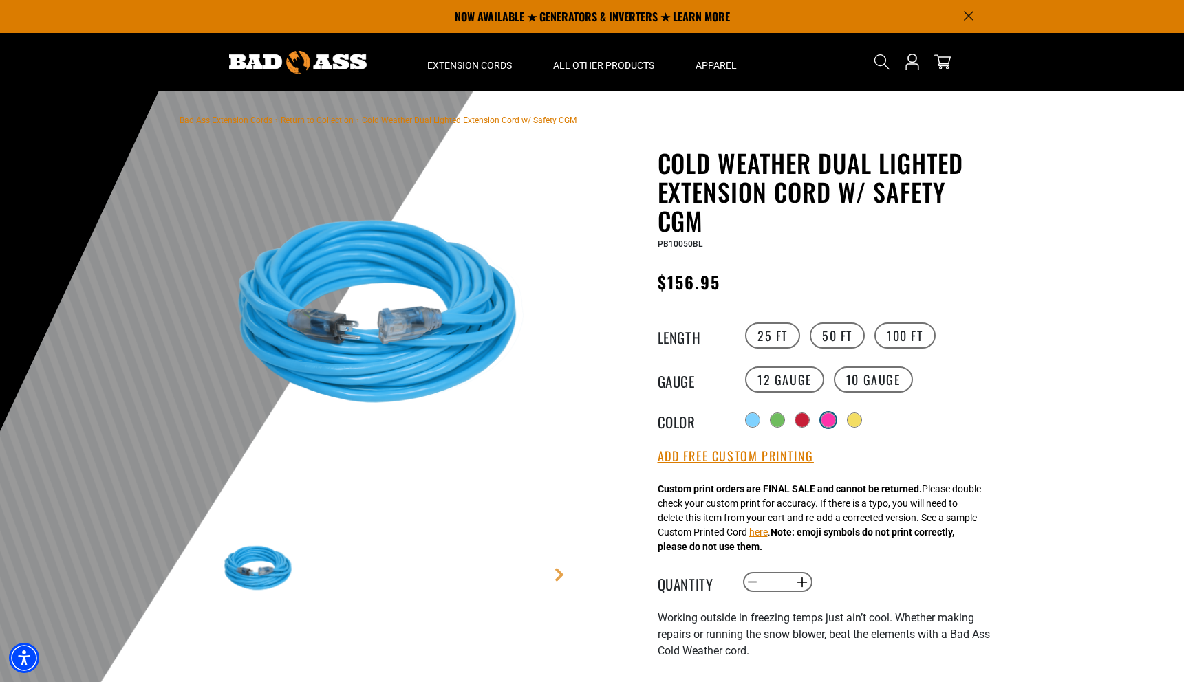
click at [832, 418] on div at bounding box center [828, 420] width 14 height 14
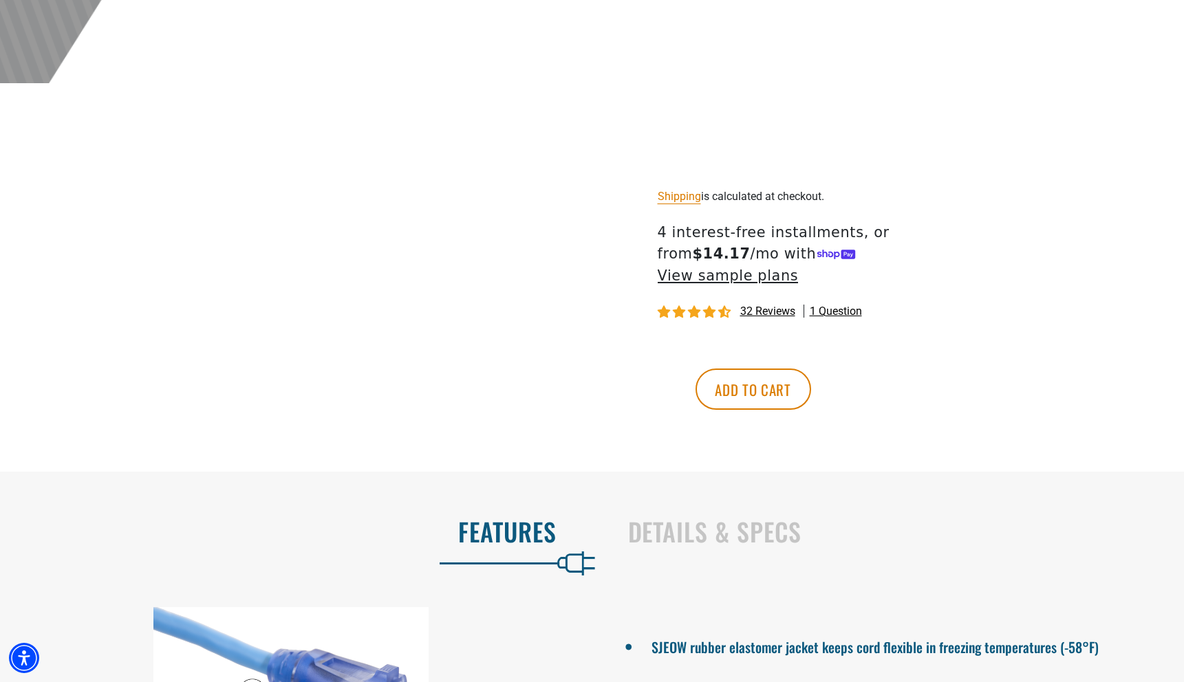
scroll to position [717, 0]
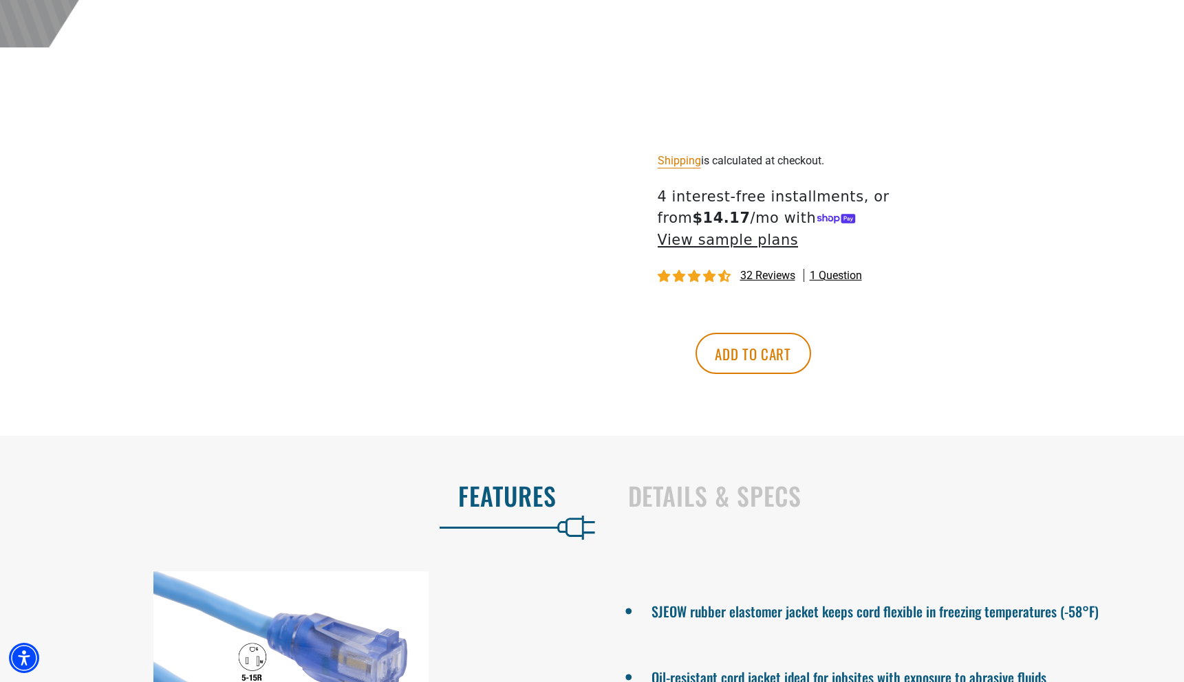
click at [692, 510] on div "Details & Specs" at bounding box center [892, 504] width 592 height 69
click at [693, 492] on h2 "Details & Specs" at bounding box center [892, 495] width 528 height 29
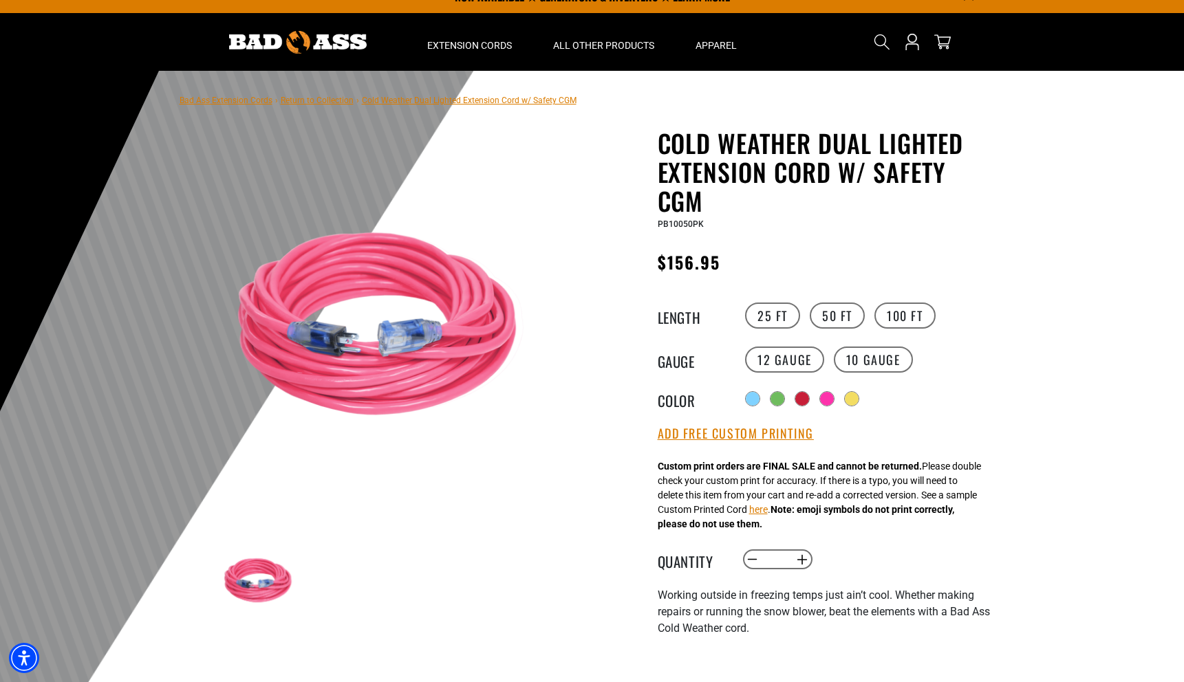
scroll to position [0, 0]
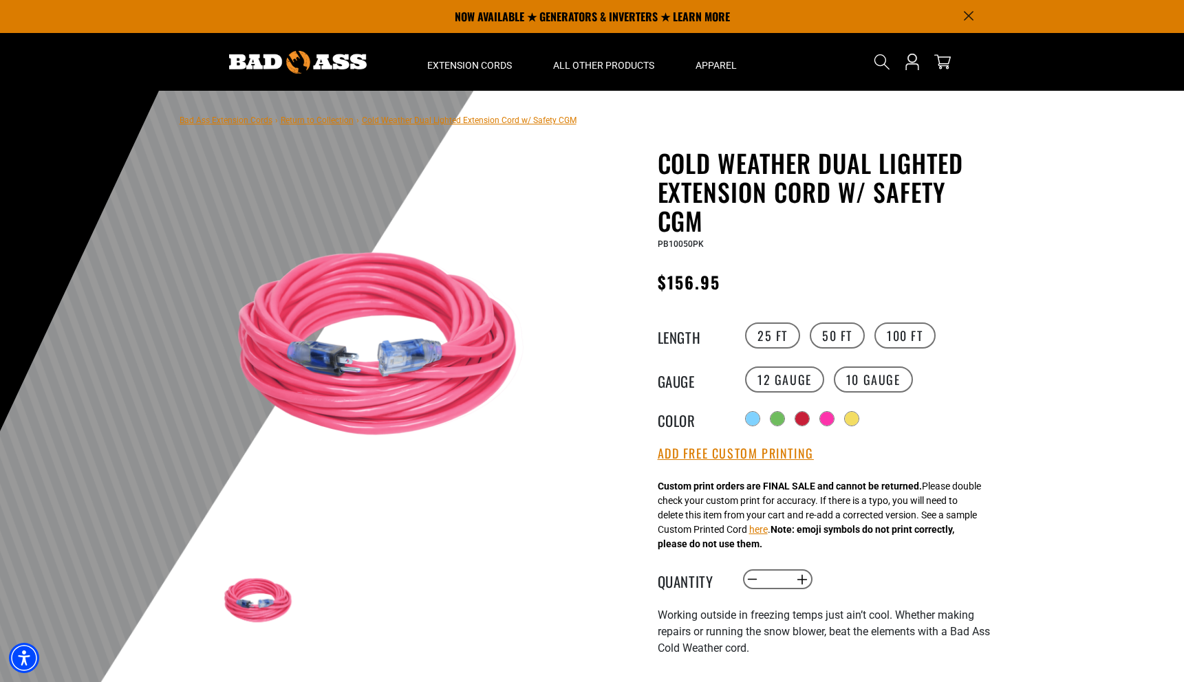
click at [894, 321] on div "25 FT 50 FT 100 FT" at bounding box center [867, 336] width 253 height 30
click at [896, 333] on label "100 FT" at bounding box center [904, 336] width 61 height 26
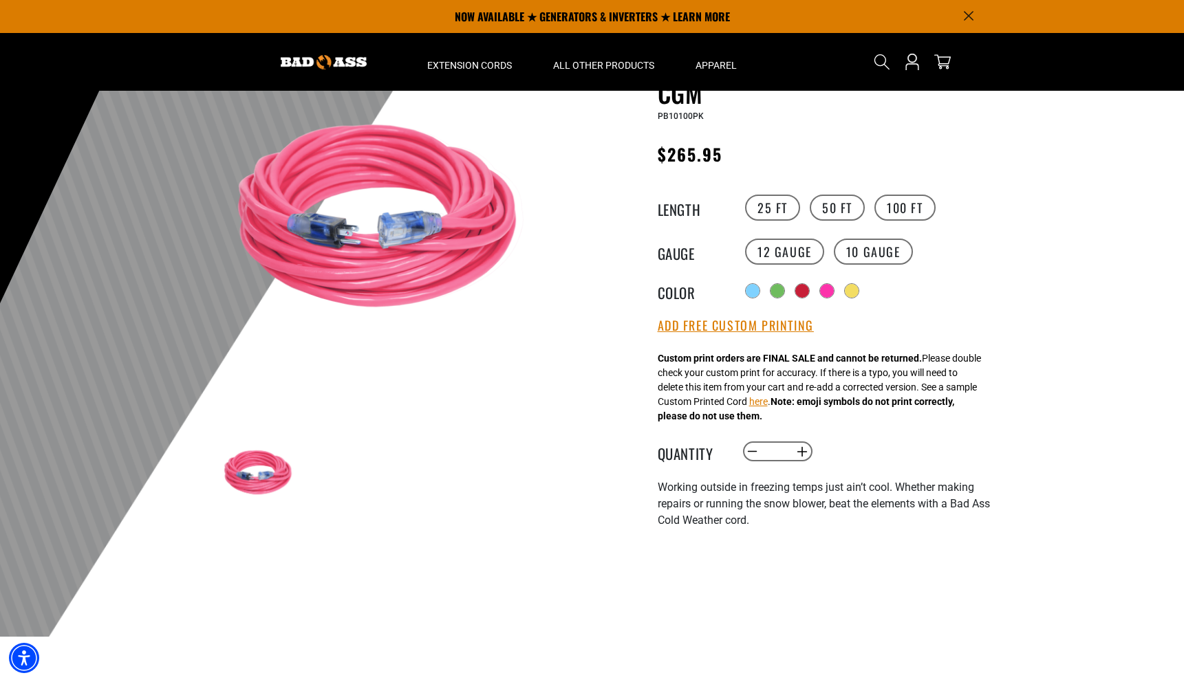
scroll to position [115, 0]
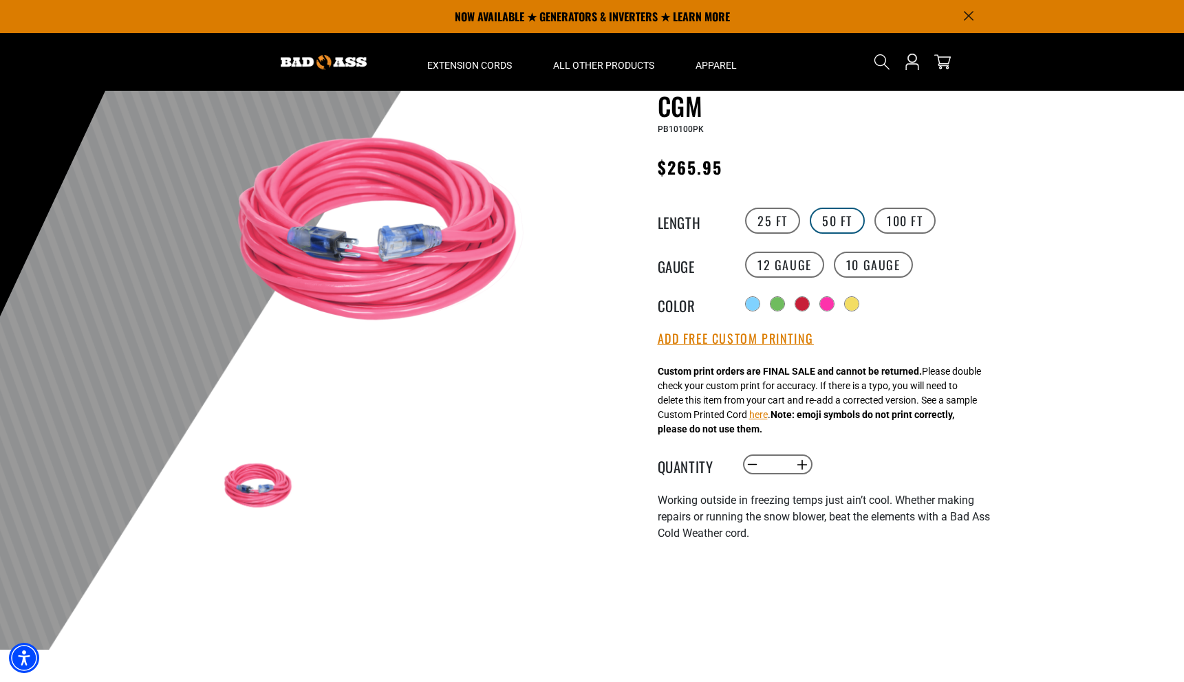
click at [843, 217] on label "50 FT" at bounding box center [837, 221] width 55 height 26
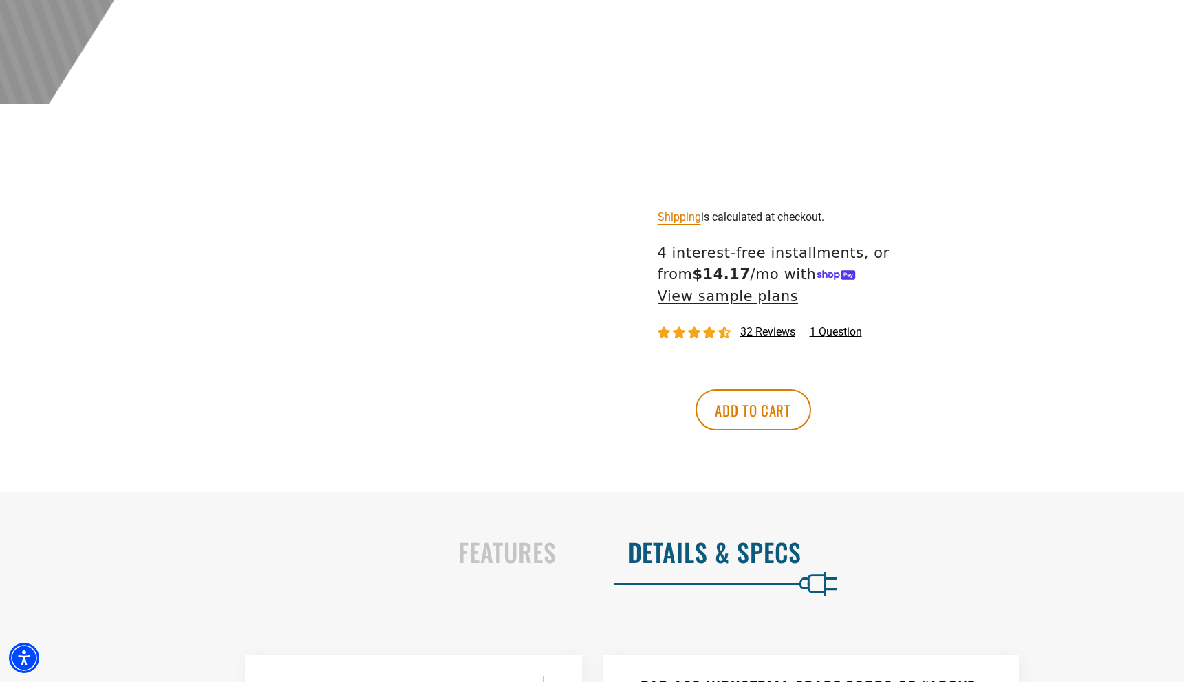
scroll to position [992, 0]
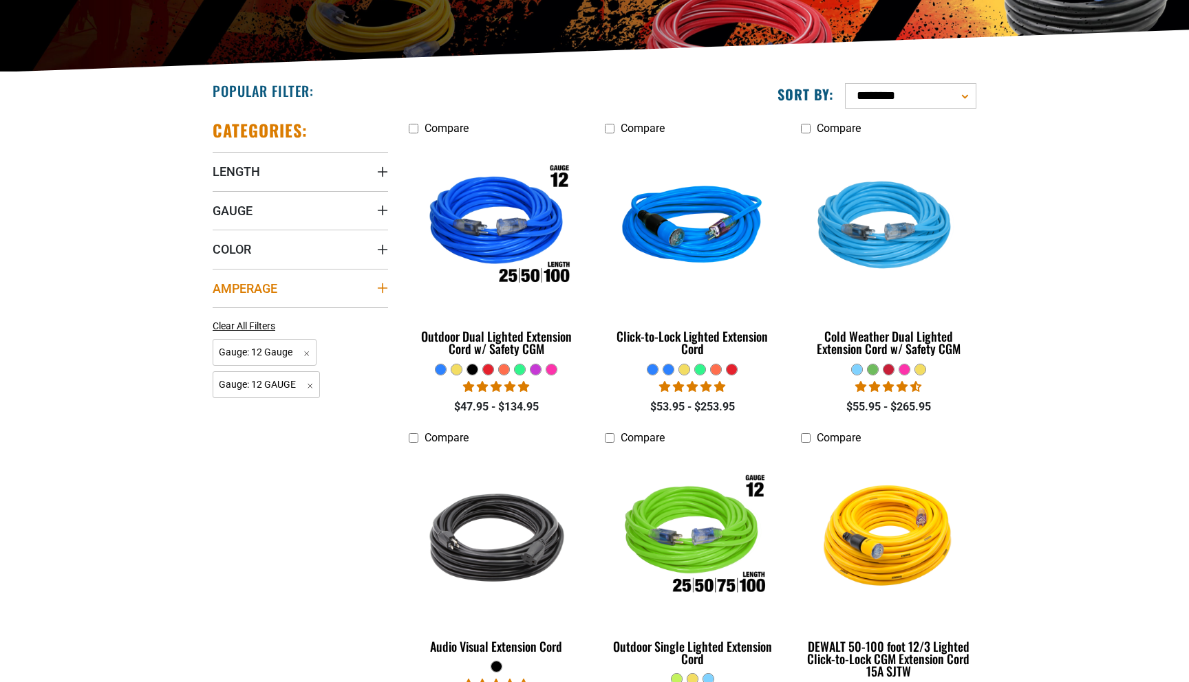
click at [347, 287] on summary "Amperage" at bounding box center [300, 288] width 175 height 39
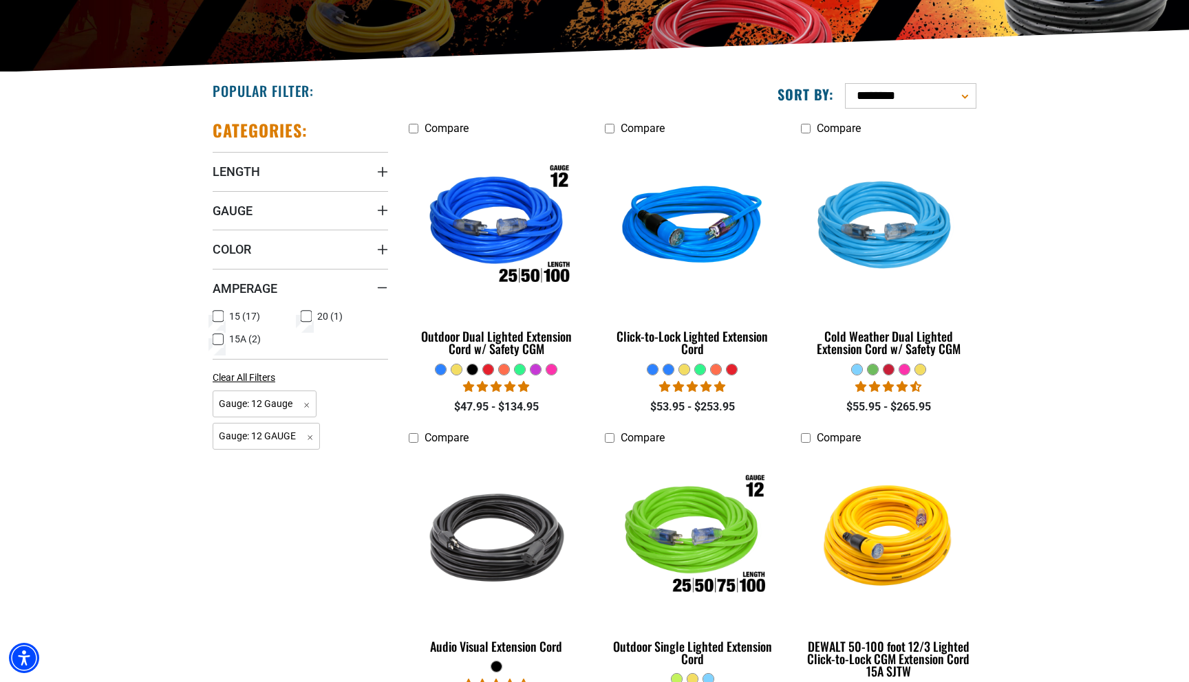
click at [308, 313] on icon at bounding box center [306, 316] width 11 height 18
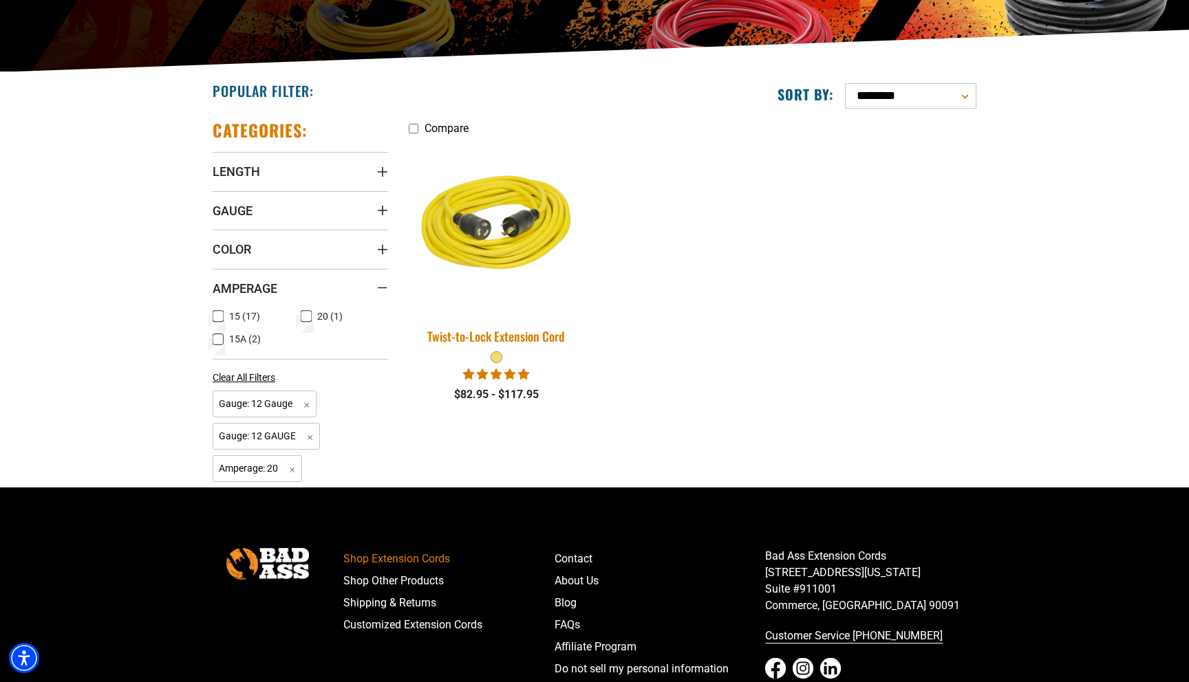
click at [497, 257] on img at bounding box center [496, 228] width 193 height 176
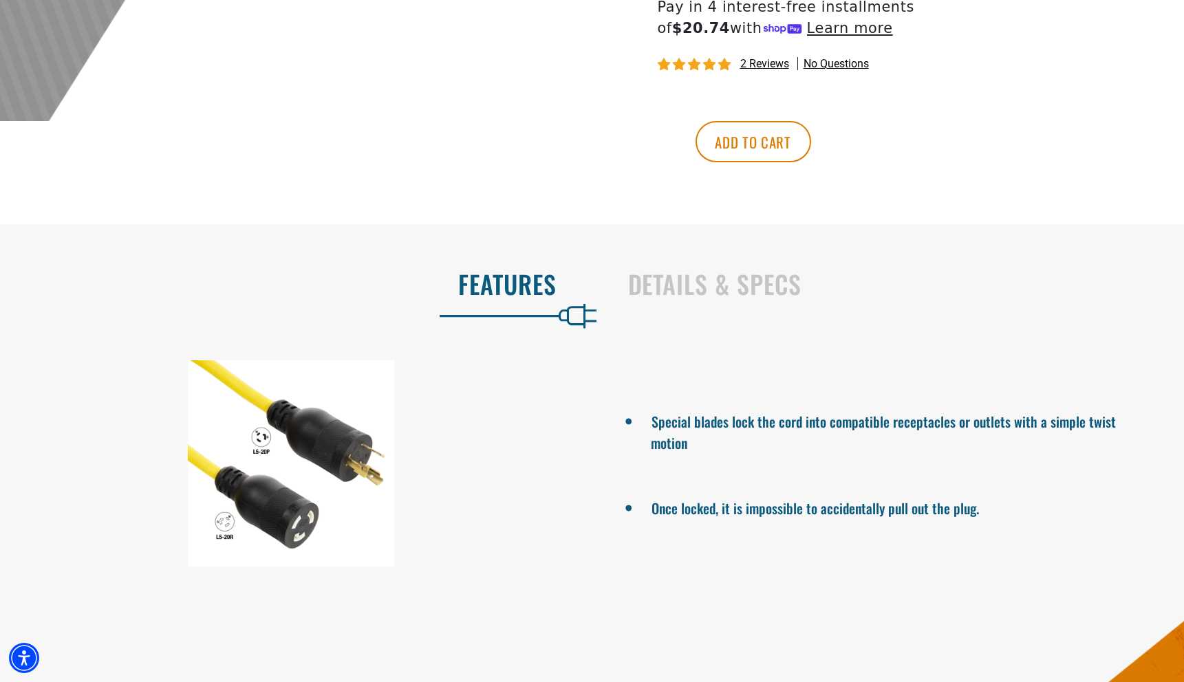
scroll to position [675, 0]
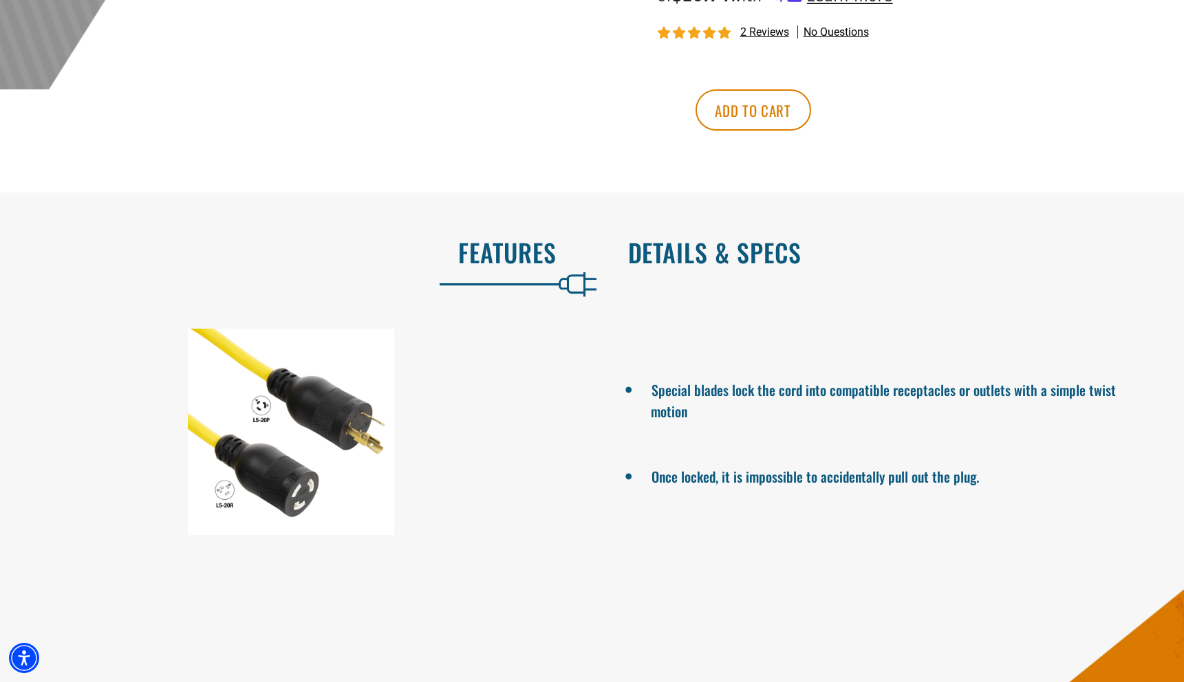
click at [728, 267] on h2 "Details & Specs" at bounding box center [892, 252] width 528 height 29
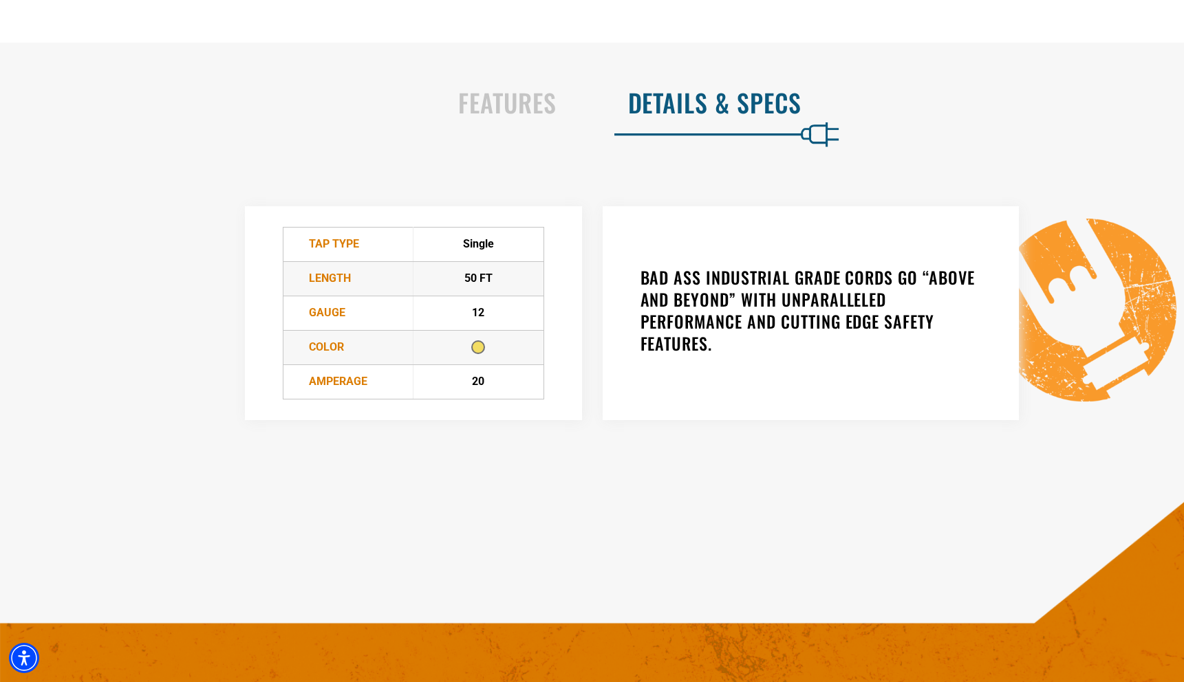
scroll to position [831, 0]
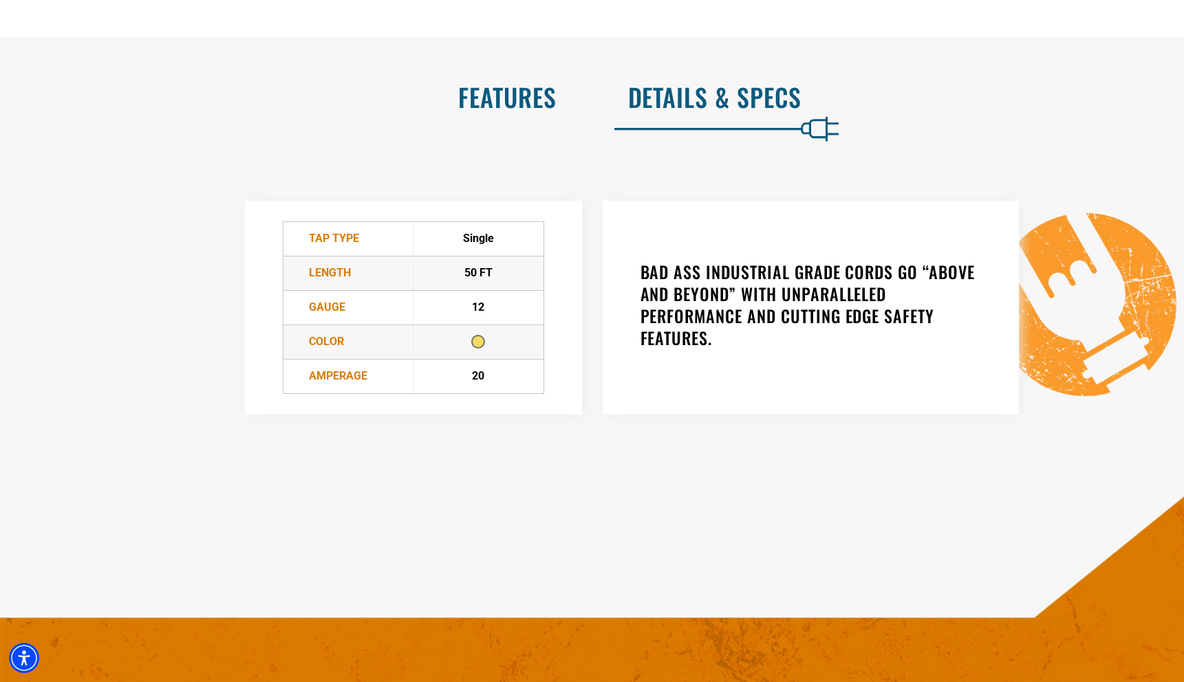
click at [492, 83] on h2 "Features" at bounding box center [293, 97] width 528 height 29
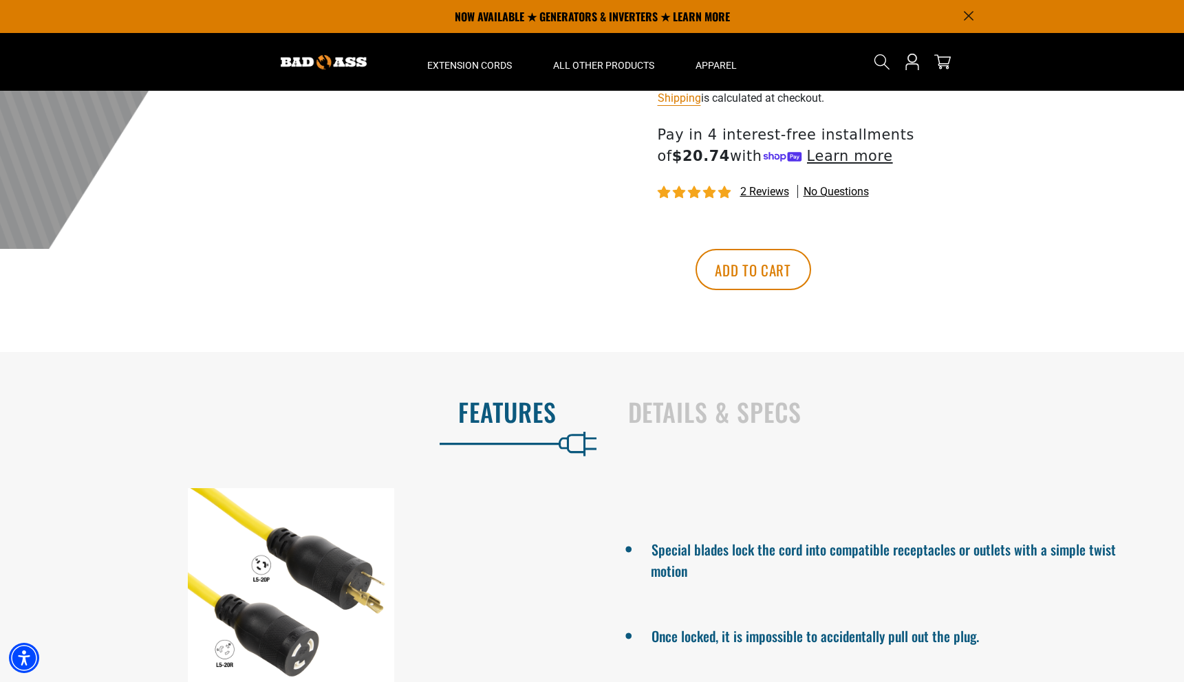
scroll to position [488, 0]
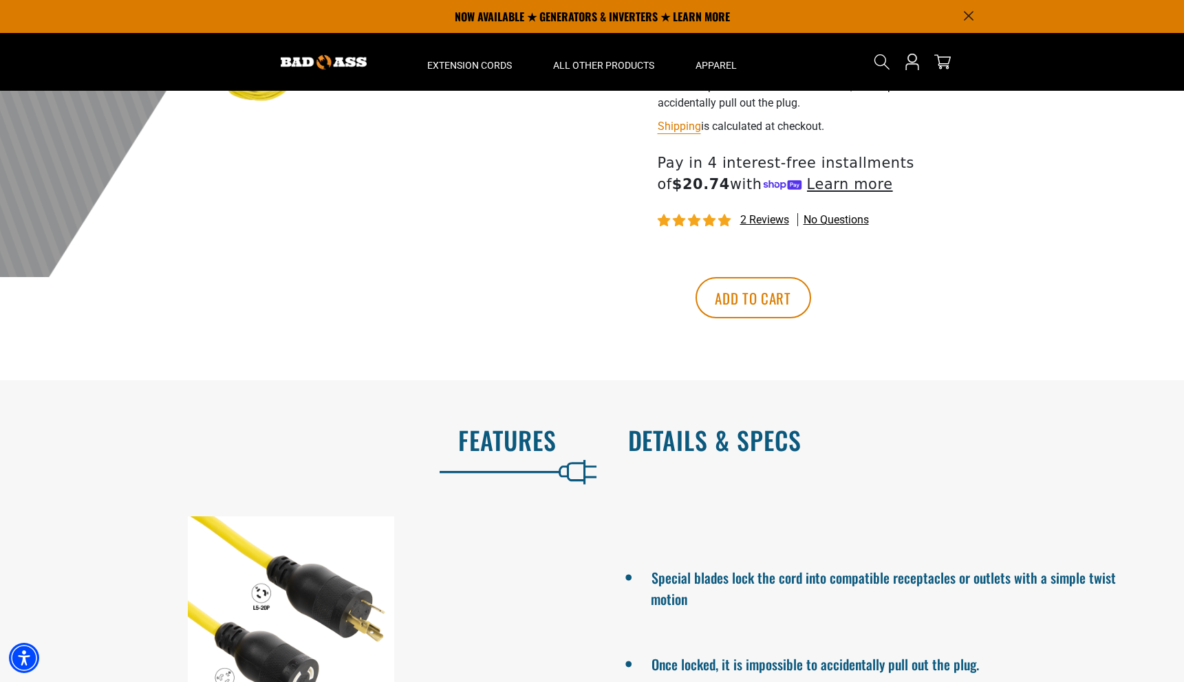
click at [738, 454] on h2 "Details & Specs" at bounding box center [892, 440] width 528 height 29
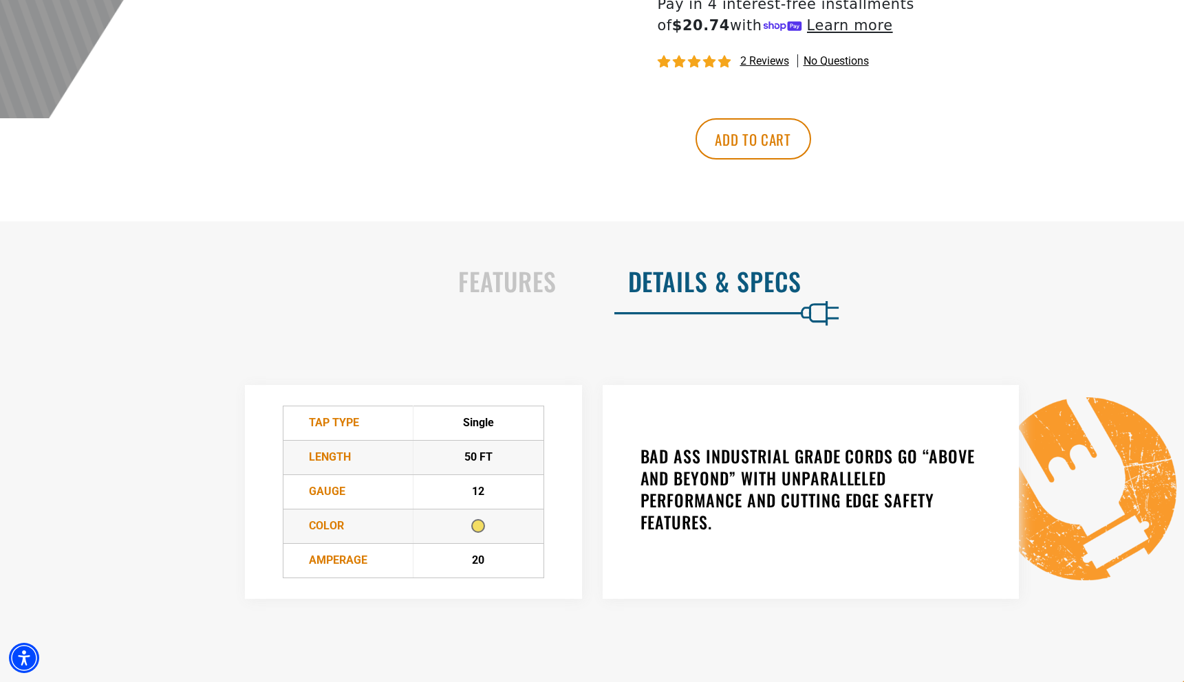
scroll to position [655, 0]
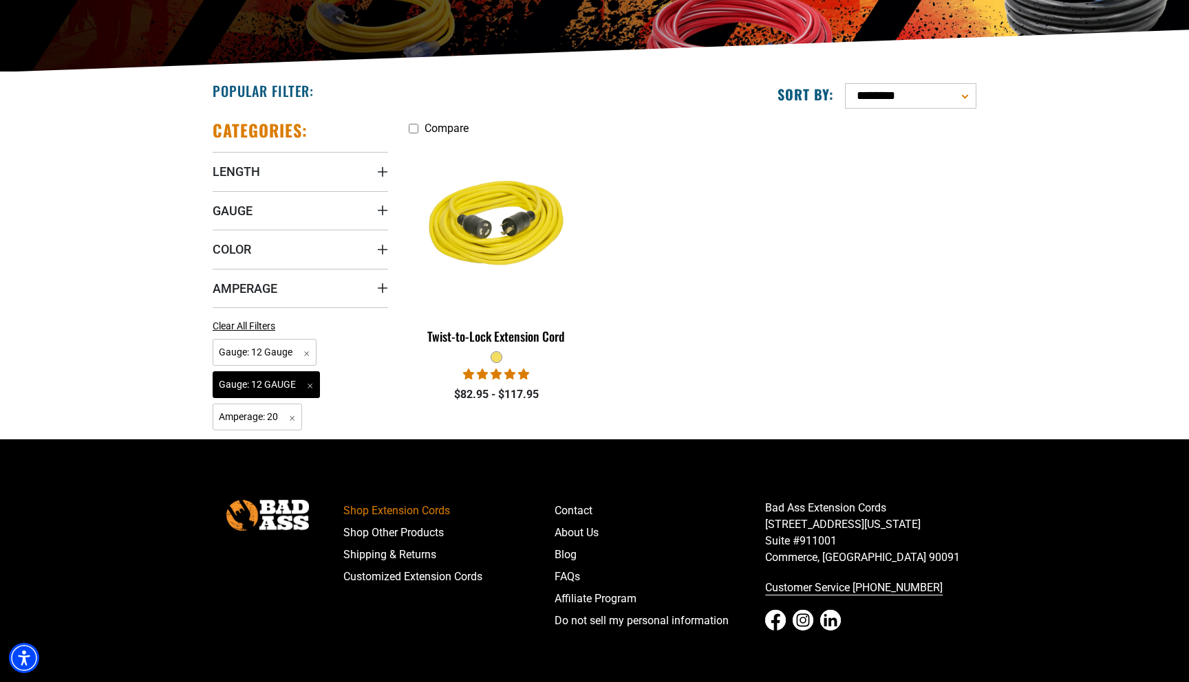
click at [315, 381] on span "Gauge: 12 GAUGE Remove filter" at bounding box center [266, 384] width 107 height 27
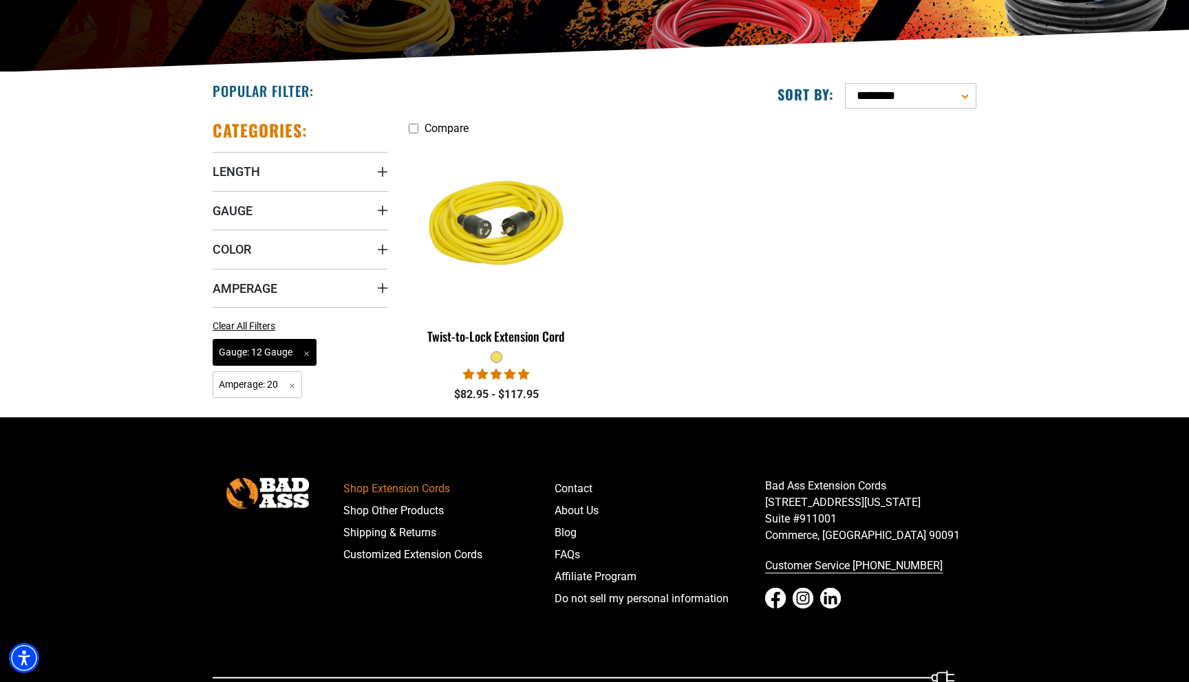
click at [309, 357] on span "Gauge: 12 Gauge Remove filter" at bounding box center [265, 352] width 104 height 27
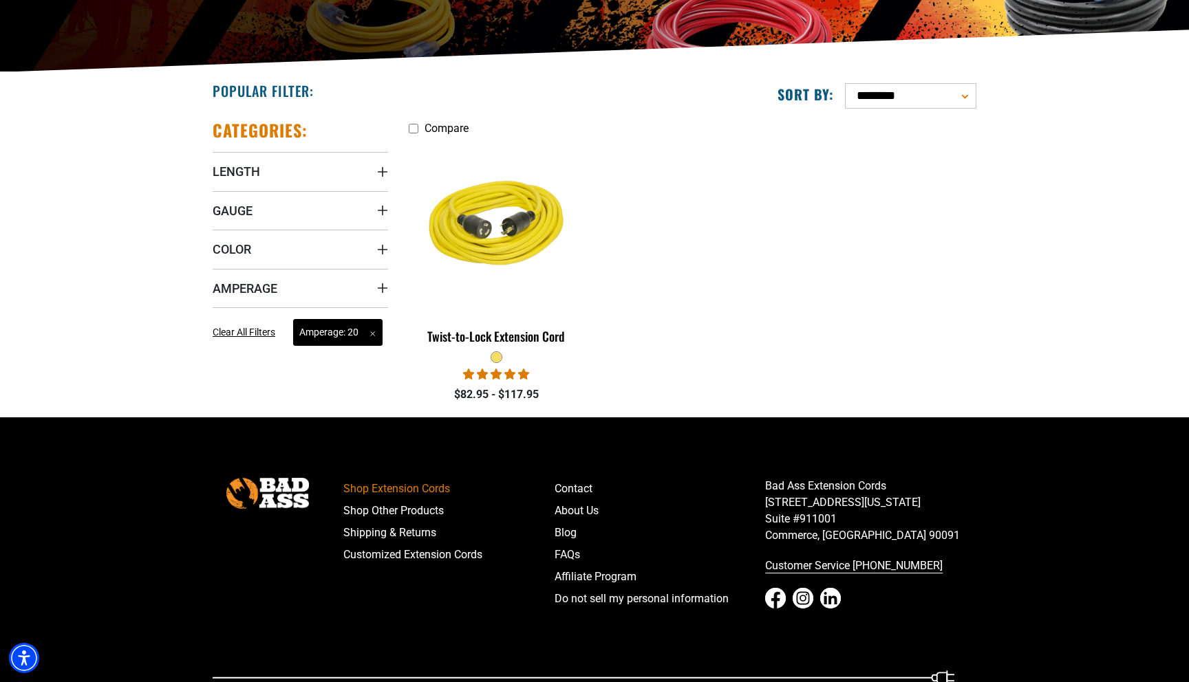
click at [371, 328] on span "Amperage: 20 Remove filter" at bounding box center [337, 332] width 89 height 27
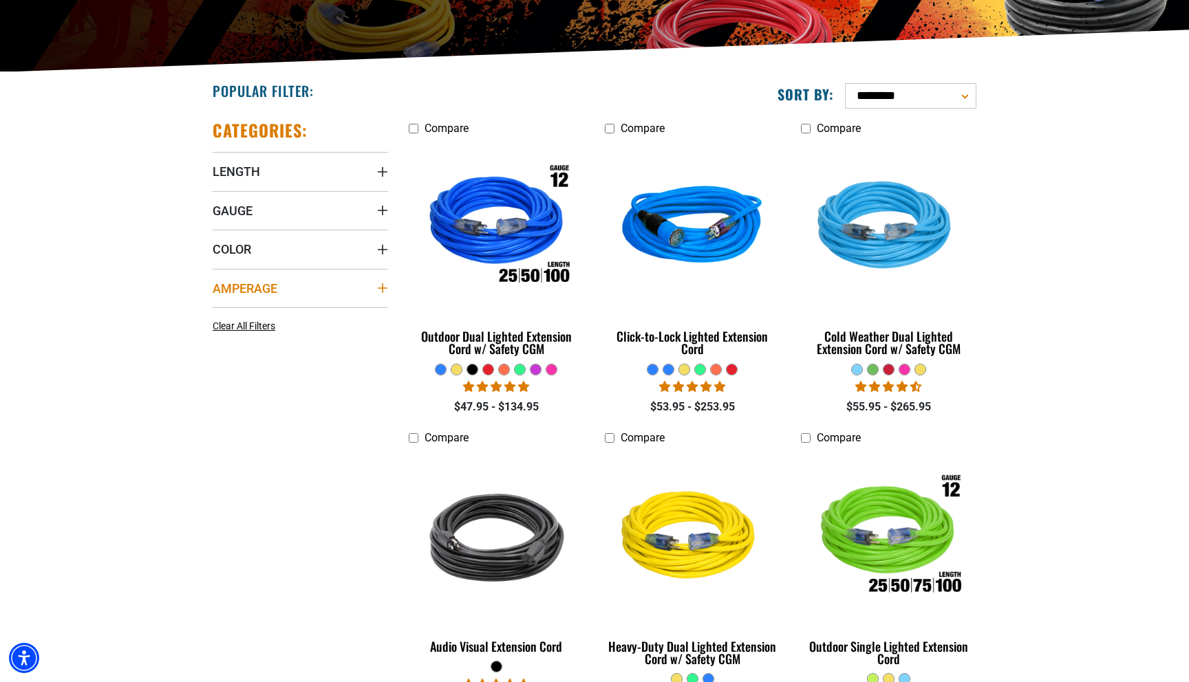
click at [380, 289] on icon "Amperage" at bounding box center [383, 288] width 10 height 10
click at [307, 316] on icon at bounding box center [306, 316] width 11 height 18
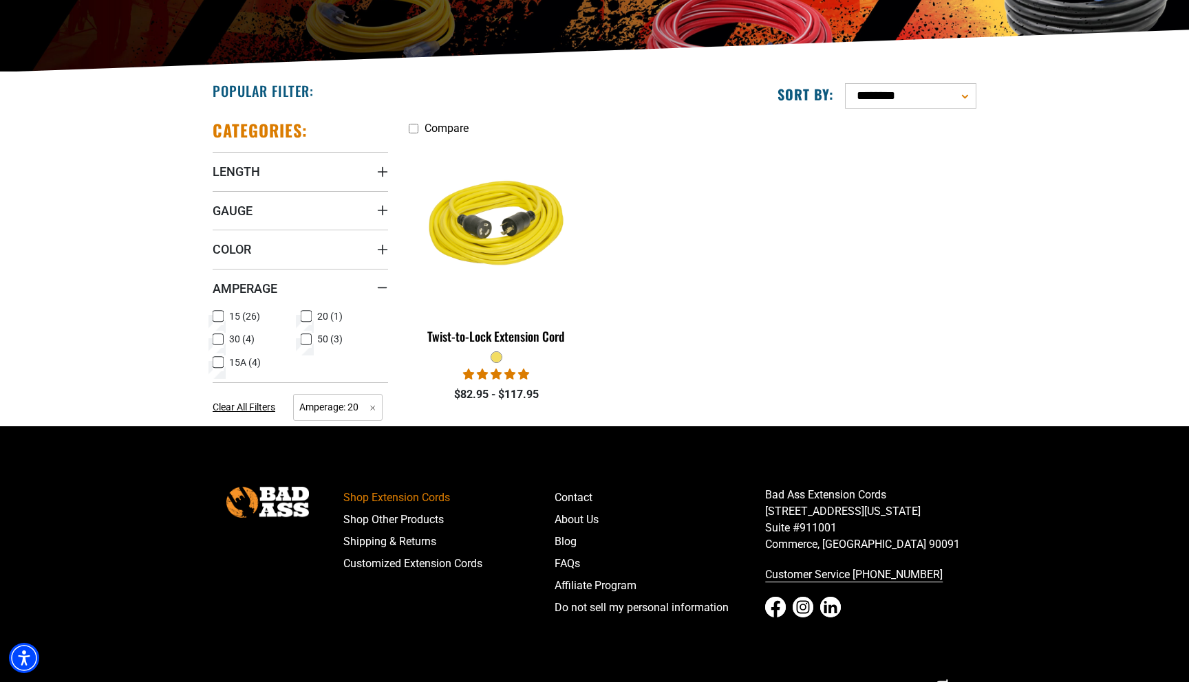
click at [218, 341] on icon at bounding box center [218, 340] width 11 height 18
click at [306, 342] on icon at bounding box center [306, 340] width 11 height 18
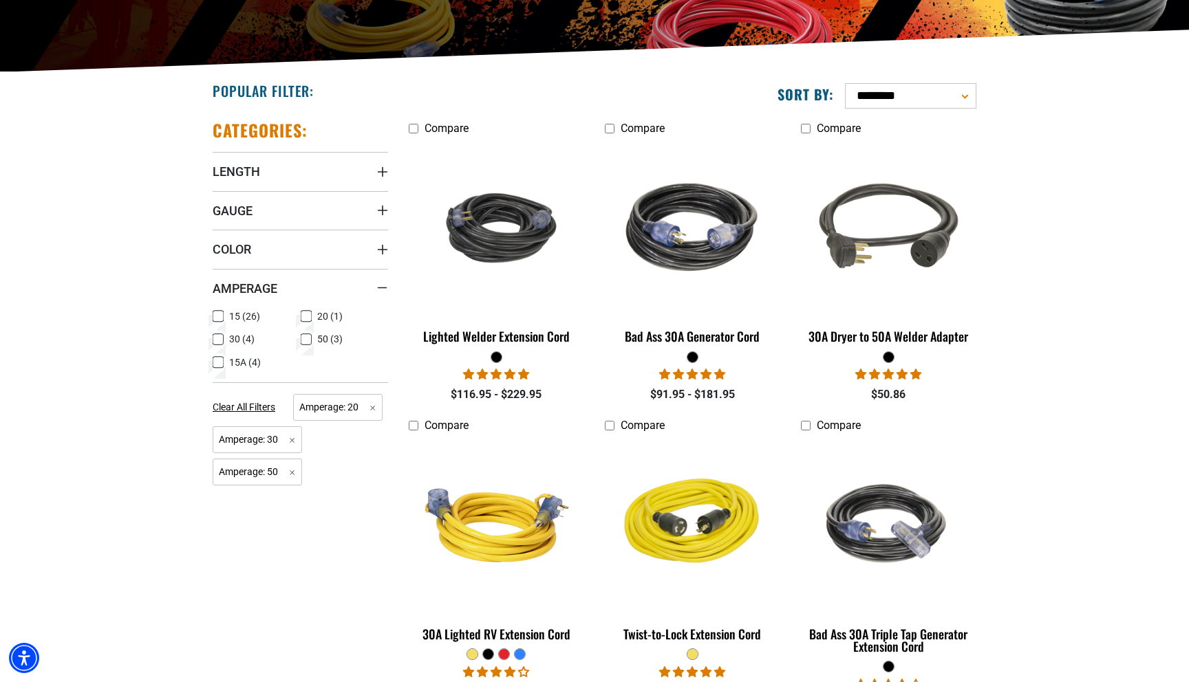
click at [212, 362] on div "Categories: Length Length 5 FT (1) 5 FT (1 product)" at bounding box center [300, 566] width 196 height 915
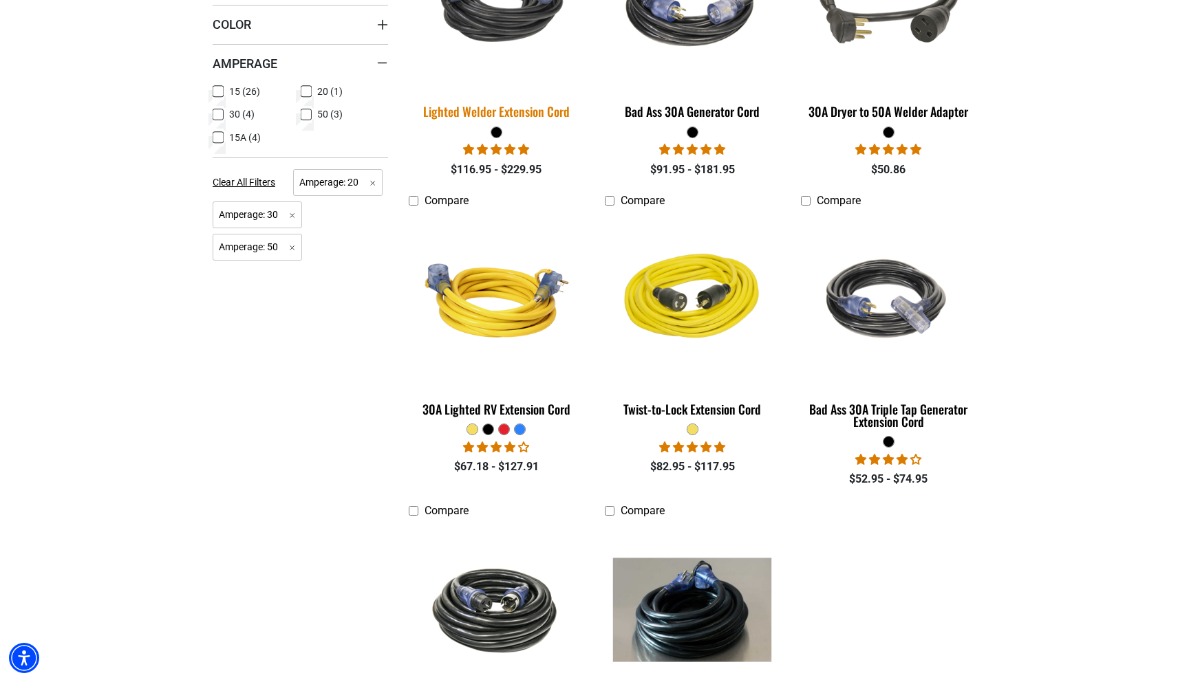
scroll to position [506, 0]
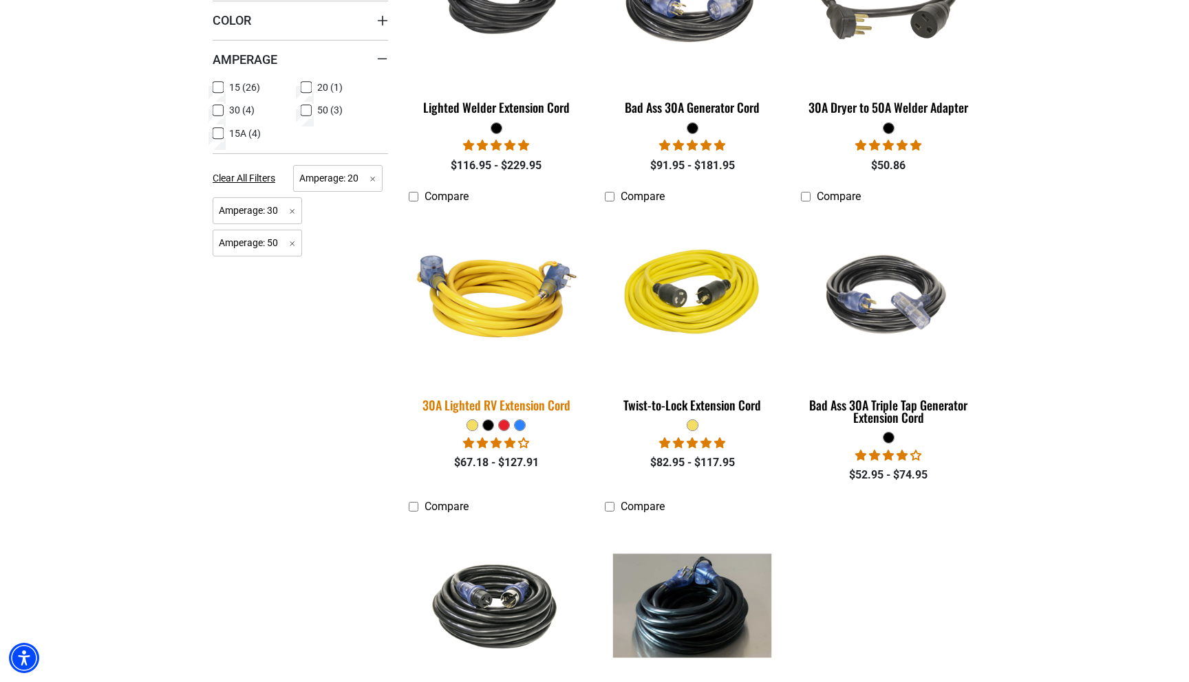
click at [487, 277] on img at bounding box center [496, 296] width 193 height 176
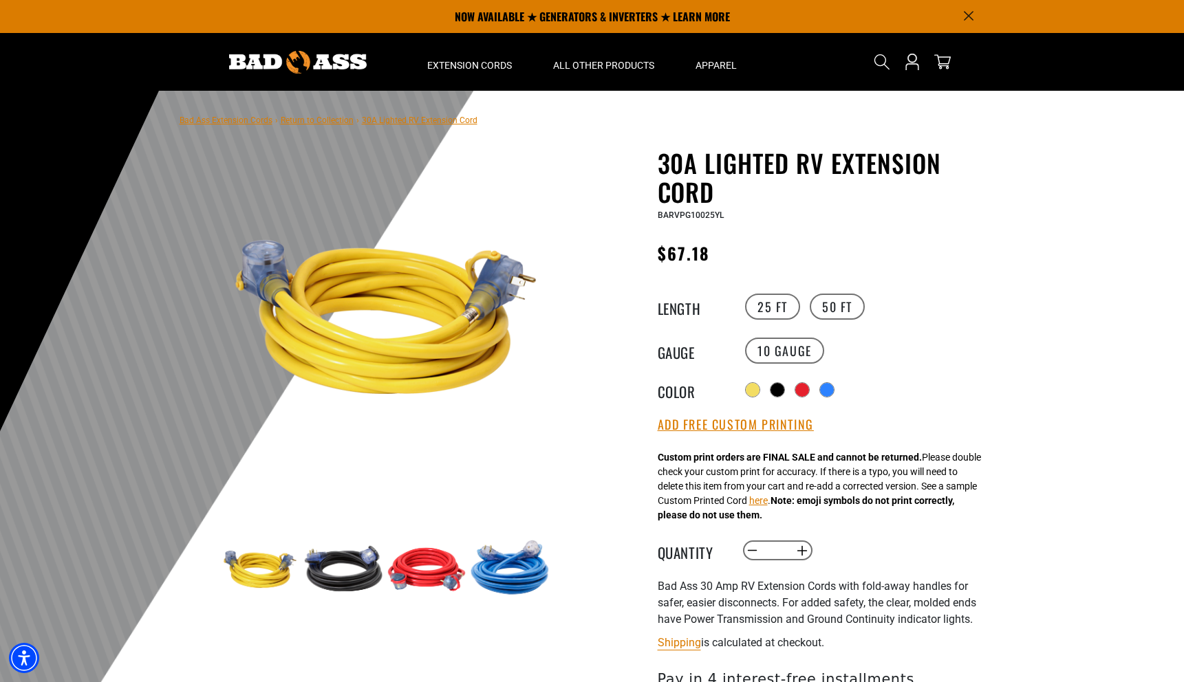
click at [422, 583] on img at bounding box center [427, 570] width 80 height 80
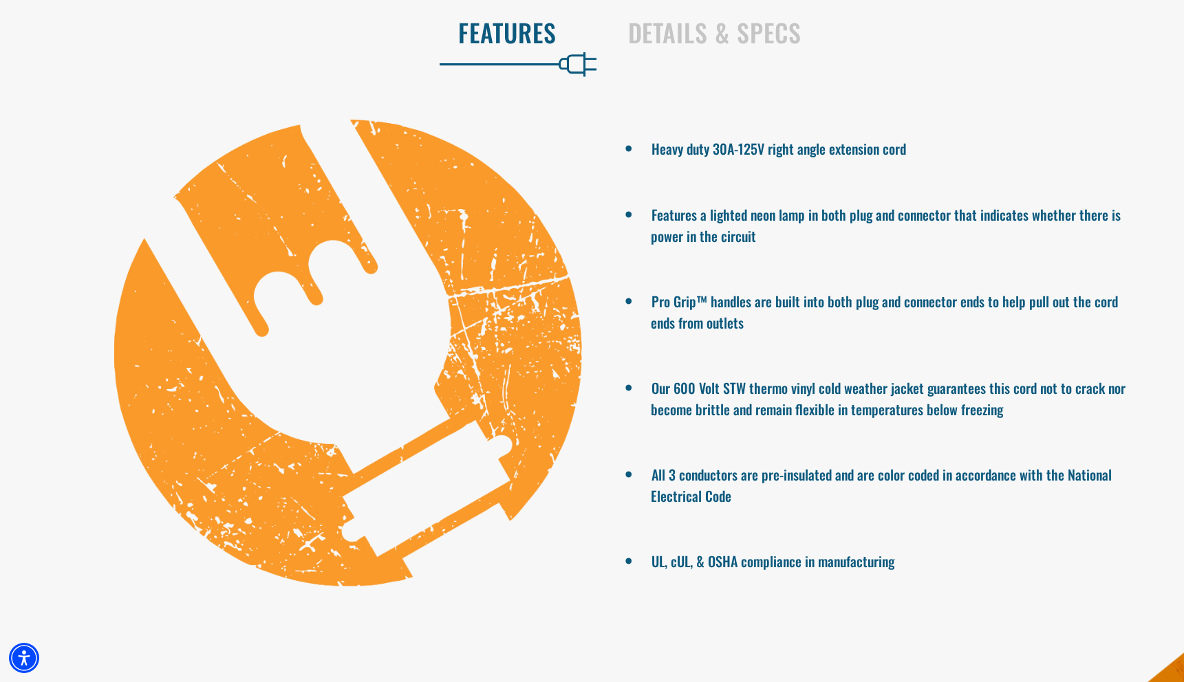
scroll to position [925, 0]
click at [706, 30] on h2 "Details & Specs" at bounding box center [892, 31] width 528 height 29
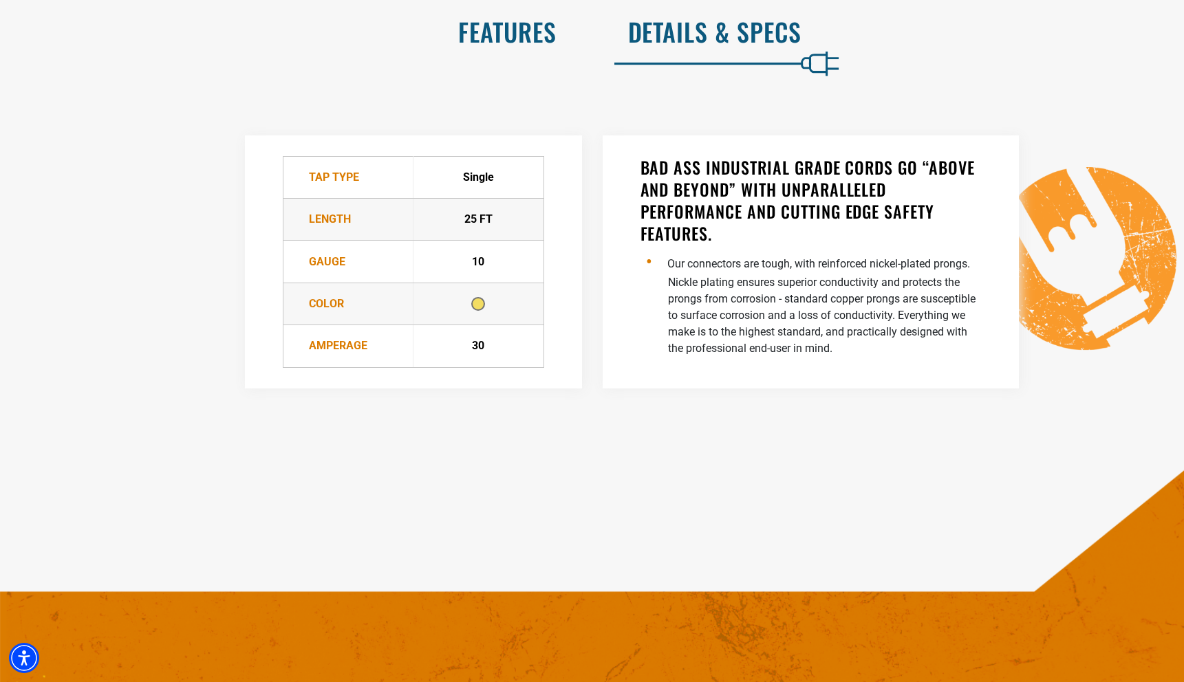
click at [540, 43] on h2 "Features" at bounding box center [293, 31] width 528 height 29
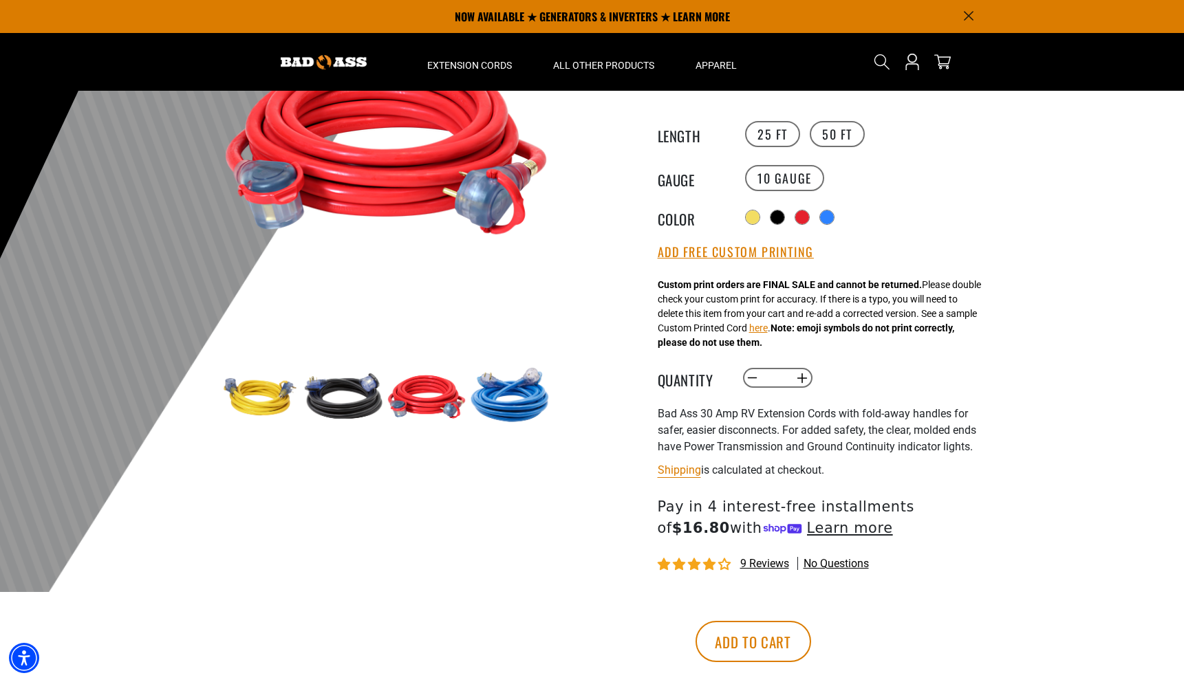
scroll to position [172, 0]
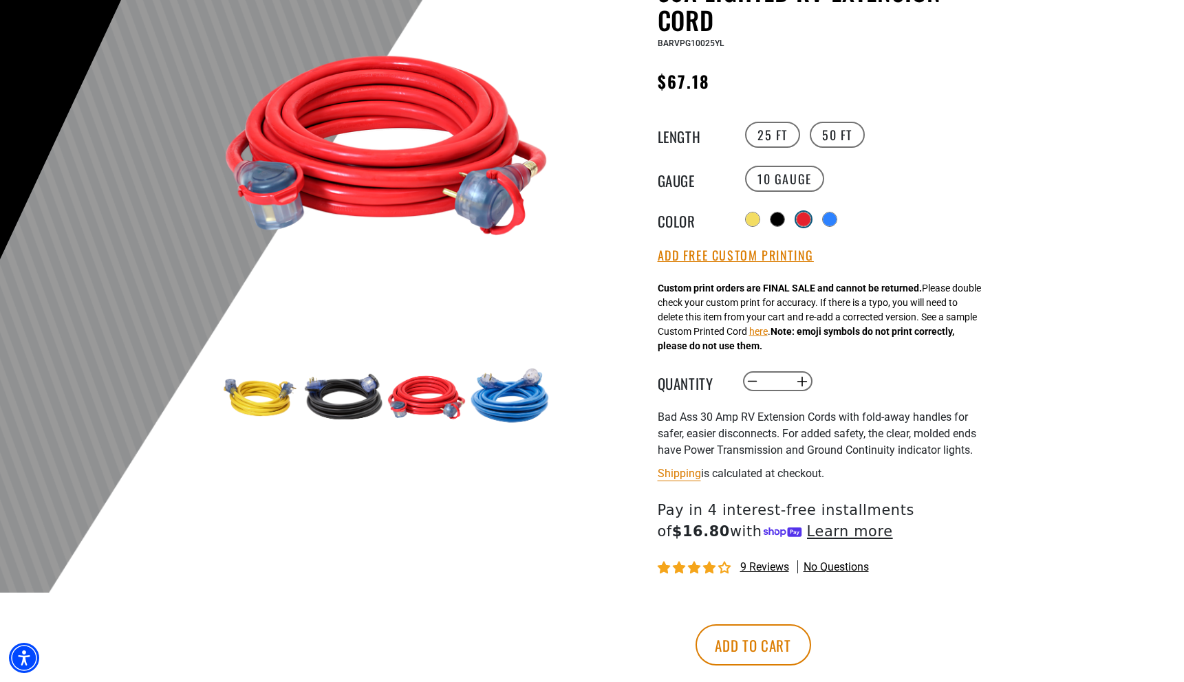
click at [810, 217] on div at bounding box center [803, 220] width 14 height 14
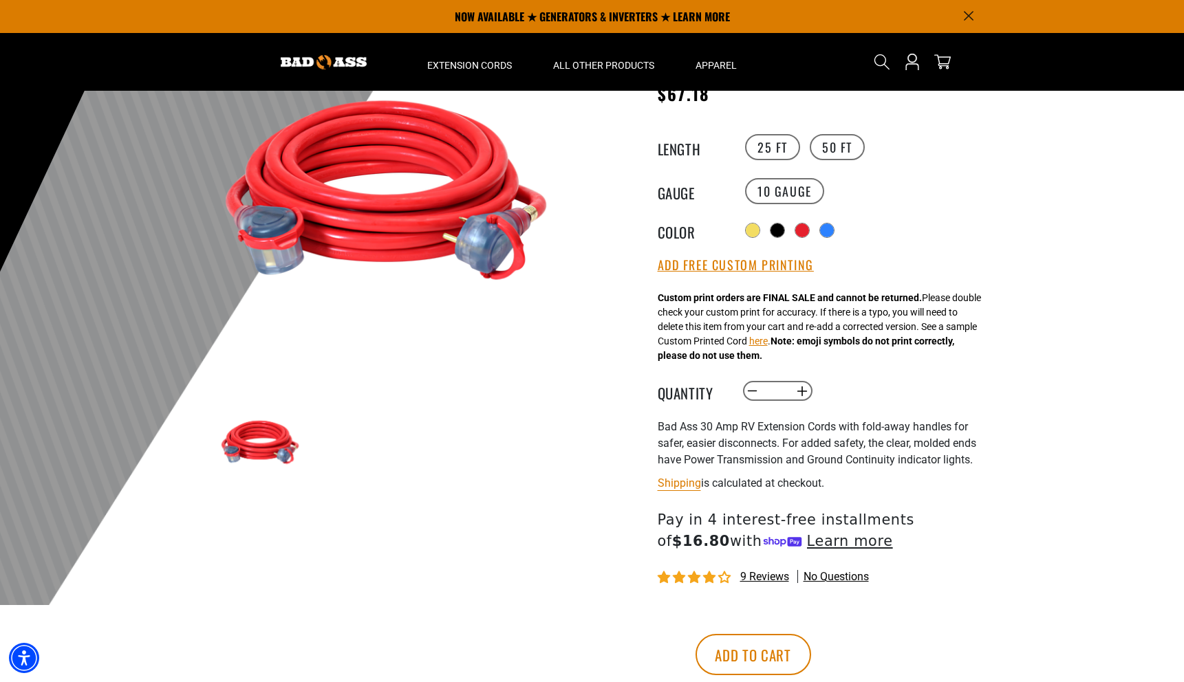
scroll to position [158, 0]
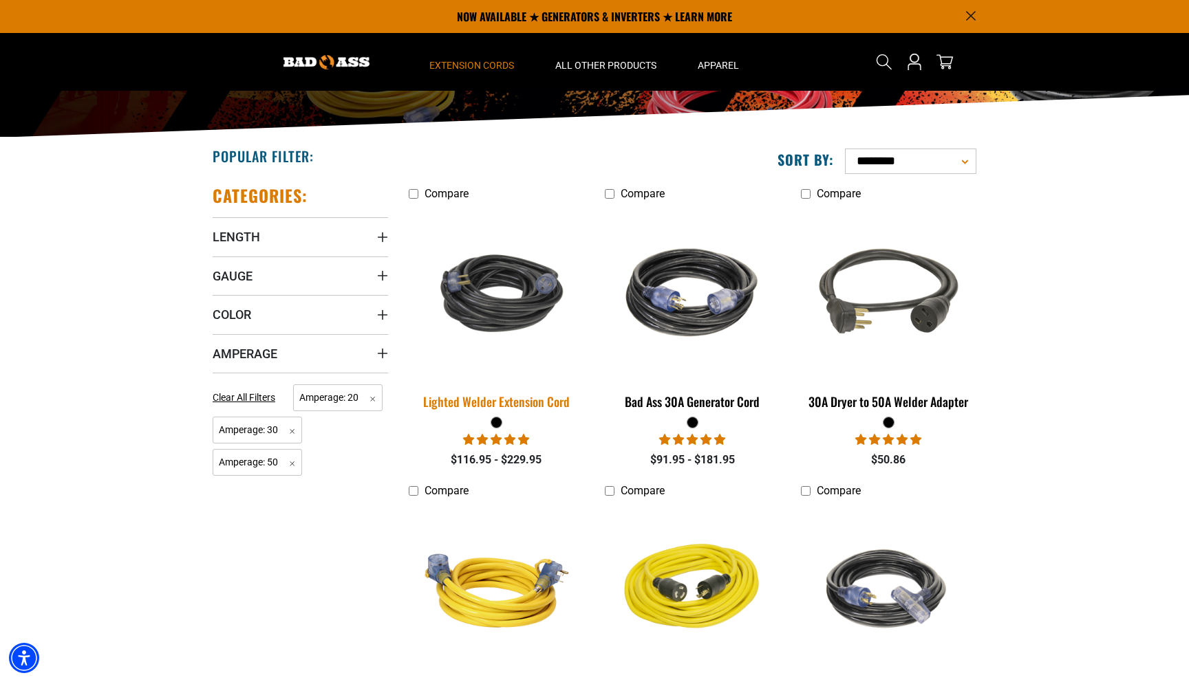
scroll to position [400, 0]
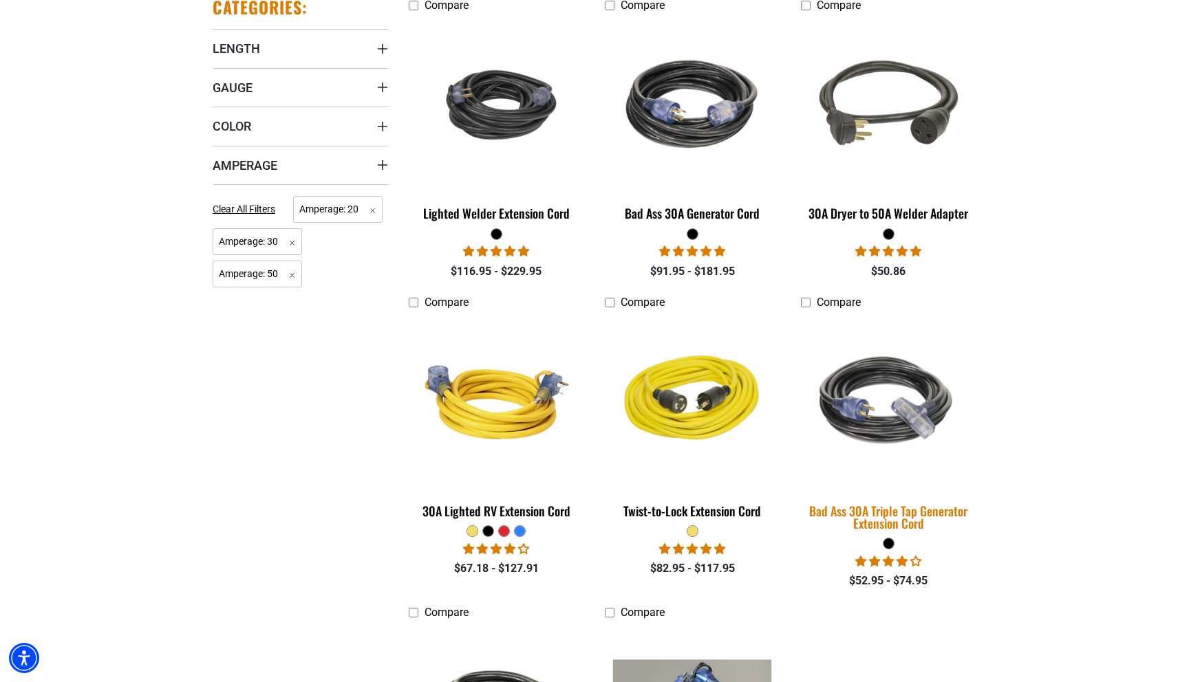
click at [875, 415] on img at bounding box center [888, 402] width 193 height 176
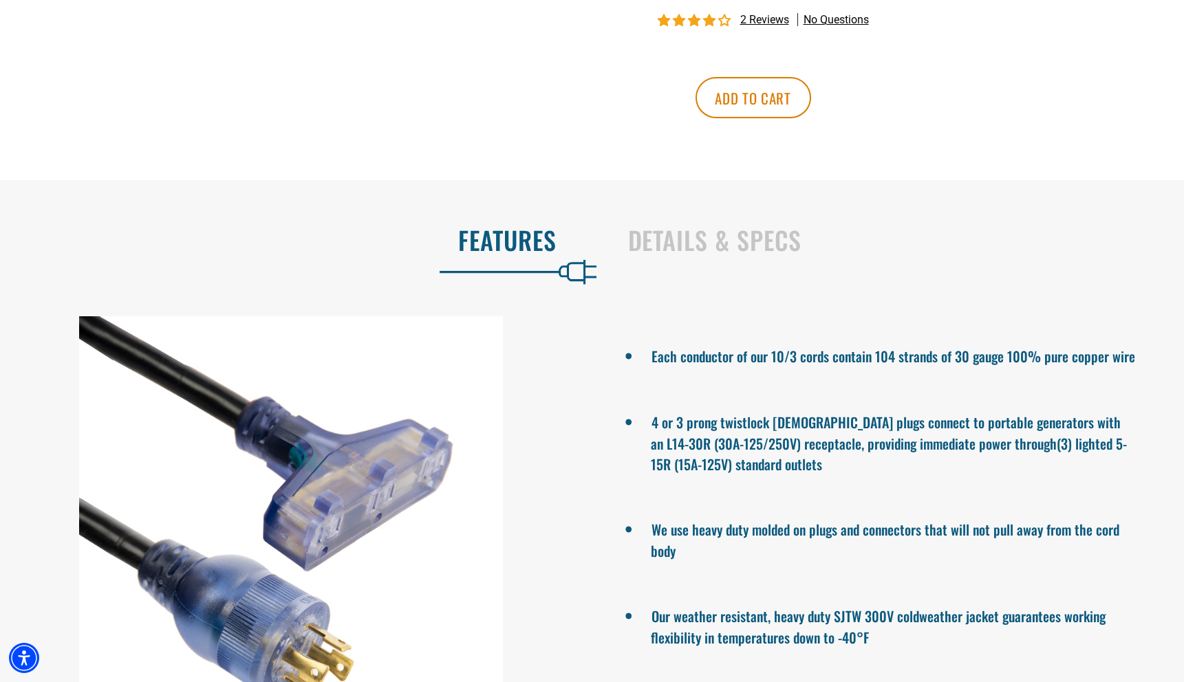
scroll to position [893, 0]
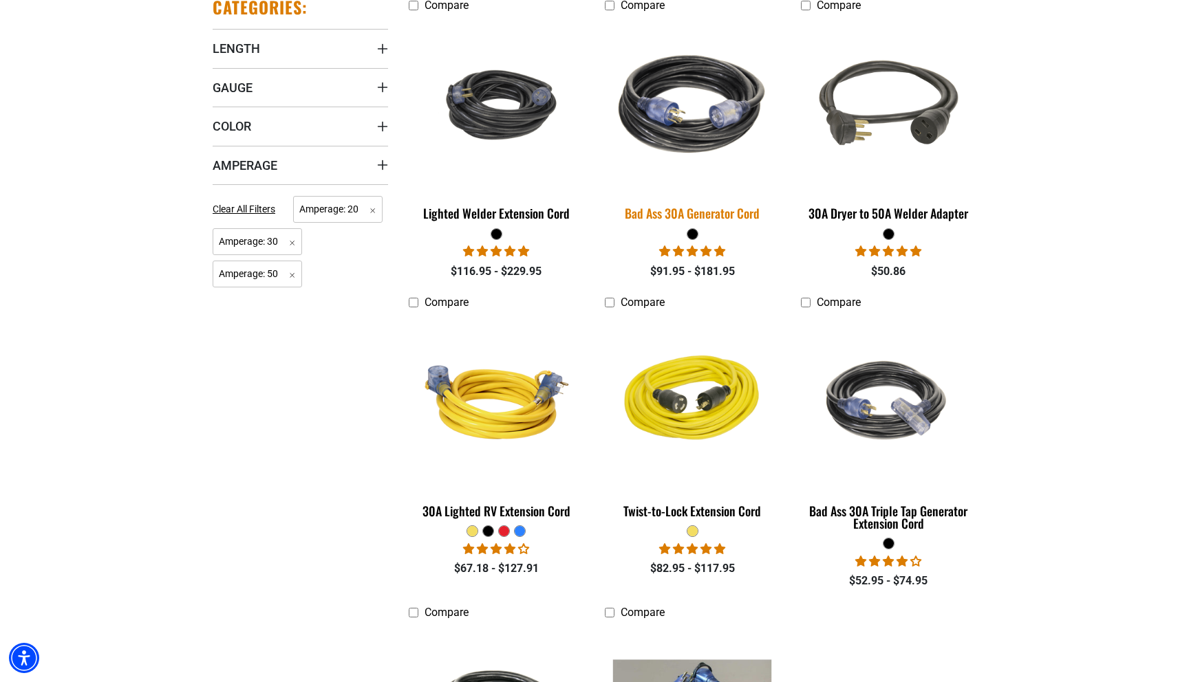
click at [702, 133] on img at bounding box center [692, 105] width 193 height 176
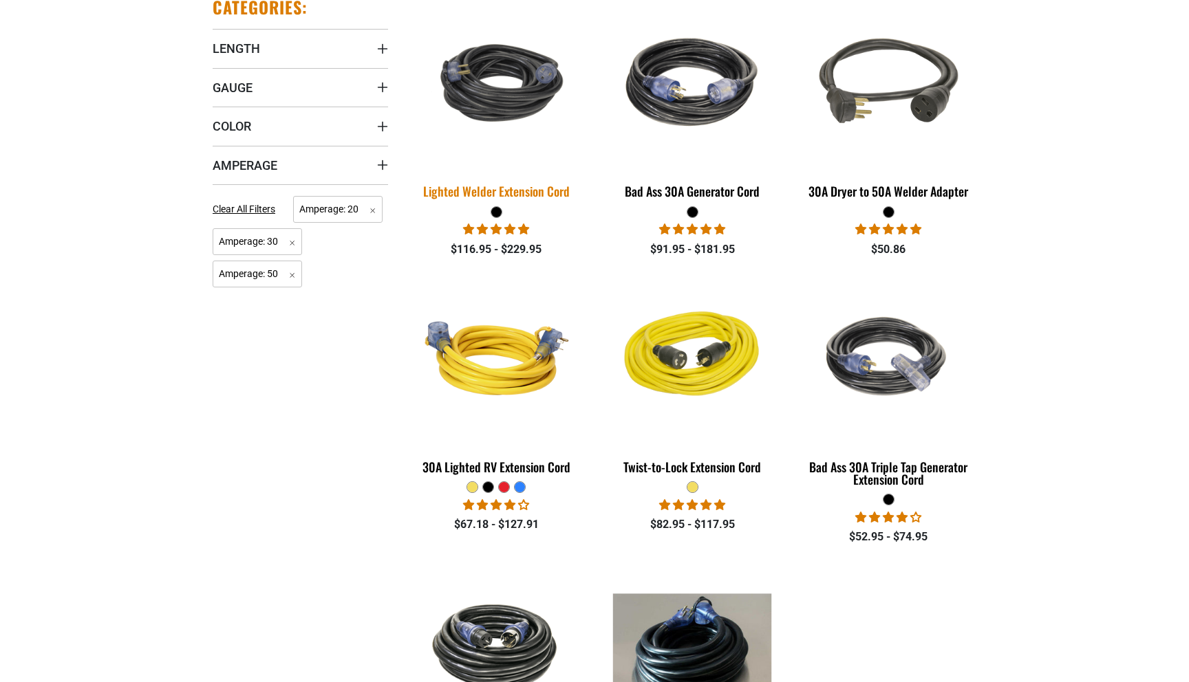
scroll to position [400, 0]
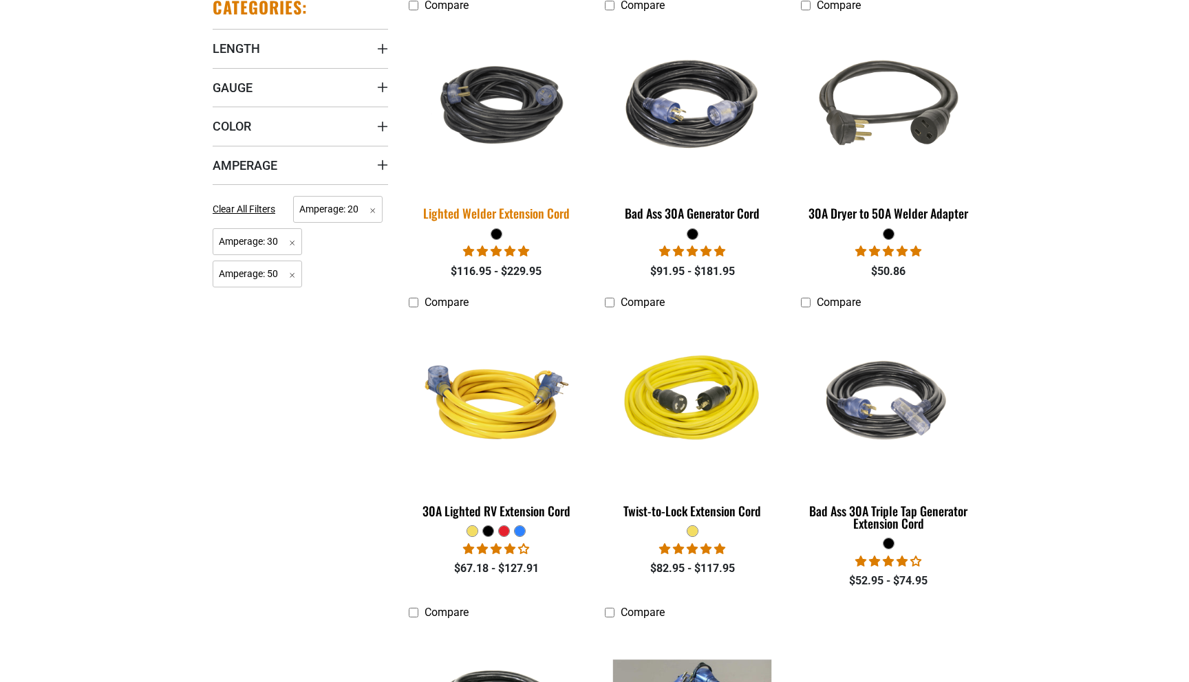
click at [510, 106] on img at bounding box center [496, 105] width 193 height 118
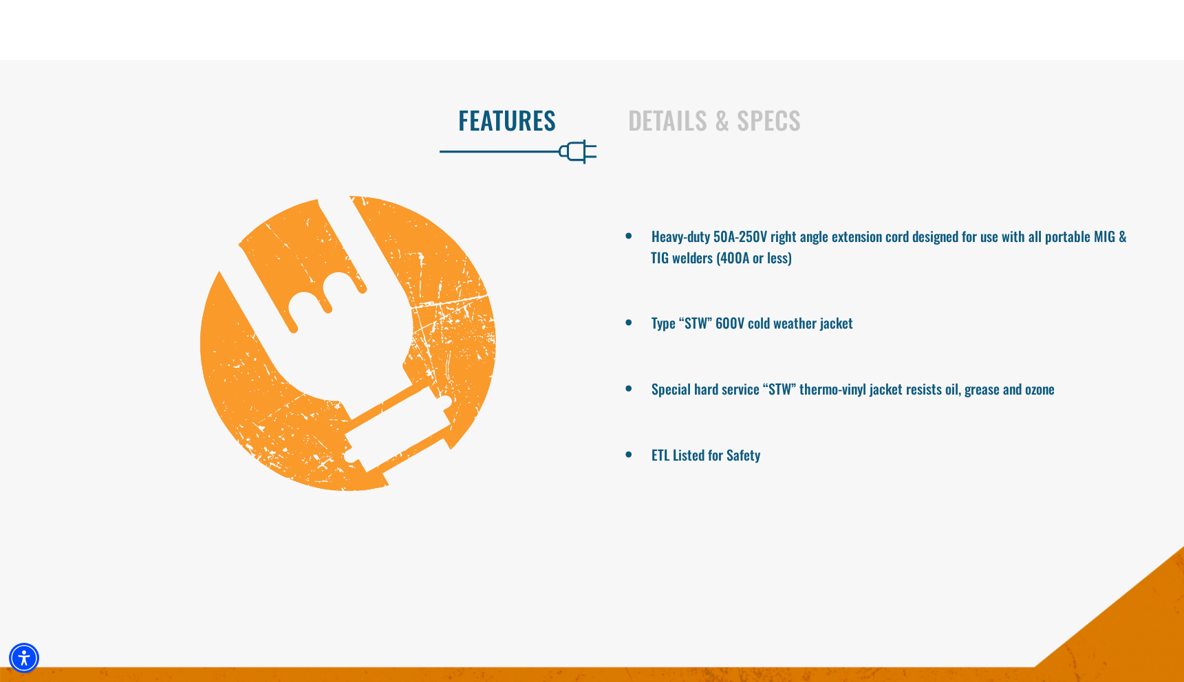
scroll to position [892, 0]
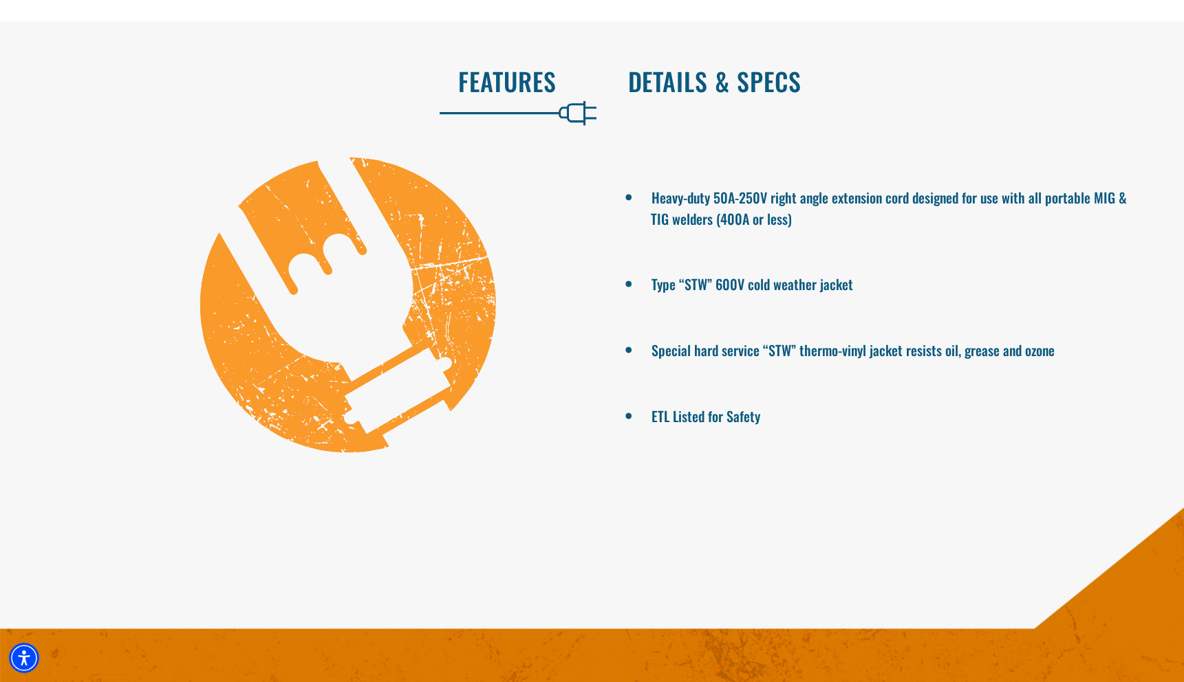
click at [707, 94] on h2 "Details & Specs" at bounding box center [892, 81] width 528 height 29
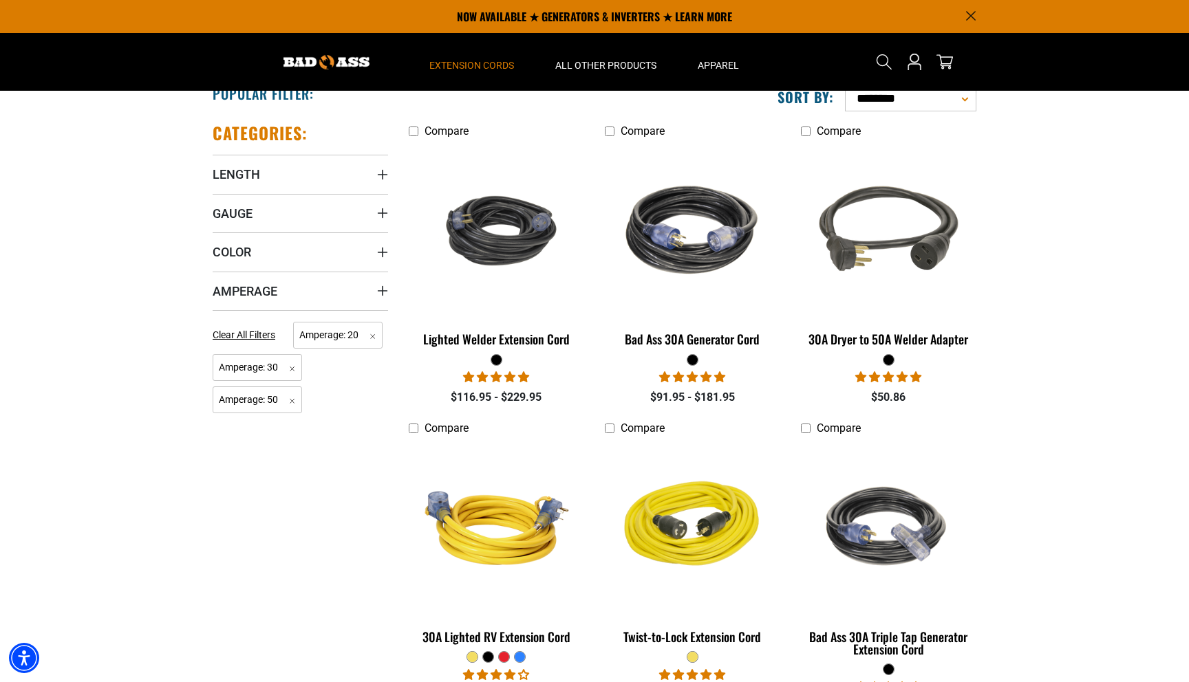
scroll to position [276, 0]
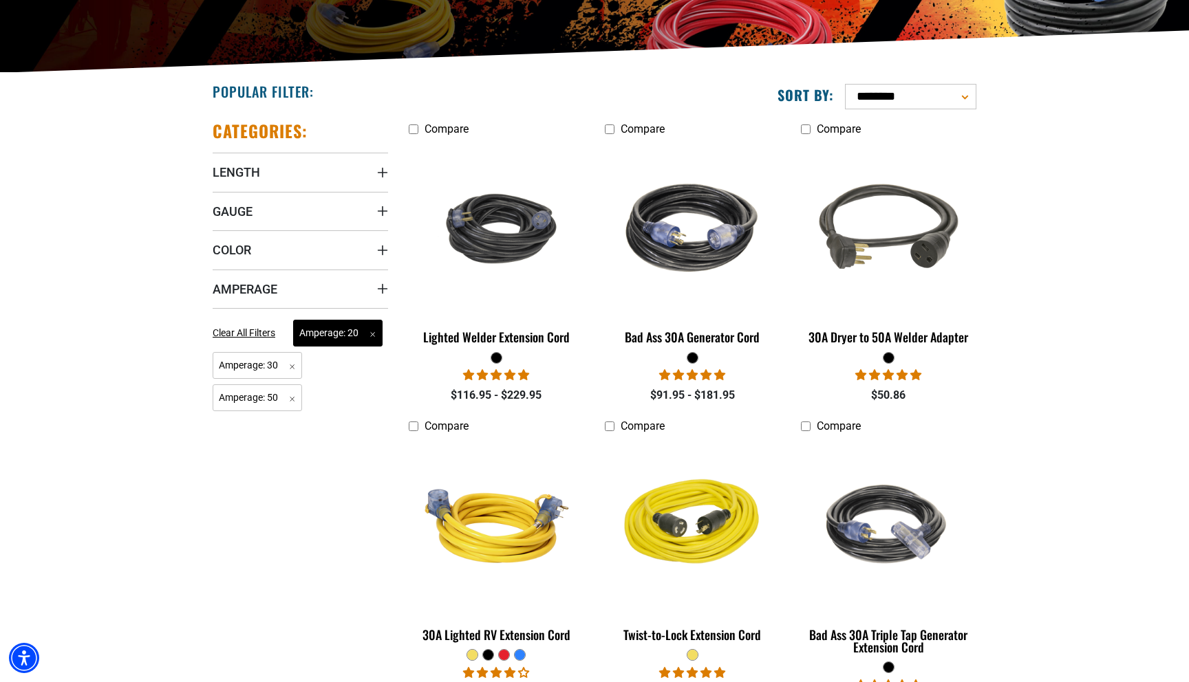
click at [366, 334] on span "Amperage: 20 Remove filter" at bounding box center [337, 333] width 89 height 27
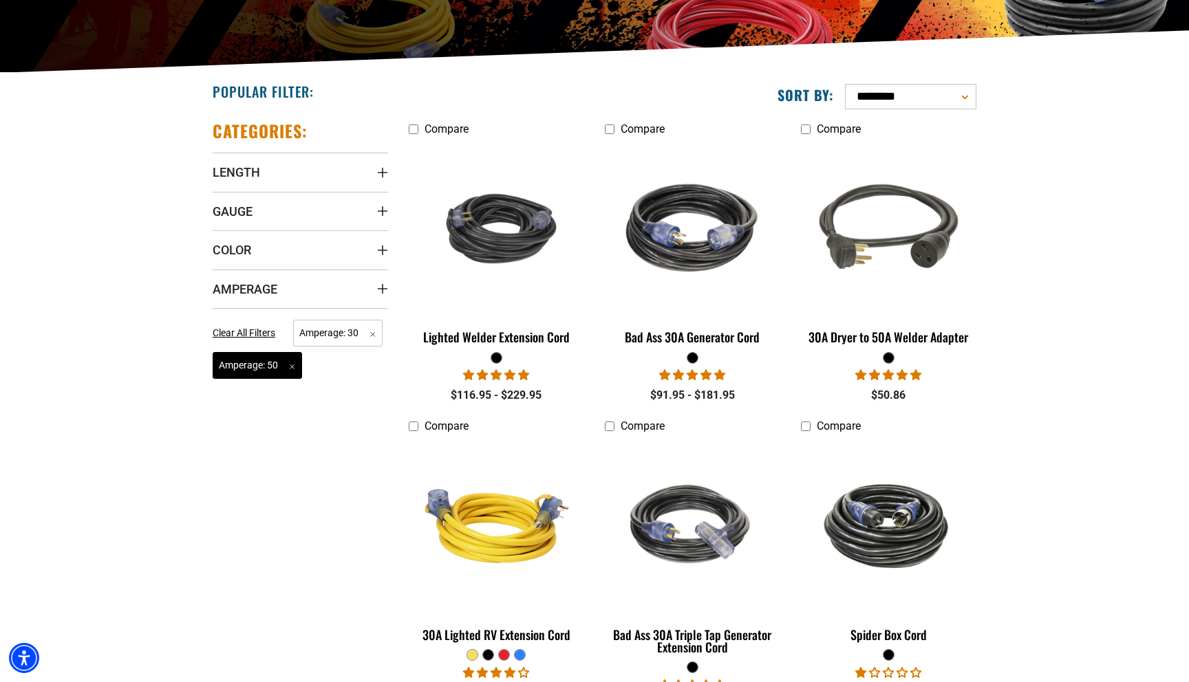
click at [294, 363] on span "Amperage: 50 Remove filter" at bounding box center [257, 365] width 89 height 27
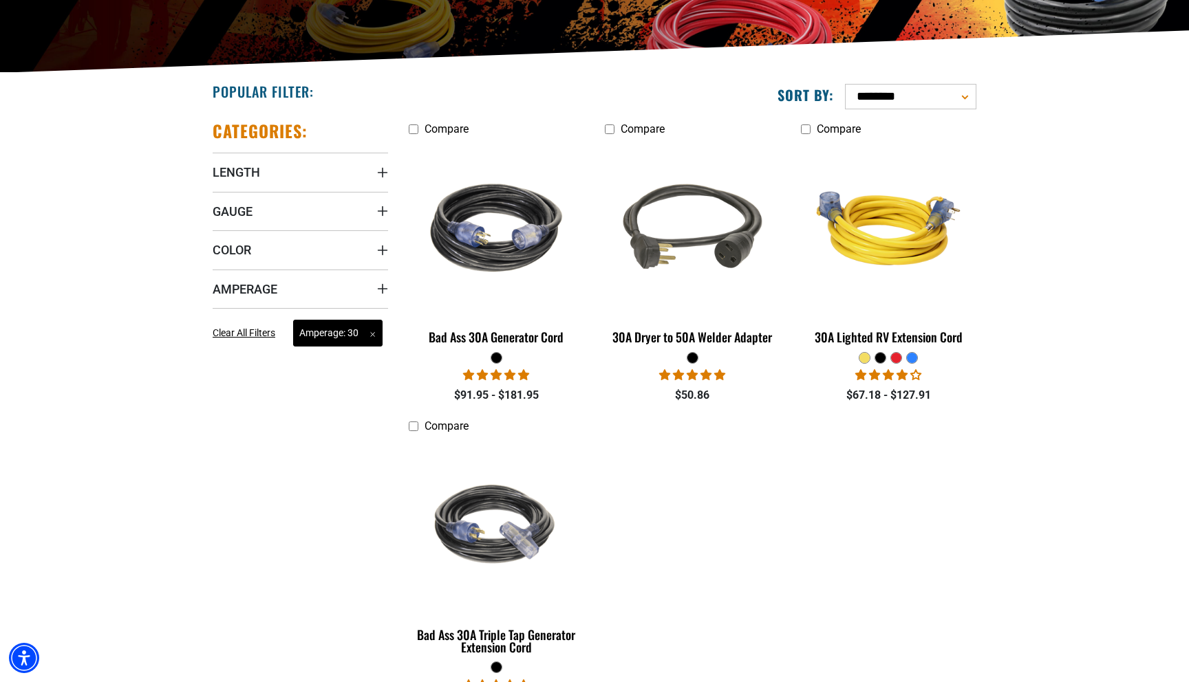
click at [373, 334] on span "Amperage: 30 Remove filter" at bounding box center [337, 333] width 89 height 27
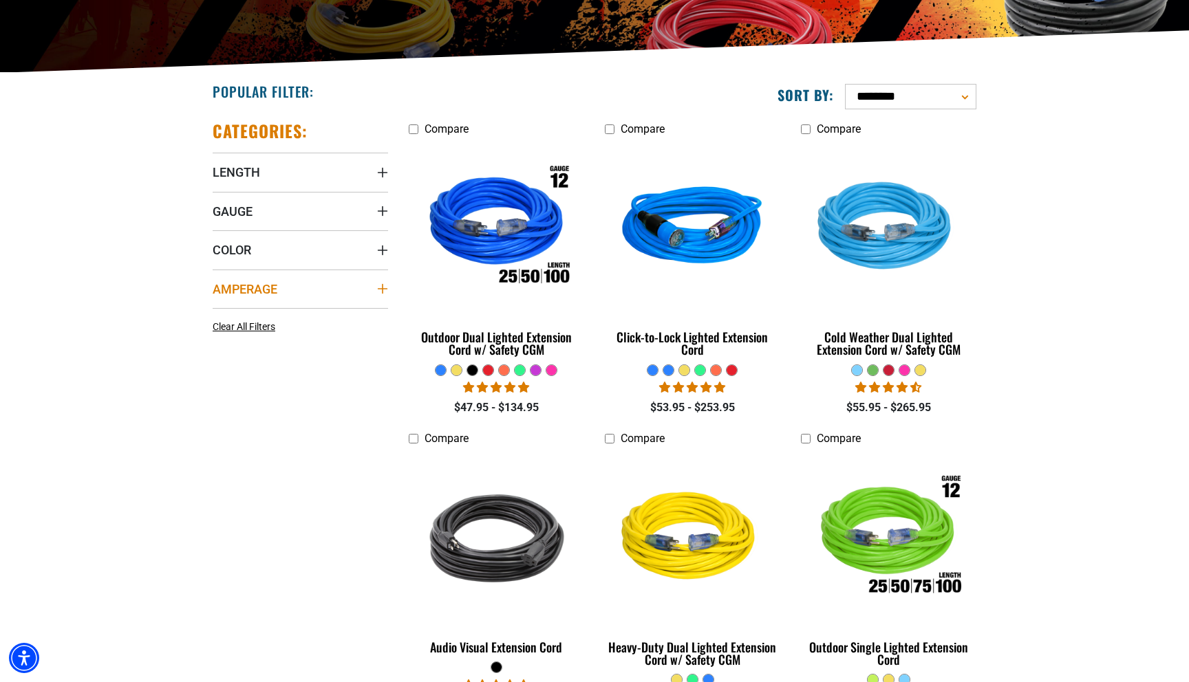
click at [382, 296] on summary "Amperage" at bounding box center [300, 289] width 175 height 39
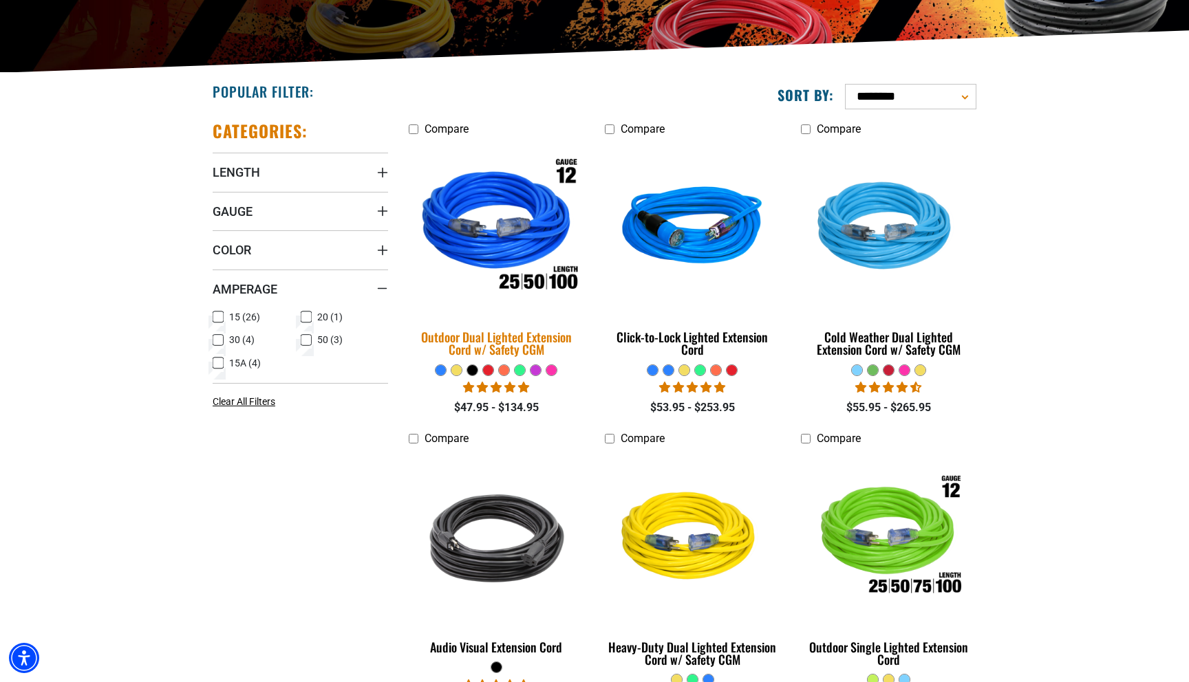
click at [521, 215] on img at bounding box center [496, 228] width 193 height 176
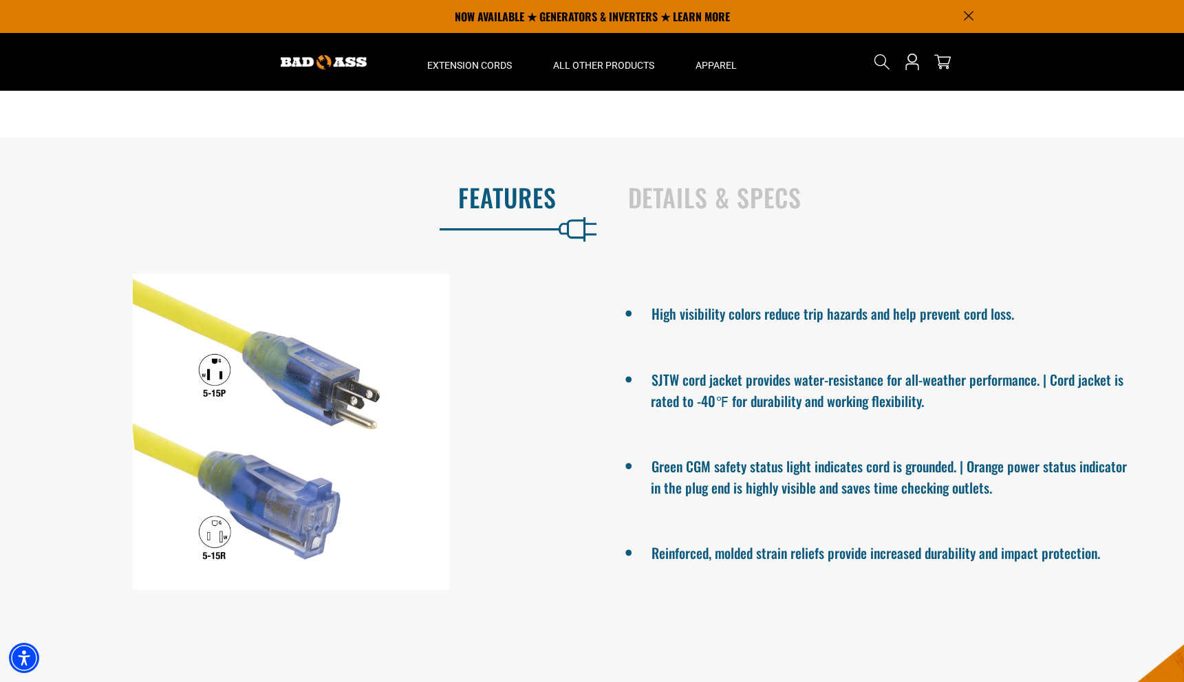
scroll to position [804, 0]
click at [651, 199] on h2 "Details & Specs" at bounding box center [892, 198] width 528 height 29
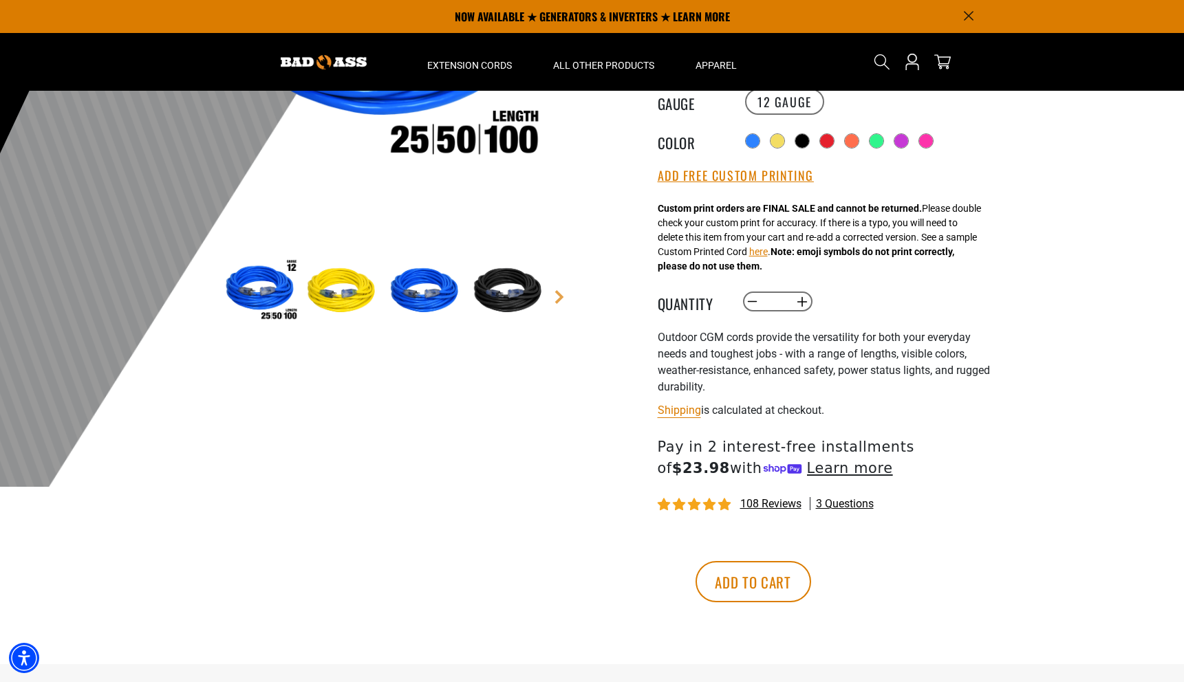
scroll to position [259, 0]
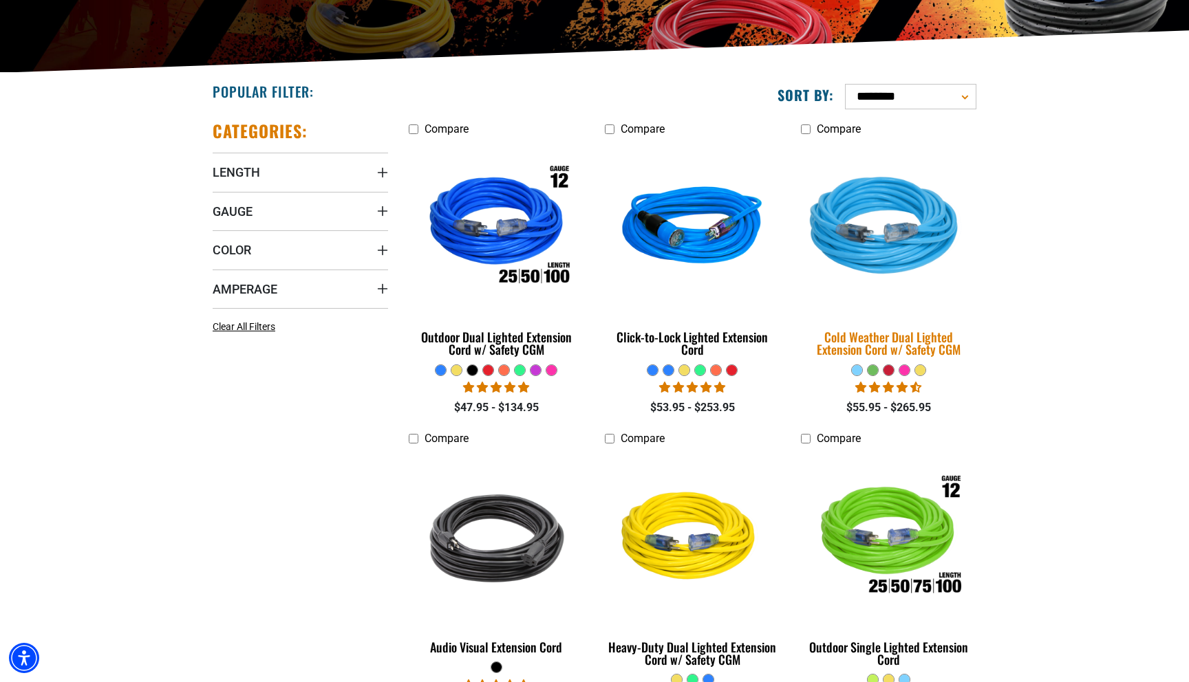
click at [907, 253] on img at bounding box center [888, 228] width 193 height 176
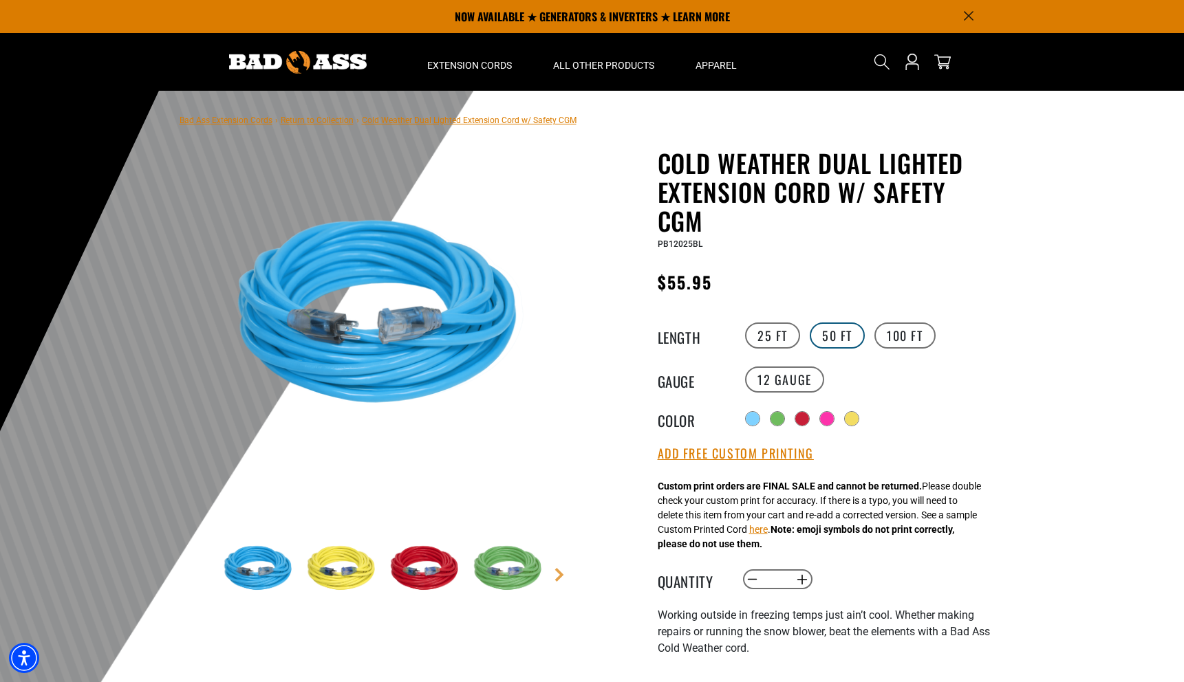
click at [831, 329] on label "50 FT" at bounding box center [837, 336] width 55 height 26
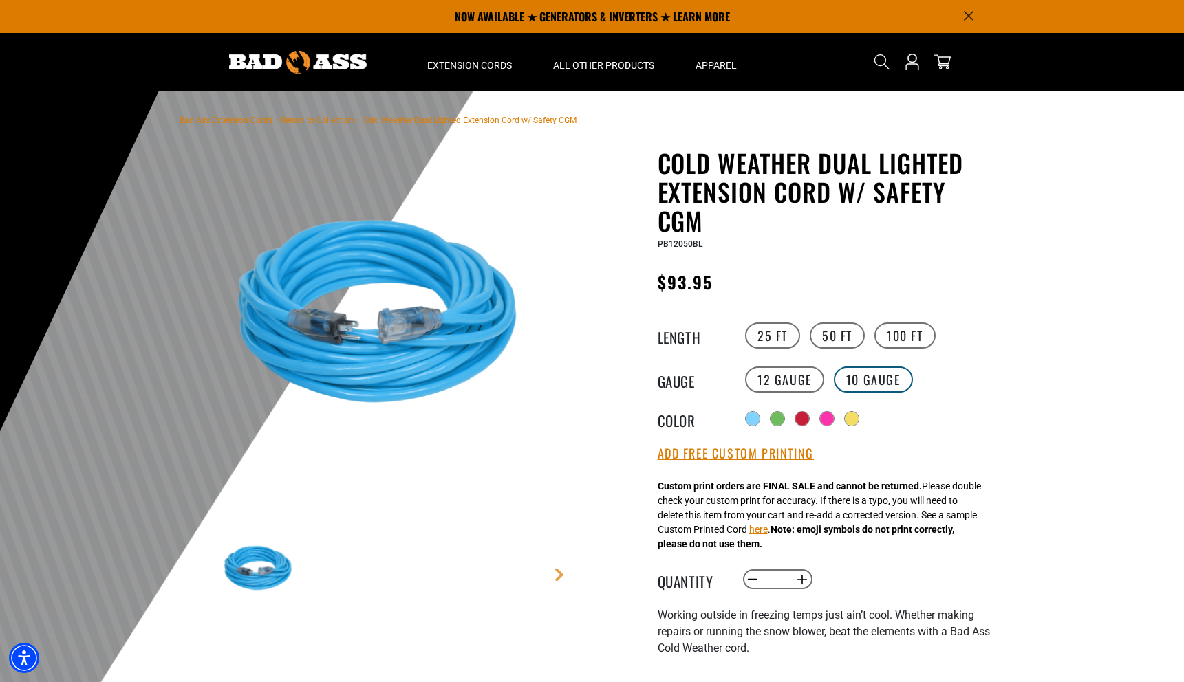
click at [852, 373] on label "10 Gauge products.product.variant_sold_out_or_unavailable" at bounding box center [873, 380] width 79 height 26
click at [788, 374] on label "12 Gauge" at bounding box center [784, 380] width 79 height 26
click at [874, 376] on label "10 Gauge products.product.variant_sold_out_or_unavailable" at bounding box center [873, 380] width 79 height 26
click at [796, 380] on label "12 Gauge" at bounding box center [784, 380] width 79 height 26
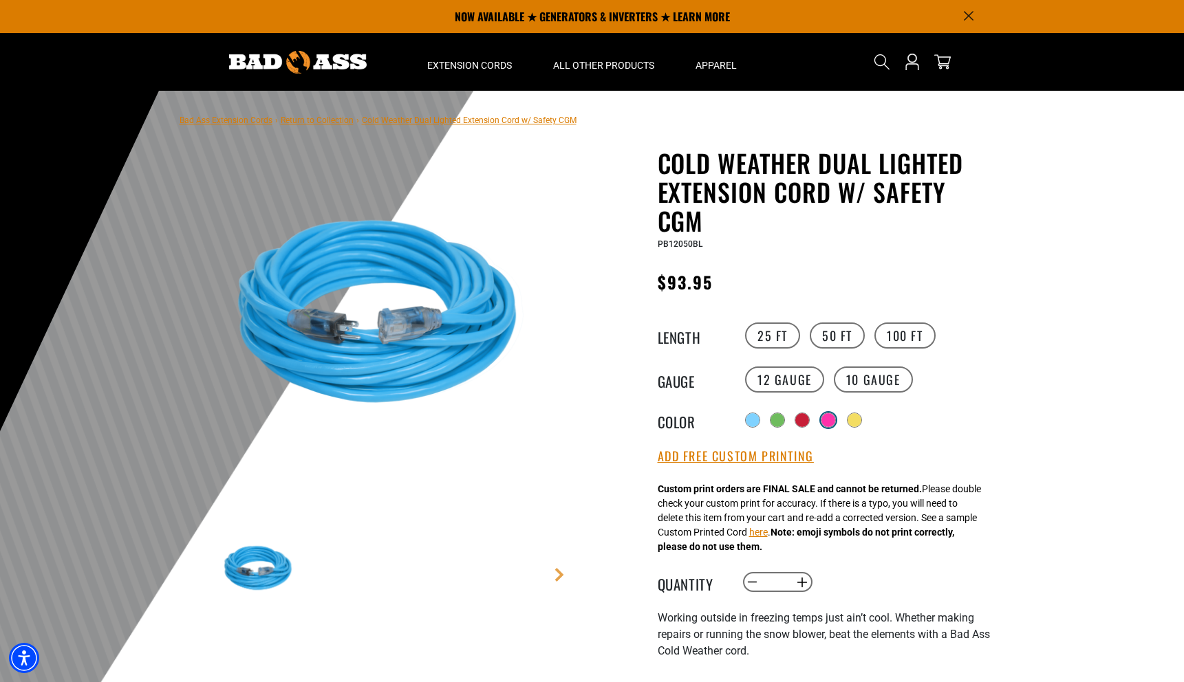
click at [829, 424] on div at bounding box center [828, 420] width 14 height 14
